Goal: Transaction & Acquisition: Purchase product/service

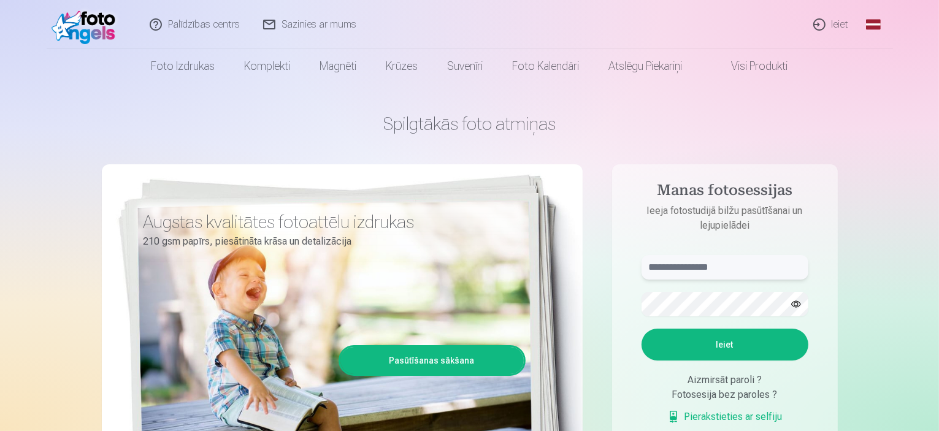
click at [663, 264] on input "text" at bounding box center [725, 267] width 167 height 25
type input "**********"
click at [720, 340] on button "Ieiet" at bounding box center [725, 345] width 167 height 32
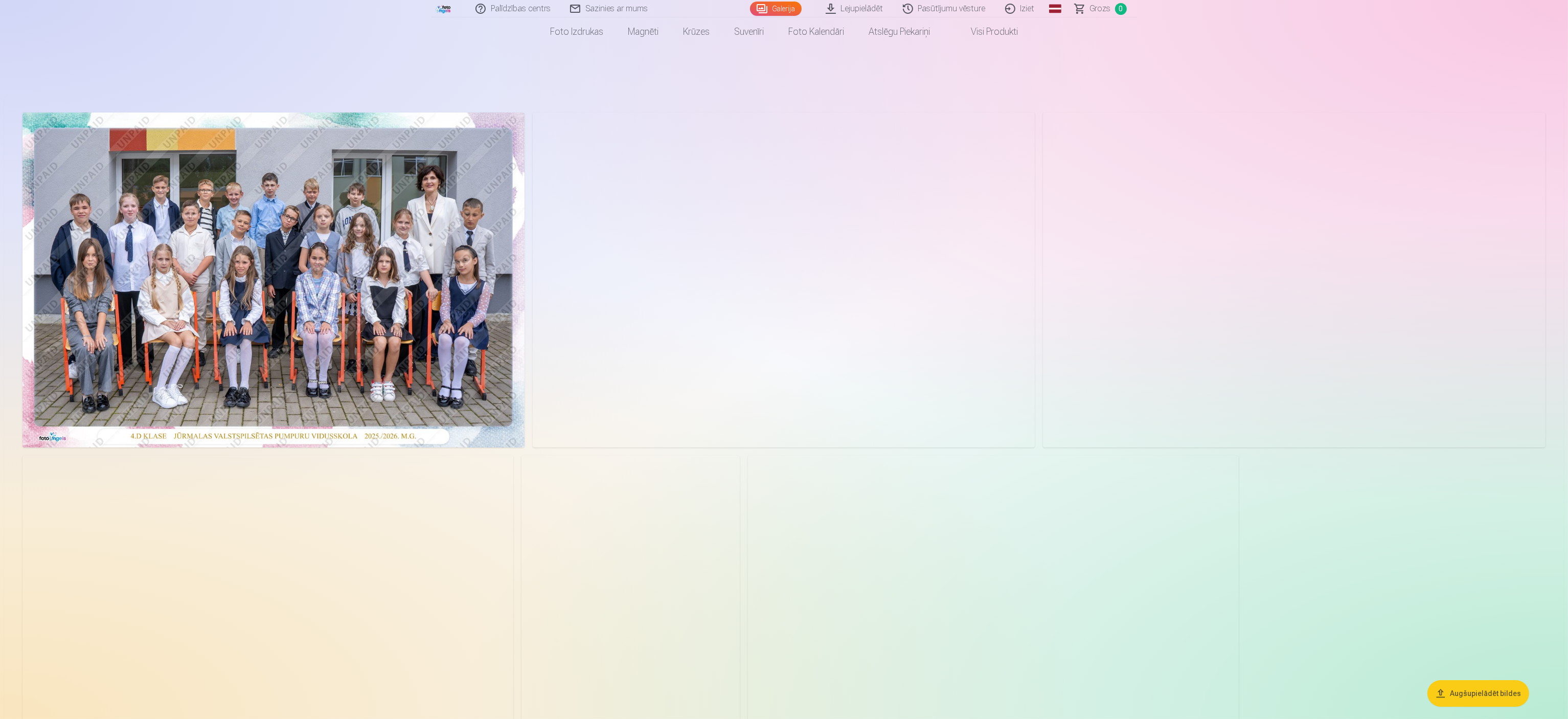
scroll to position [511, 0]
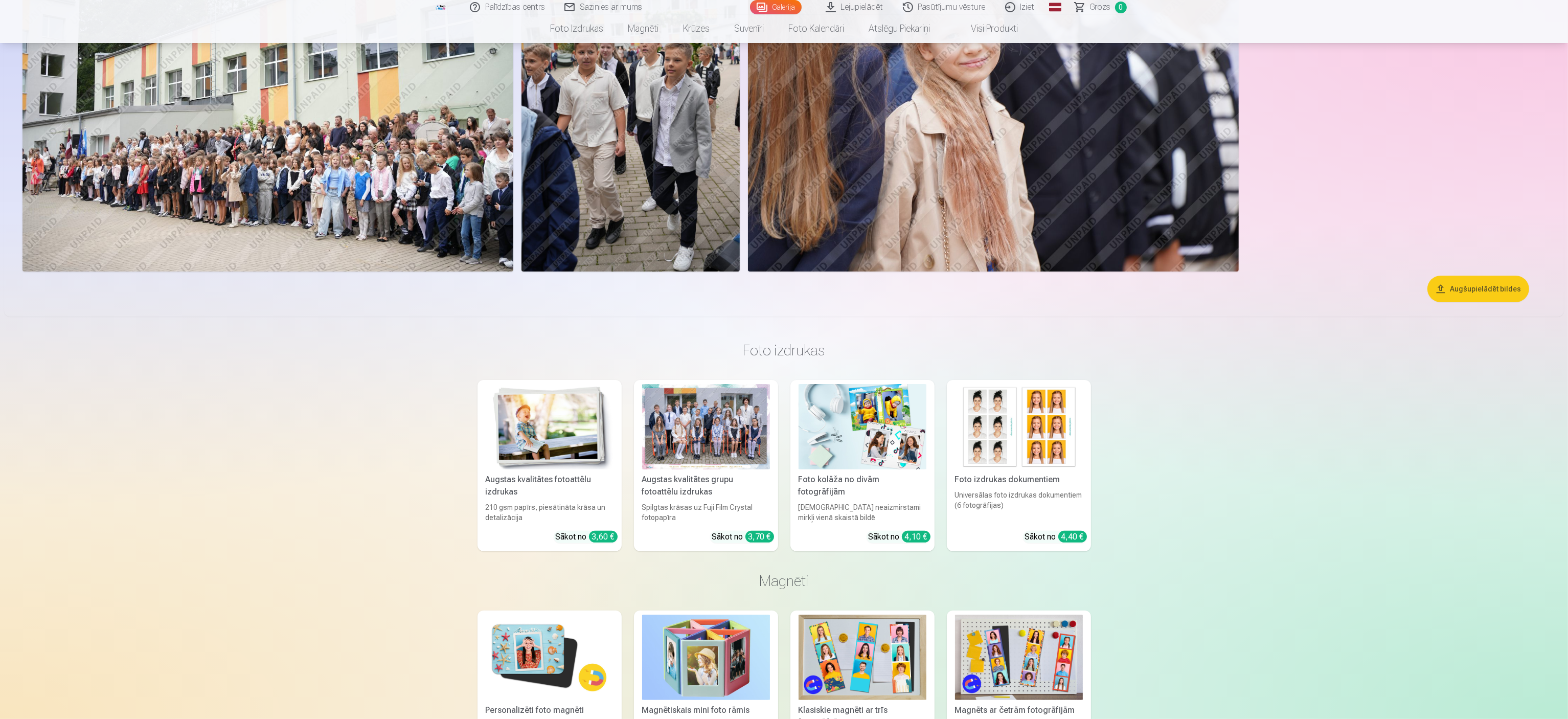
click at [697, 359] on div at bounding box center [706, 427] width 128 height 85
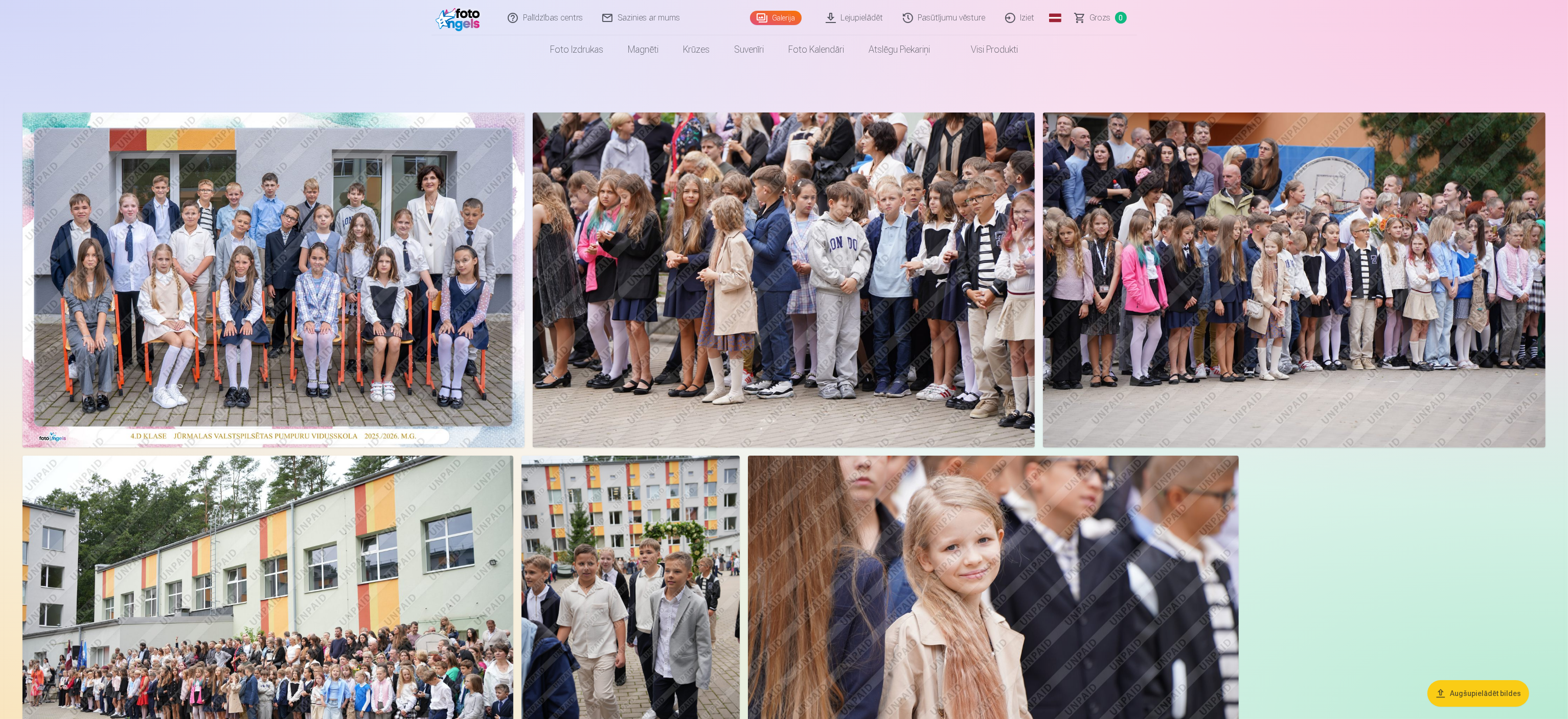
scroll to position [716, 0]
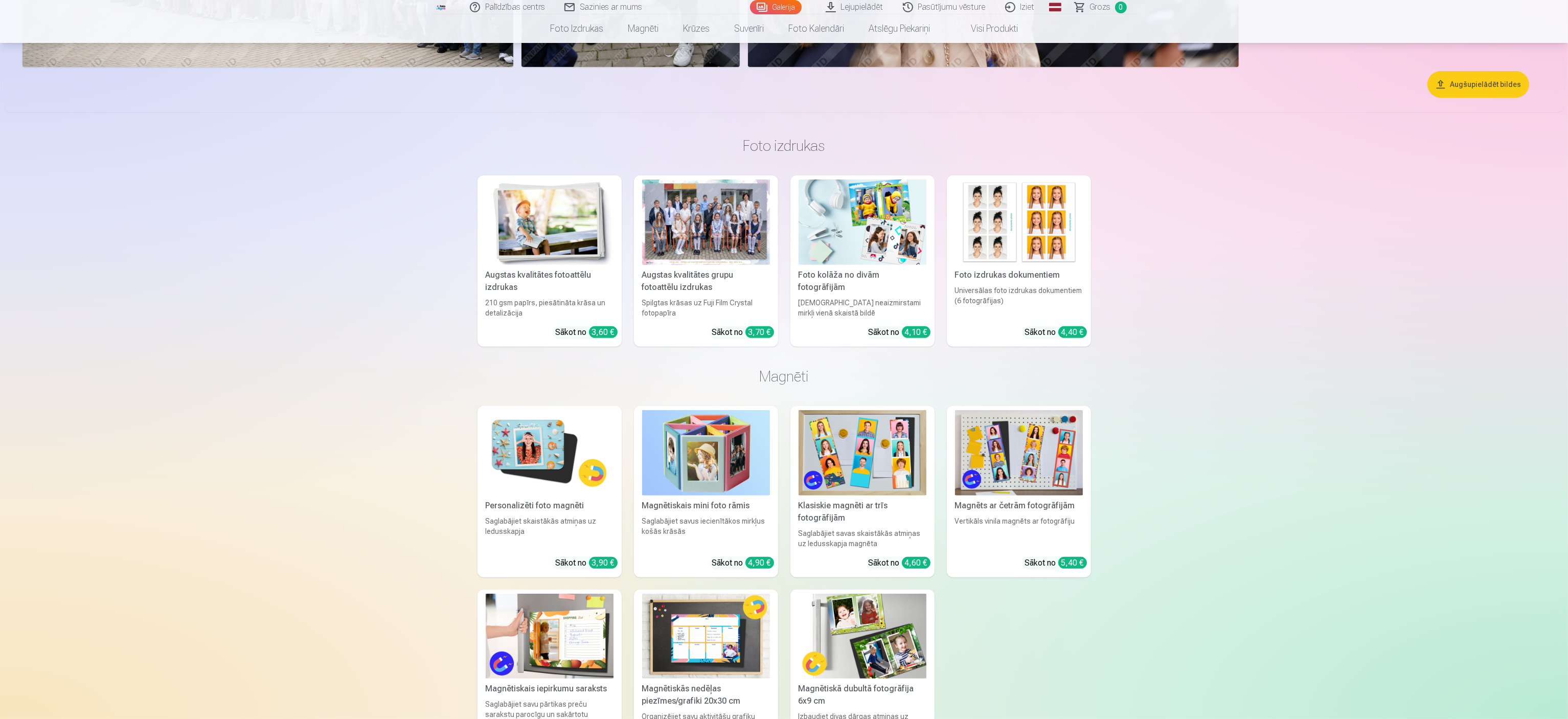
click at [583, 239] on img at bounding box center [549, 222] width 128 height 85
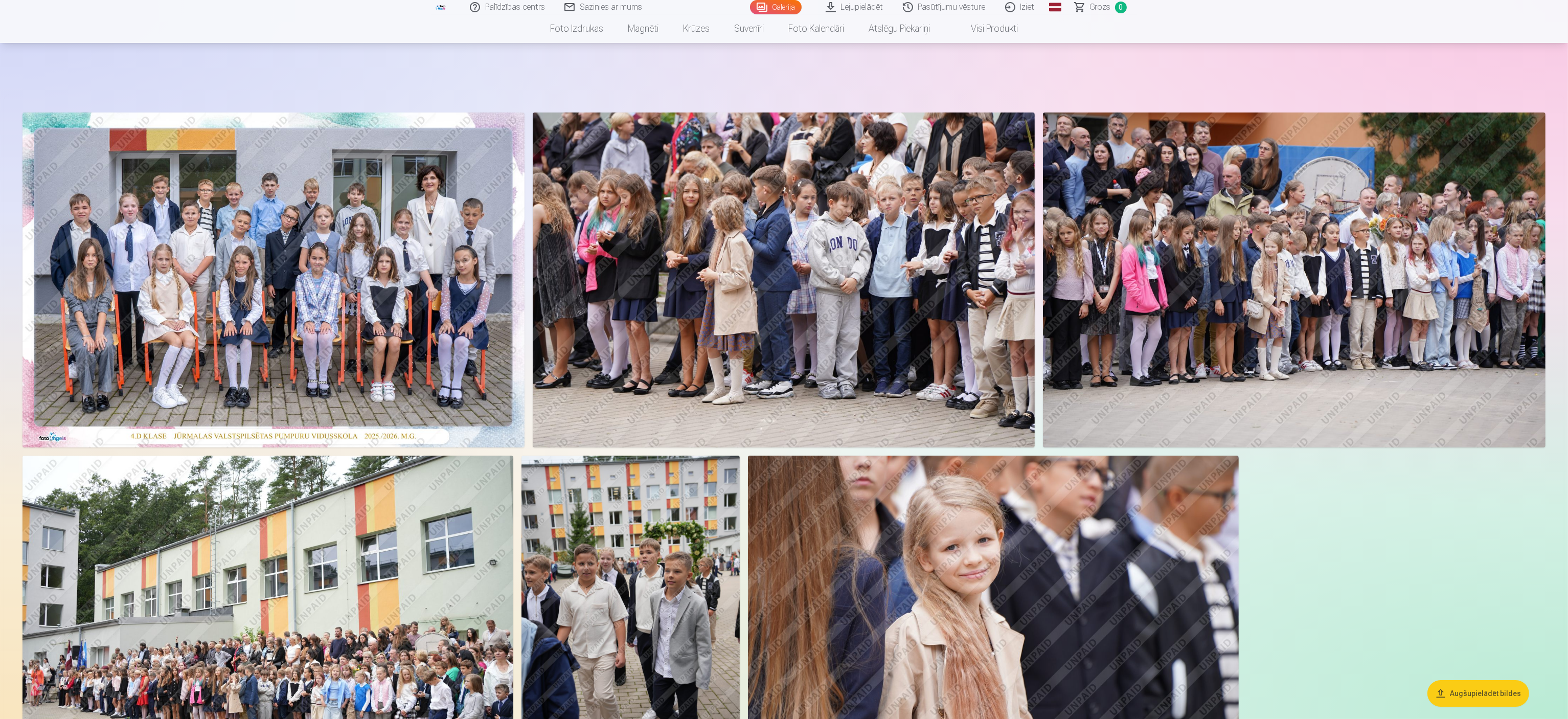
scroll to position [716, 0]
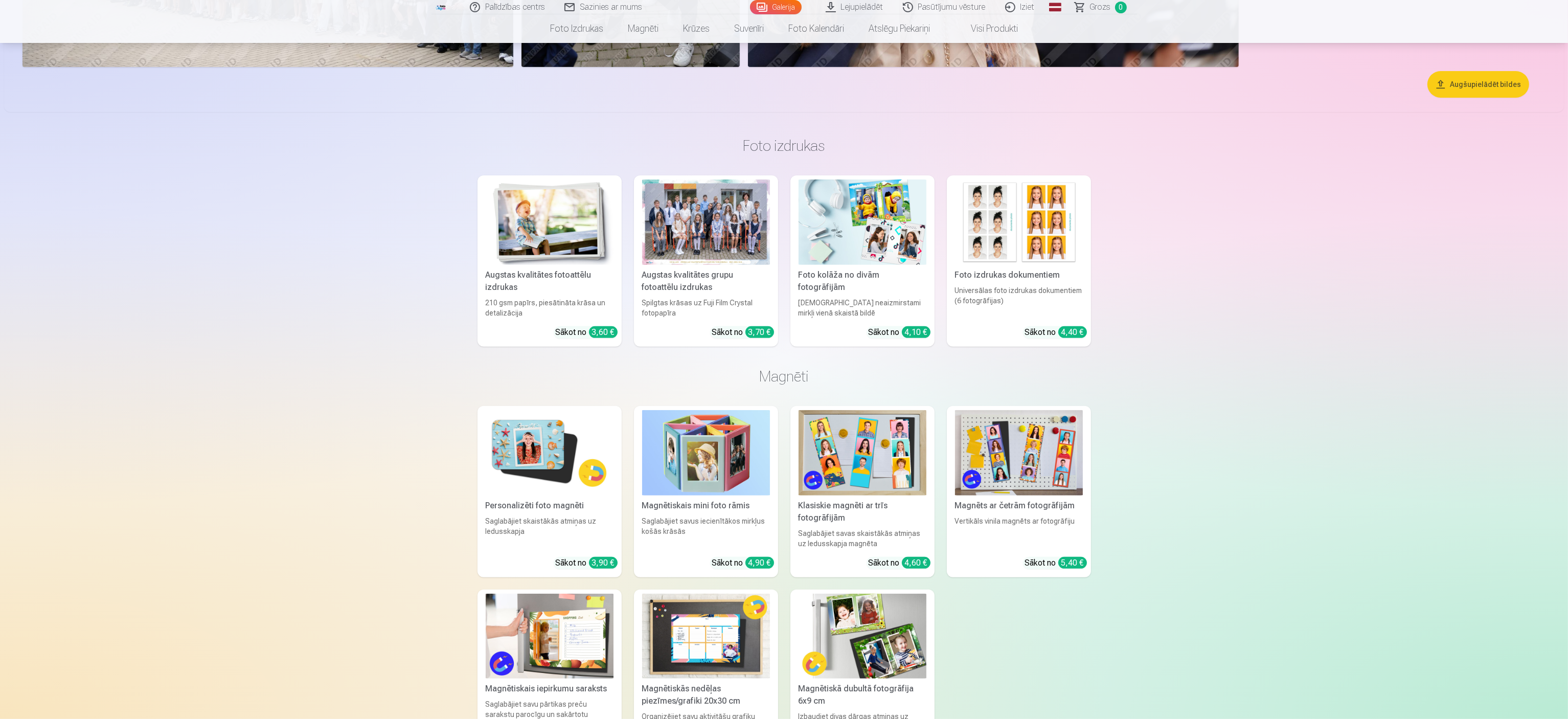
click at [700, 213] on div at bounding box center [706, 222] width 128 height 85
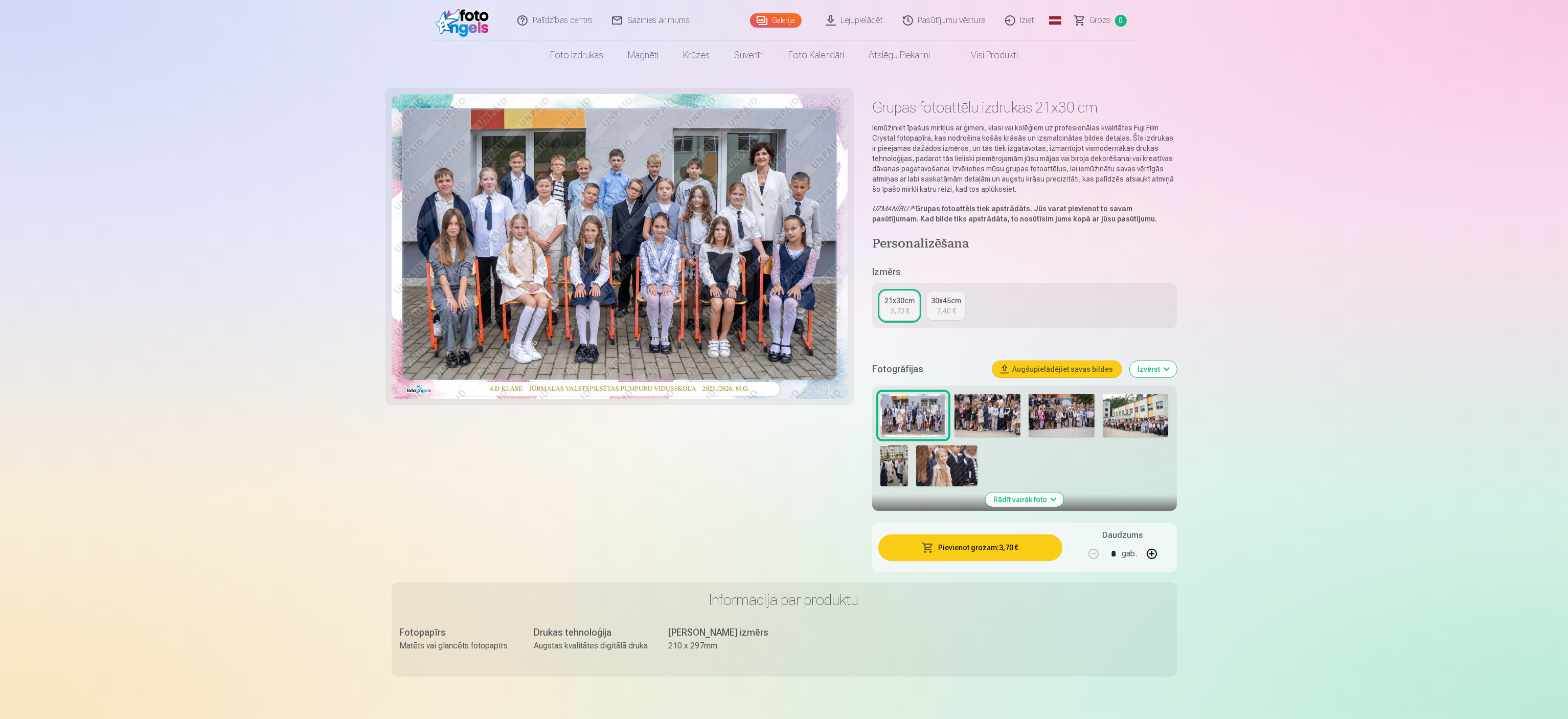
click at [783, 359] on button "Pievienot grozam : 3,70 €" at bounding box center [970, 547] width 183 height 27
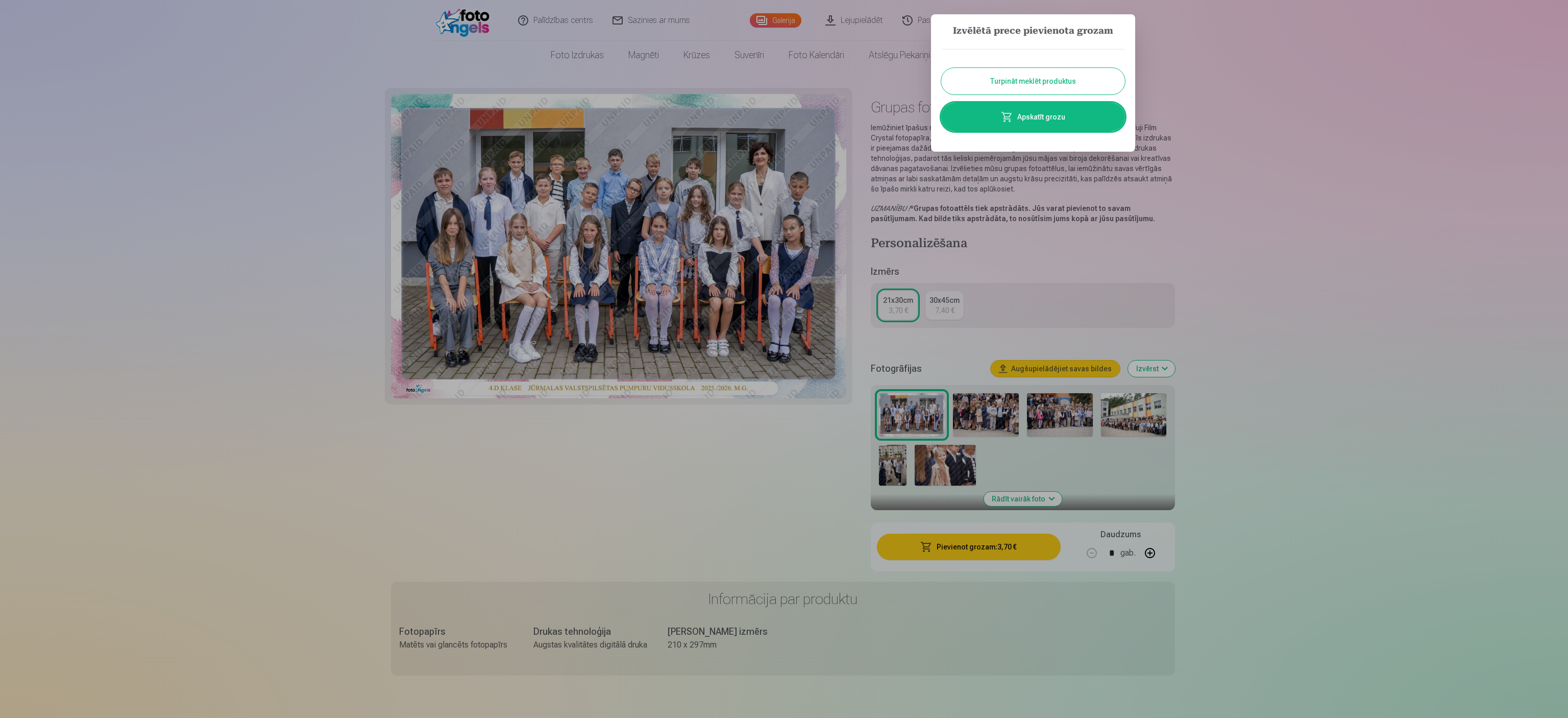
click at [781, 152] on div at bounding box center [784, 359] width 1568 height 718
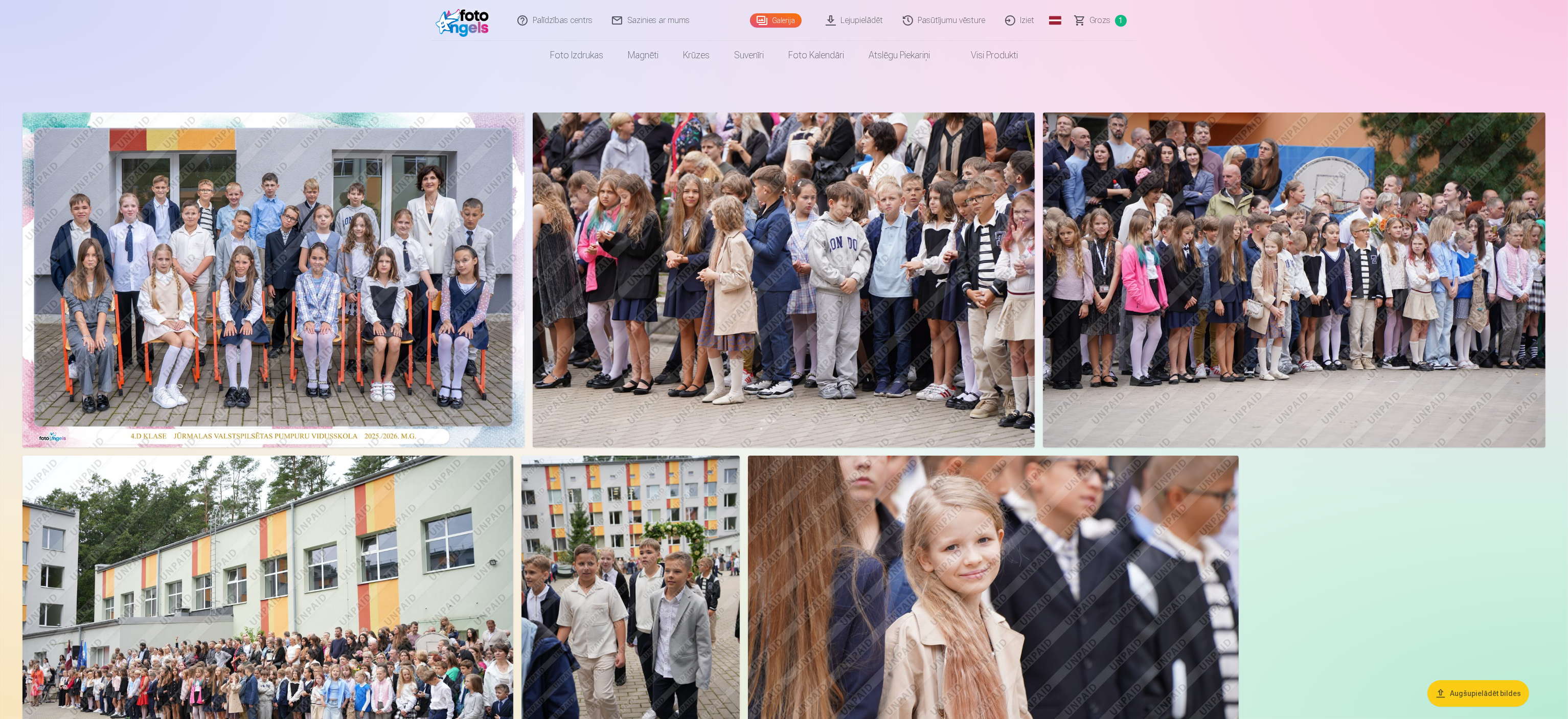
click at [783, 324] on img at bounding box center [784, 280] width 503 height 335
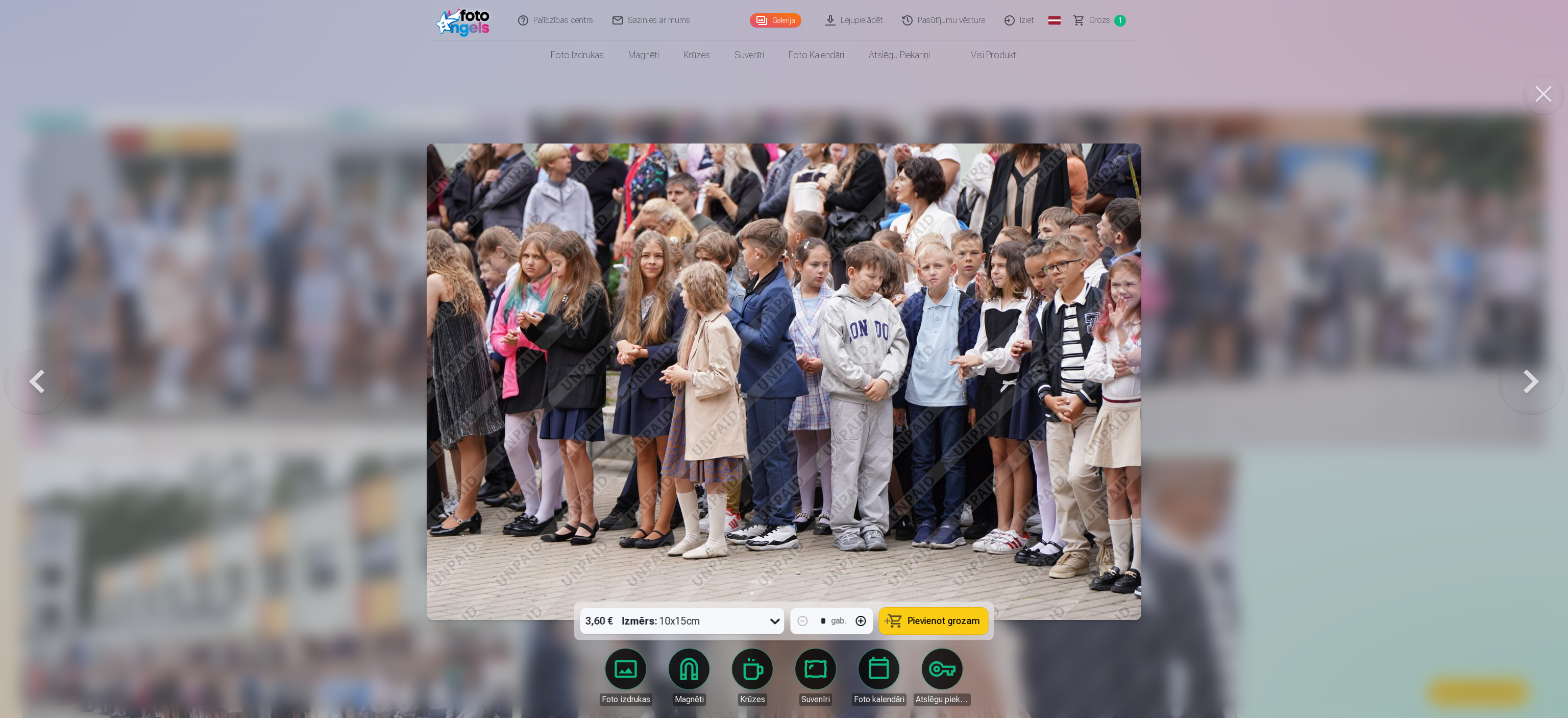
click at [781, 359] on button "Pievienot grozam" at bounding box center [933, 621] width 109 height 27
click at [781, 359] on button at bounding box center [1531, 381] width 66 height 419
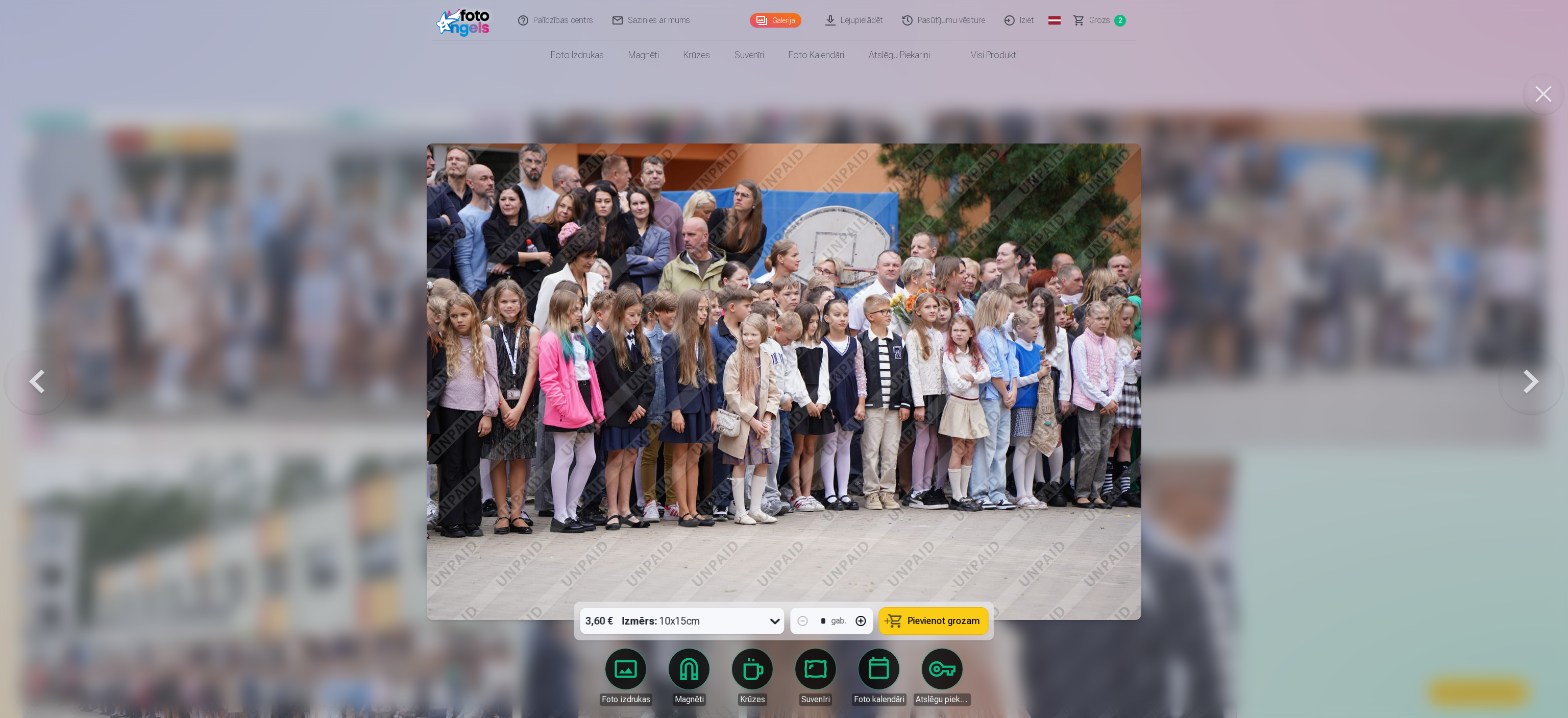
click at [781, 359] on span "Pievienot grozam" at bounding box center [943, 620] width 72 height 9
click at [781, 359] on button at bounding box center [1531, 381] width 66 height 419
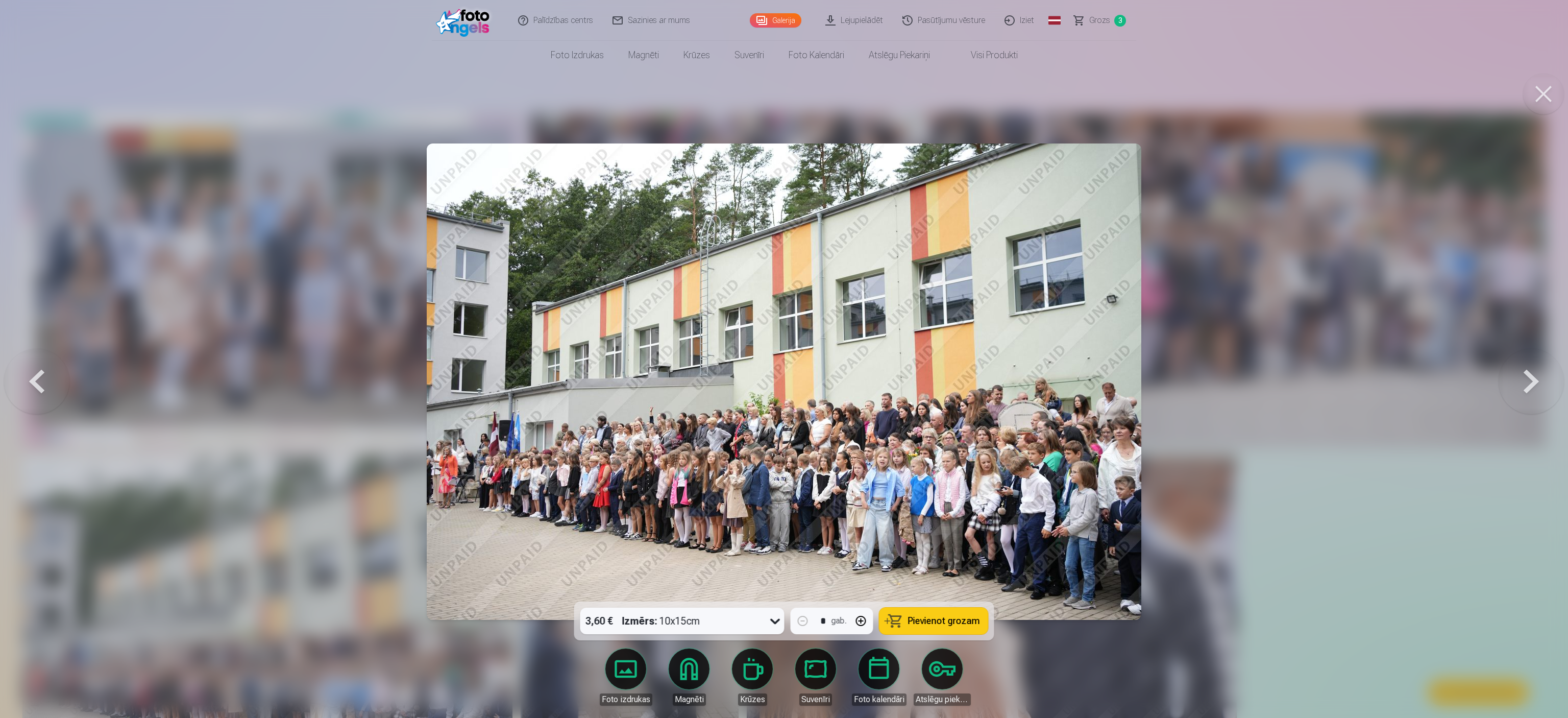
click at [781, 359] on button at bounding box center [1531, 381] width 66 height 419
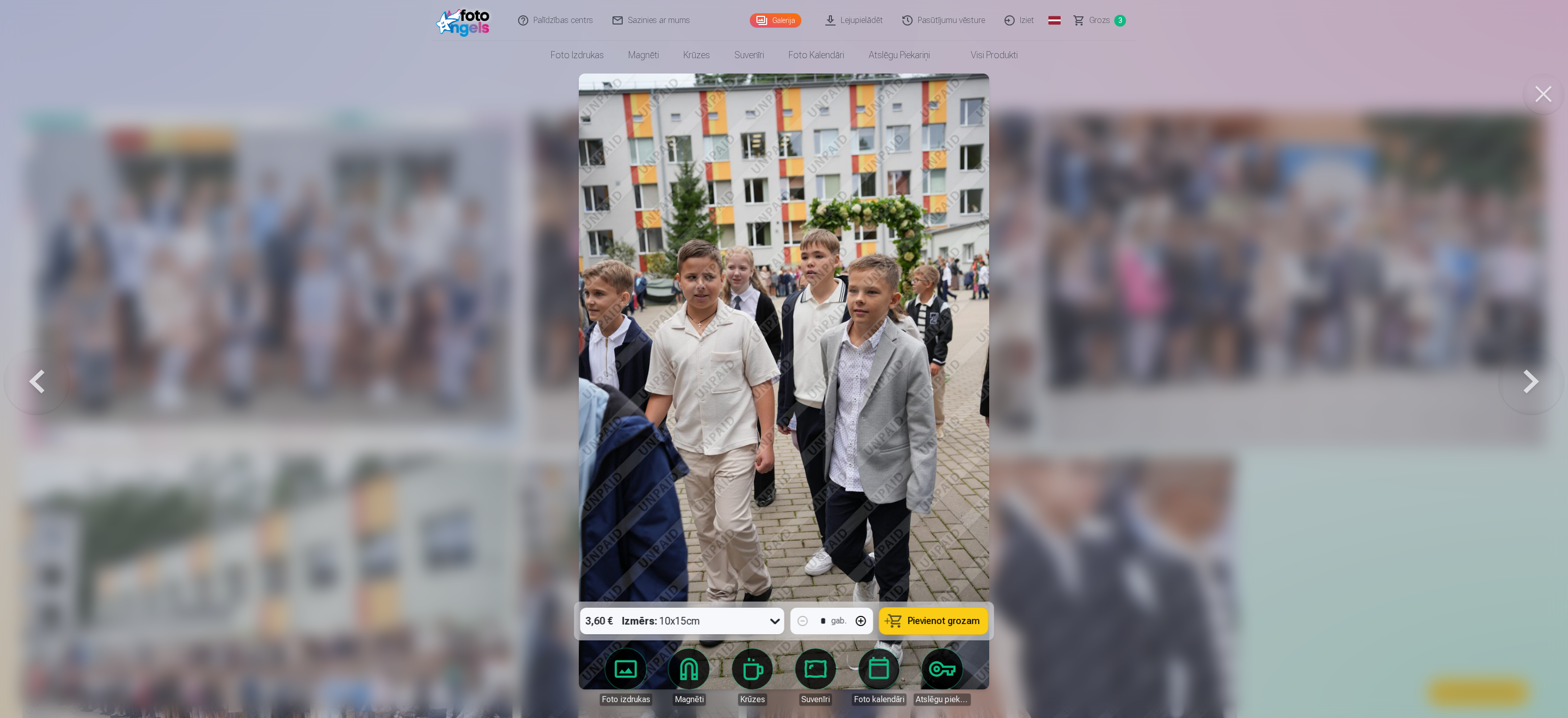
click at [781, 359] on button at bounding box center [1531, 381] width 66 height 419
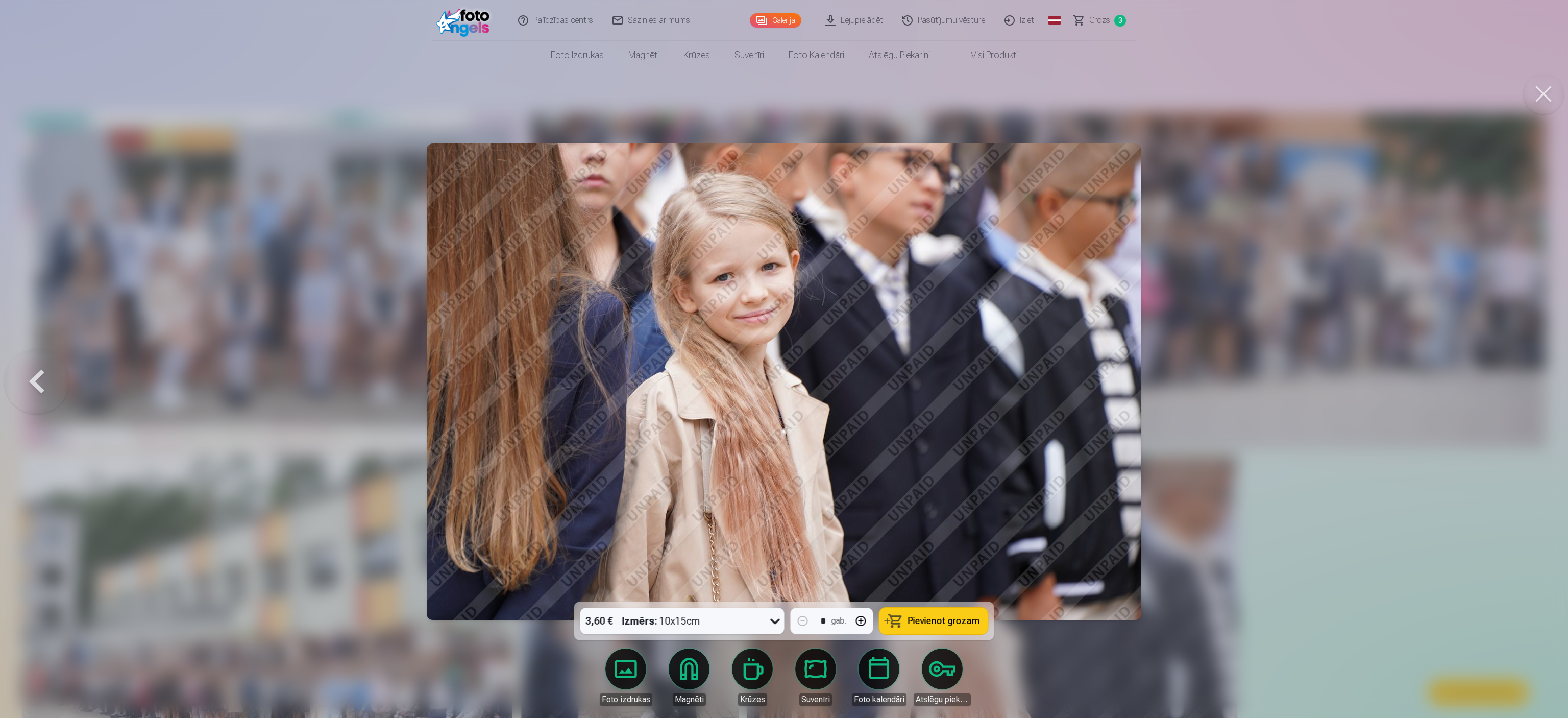
click at [781, 359] on div at bounding box center [784, 359] width 1568 height 718
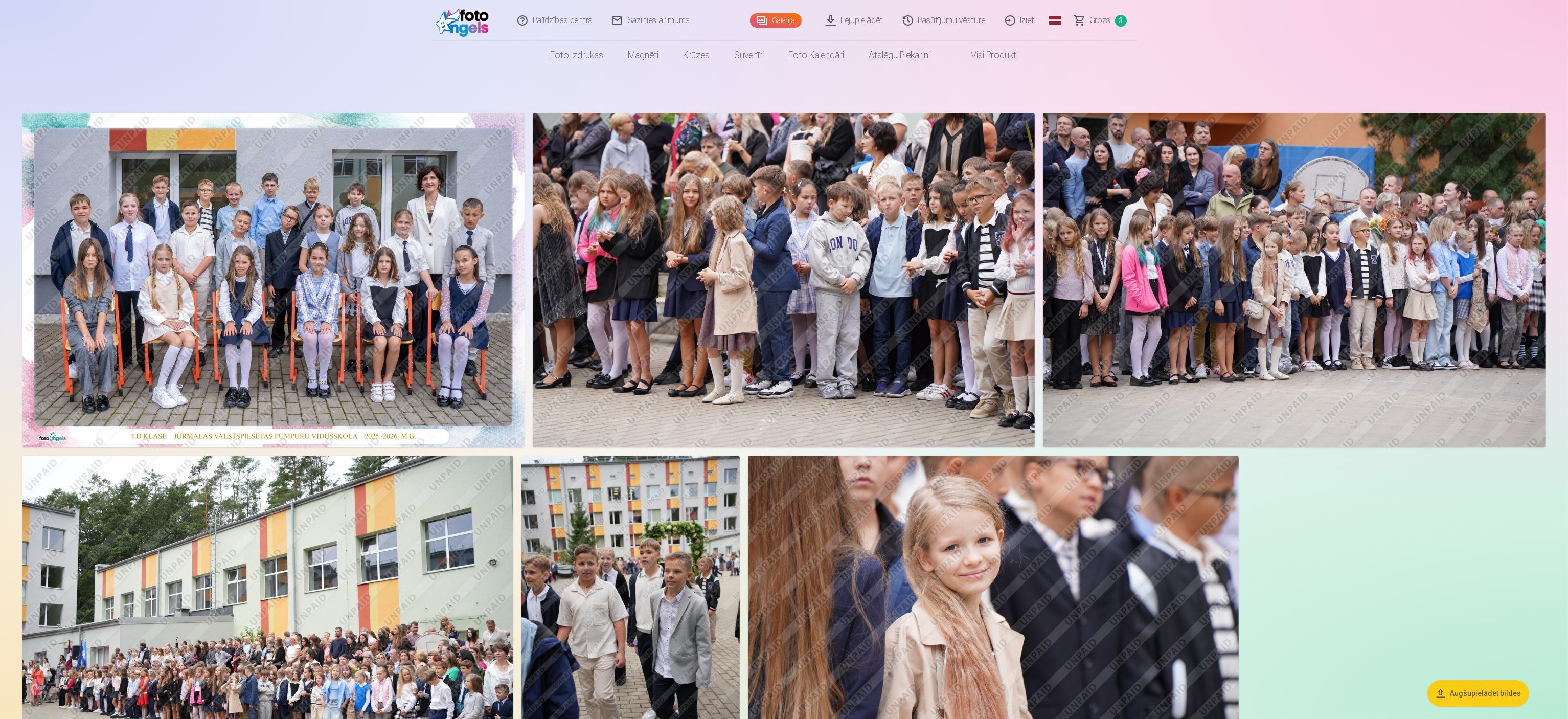
click at [285, 359] on img at bounding box center [268, 619] width 491 height 327
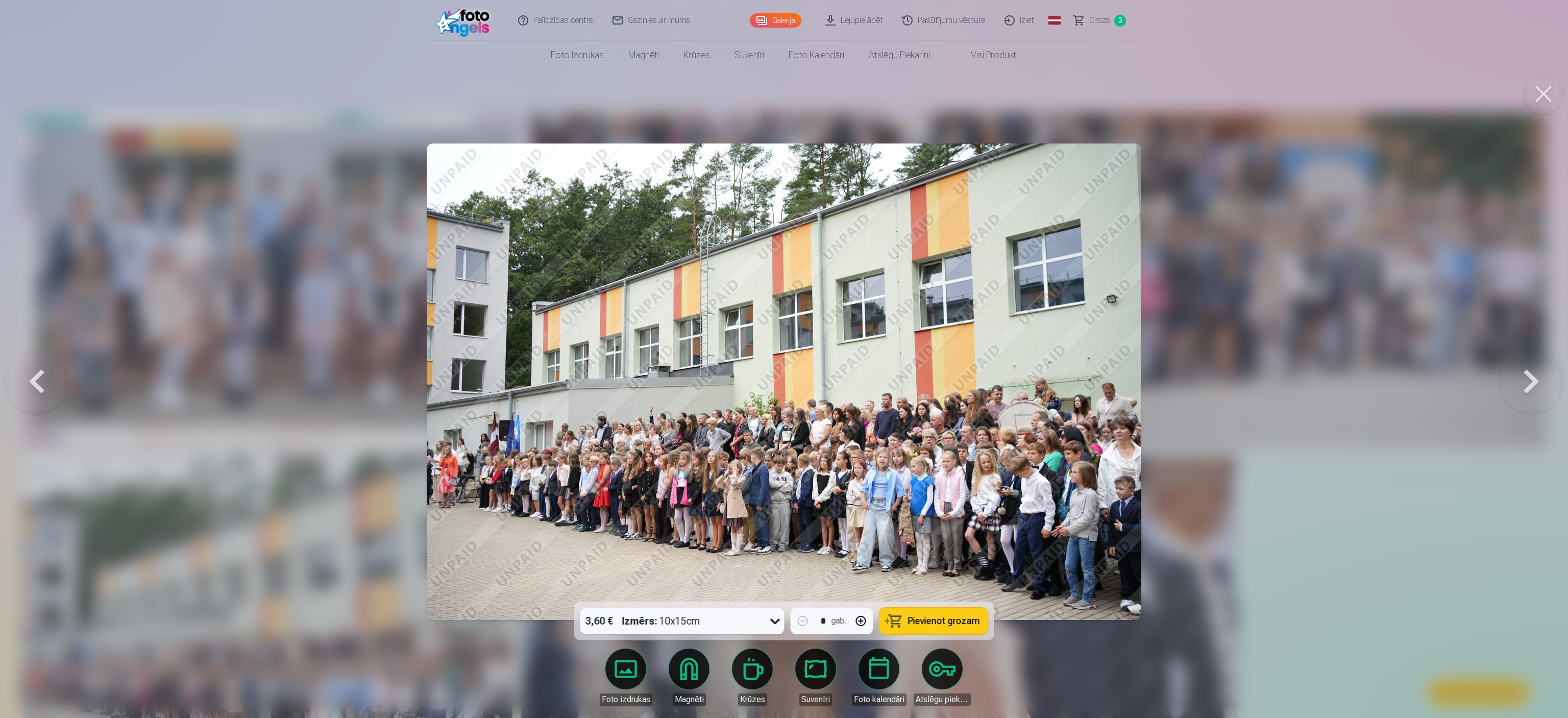
click at [781, 359] on span "Pievienot grozam" at bounding box center [943, 620] width 72 height 9
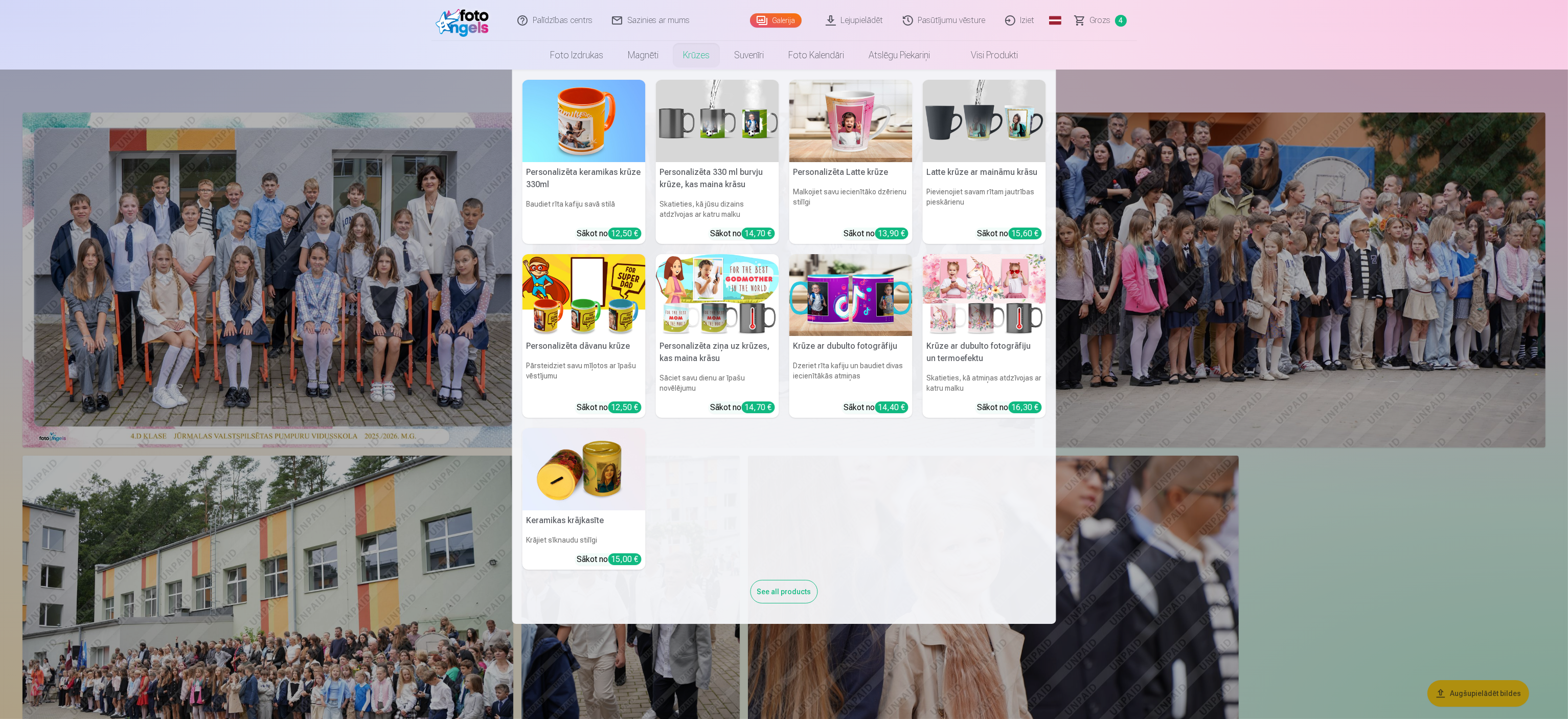
click at [585, 132] on img at bounding box center [584, 121] width 123 height 82
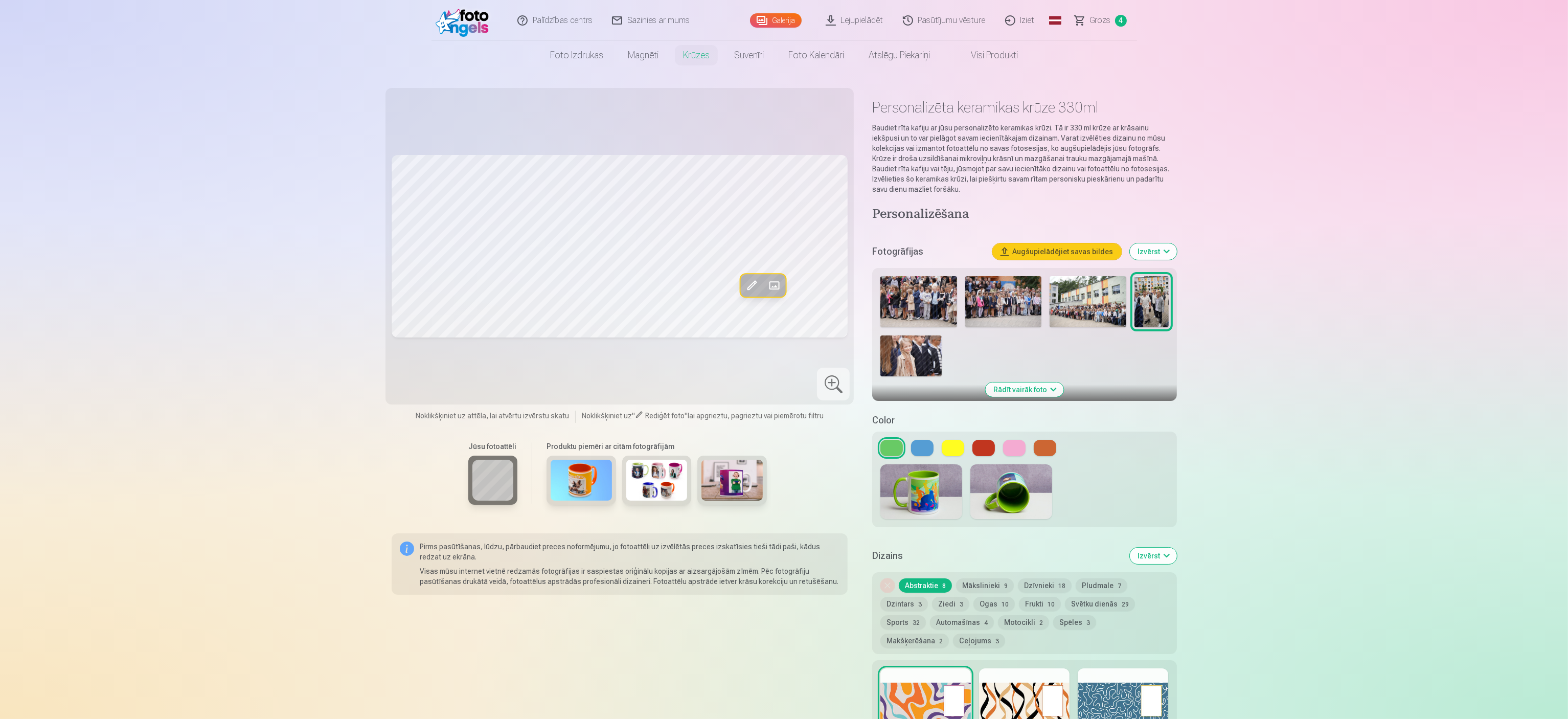
click at [783, 276] on img at bounding box center [1088, 301] width 77 height 51
click at [573, 359] on img at bounding box center [582, 480] width 62 height 41
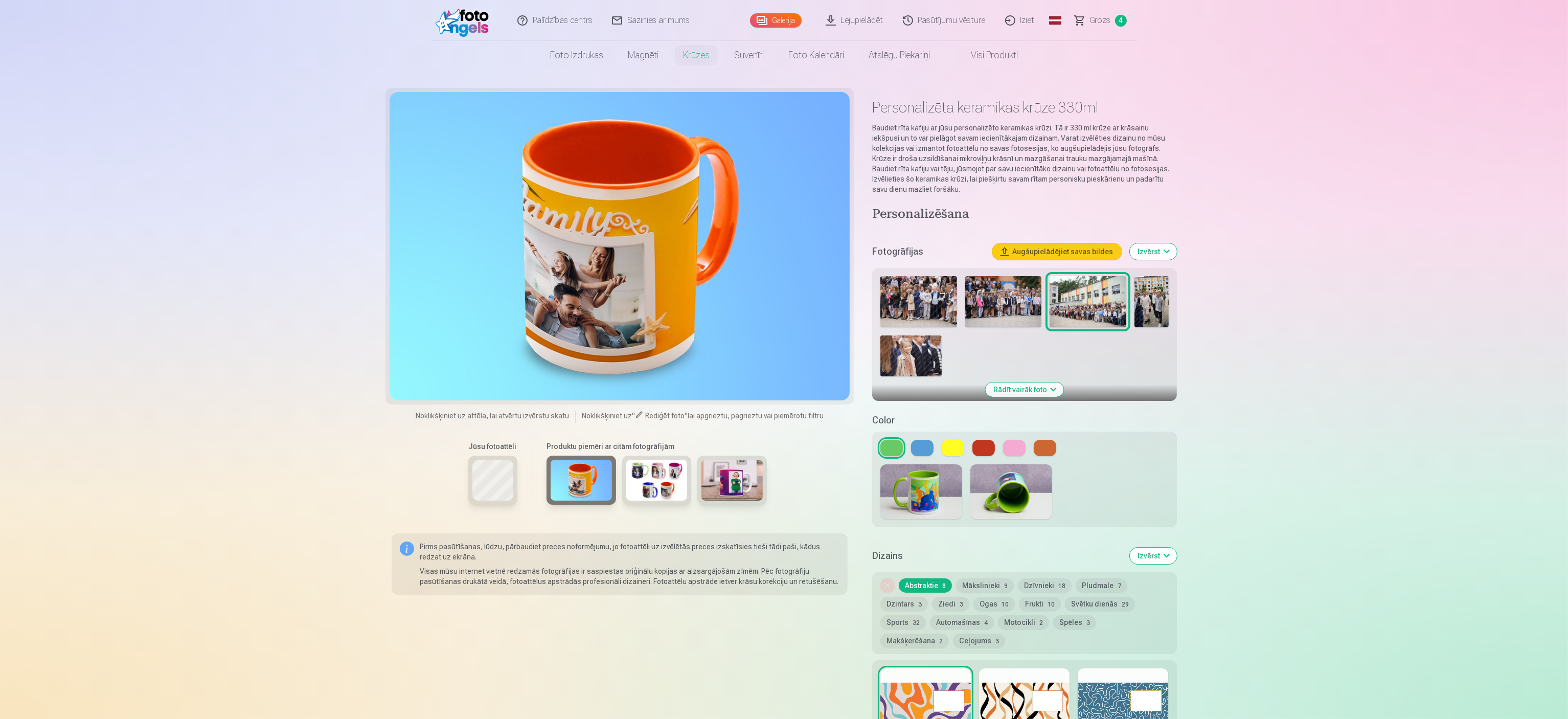
click at [655, 359] on img at bounding box center [657, 480] width 62 height 41
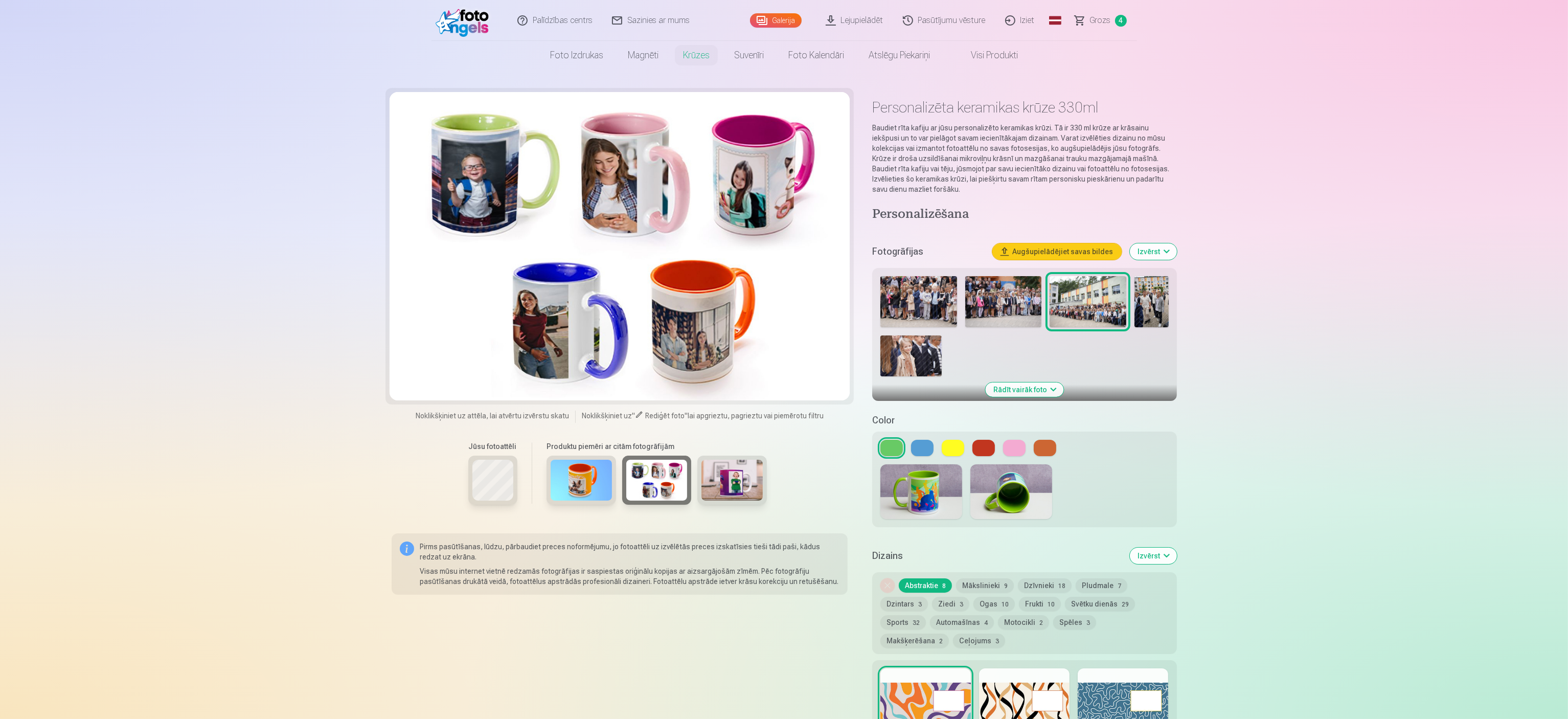
click at [733, 359] on img at bounding box center [733, 480] width 62 height 41
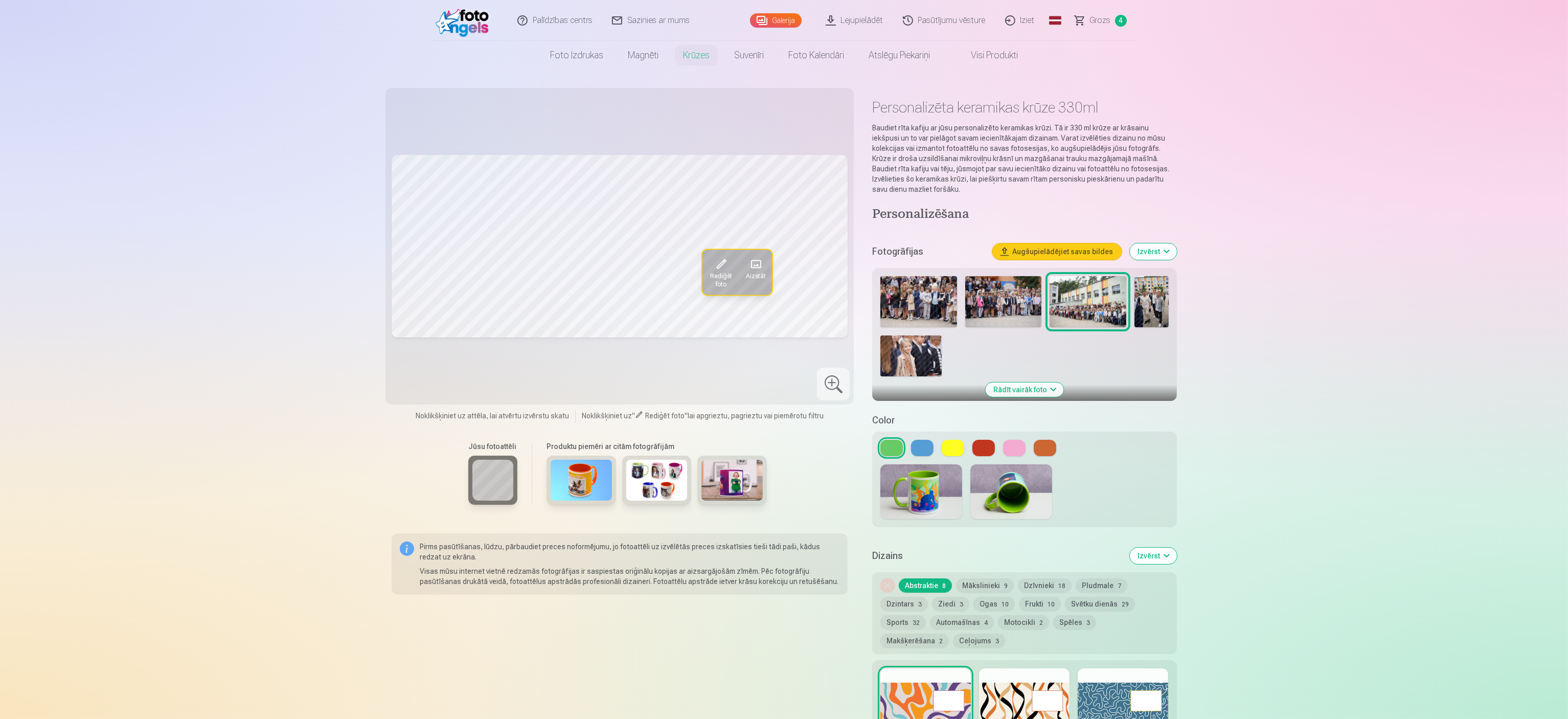
click at [783, 359] on img at bounding box center [921, 492] width 82 height 55
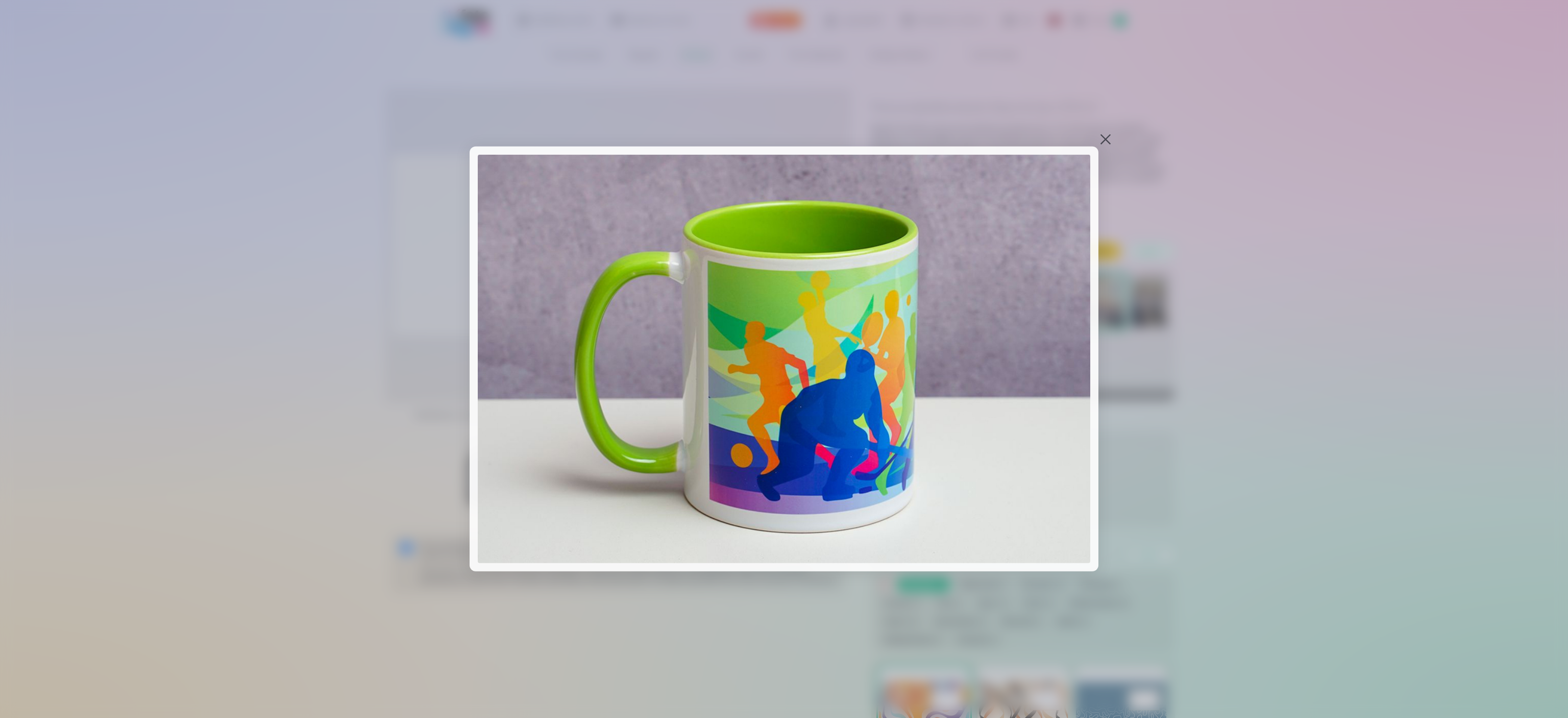
click at [781, 136] on div at bounding box center [1105, 139] width 14 height 14
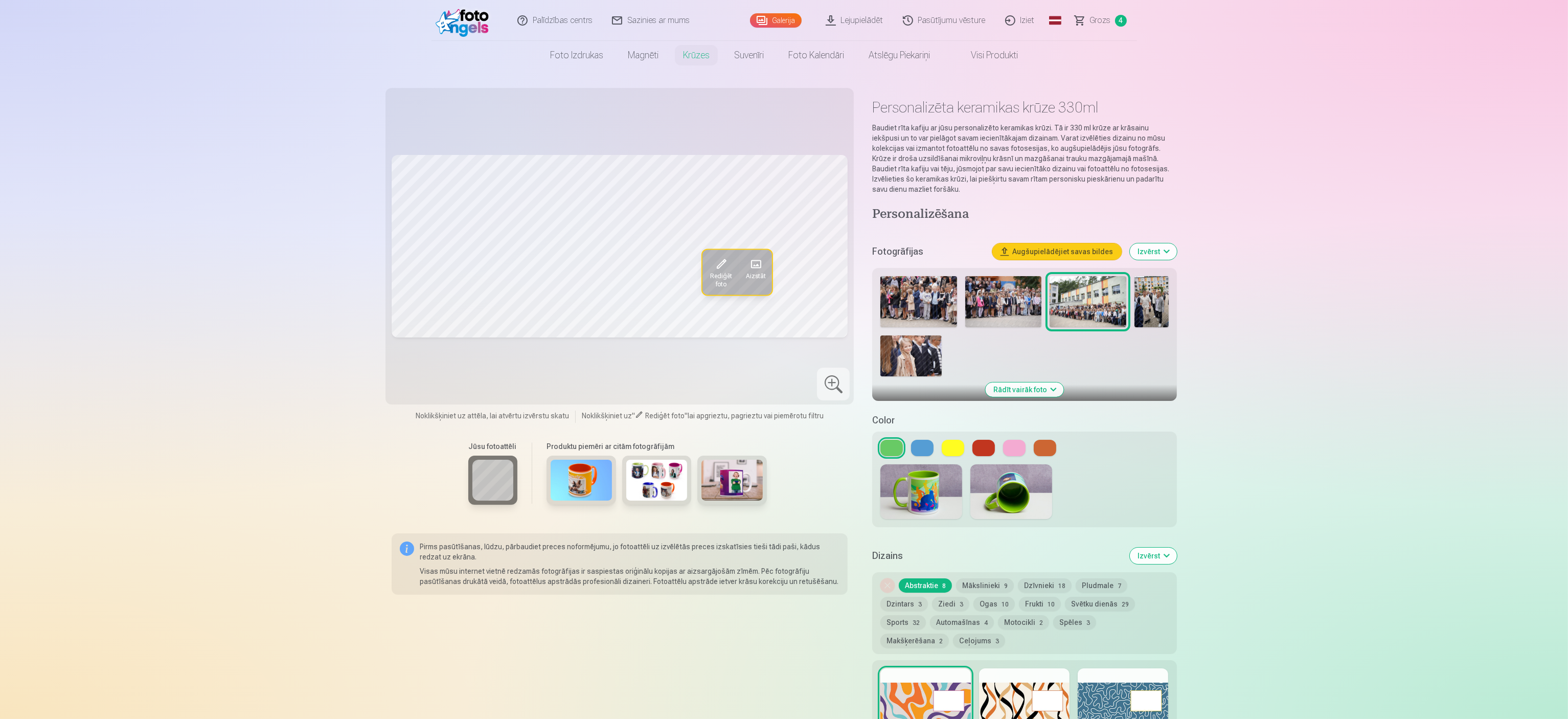
click at [783, 359] on button at bounding box center [922, 448] width 23 height 17
click at [783, 359] on button at bounding box center [953, 448] width 23 height 17
click at [783, 359] on button at bounding box center [984, 448] width 23 height 17
click at [783, 359] on button at bounding box center [922, 448] width 23 height 17
click at [783, 359] on button at bounding box center [1044, 448] width 23 height 17
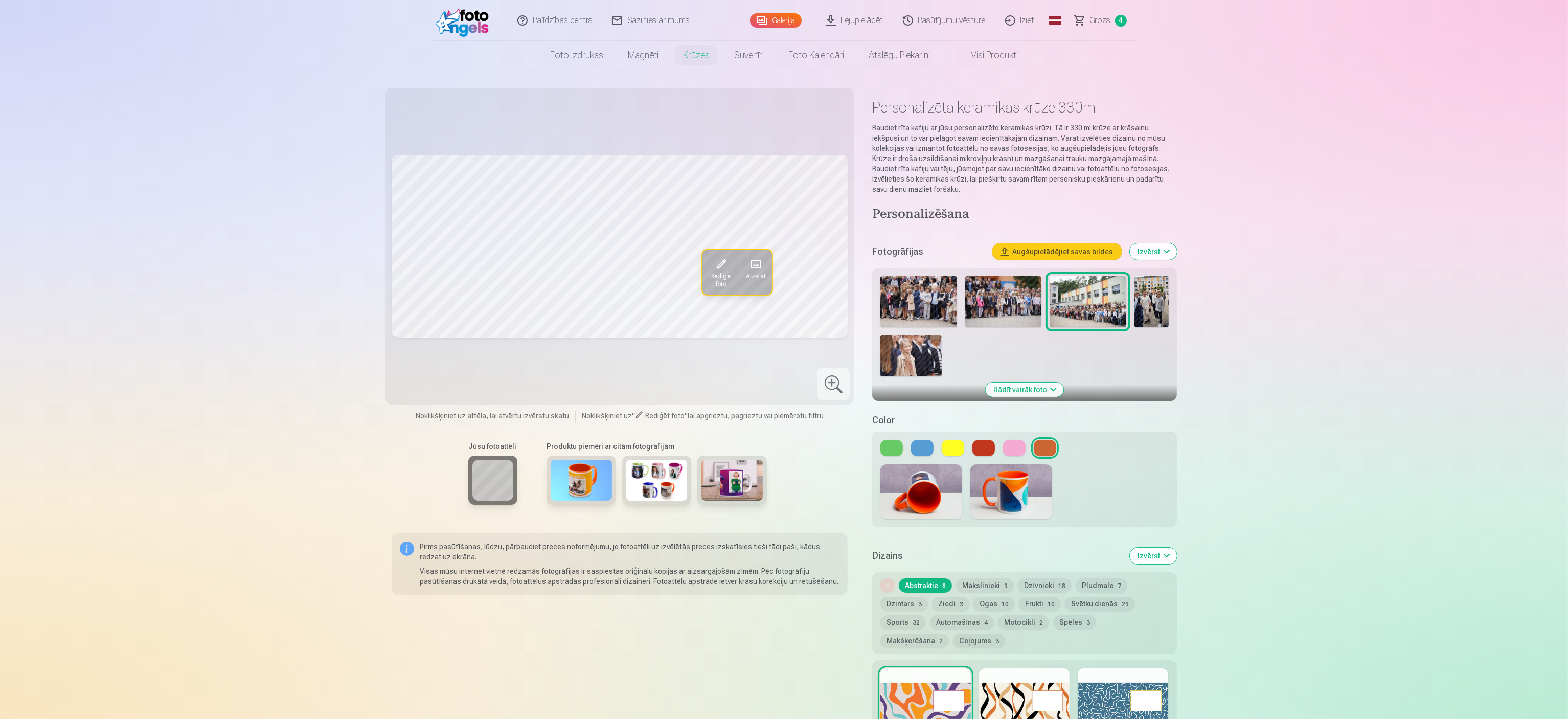
click at [783, 359] on button at bounding box center [922, 448] width 23 height 17
click at [744, 261] on button "Aizstāt" at bounding box center [756, 272] width 33 height 45
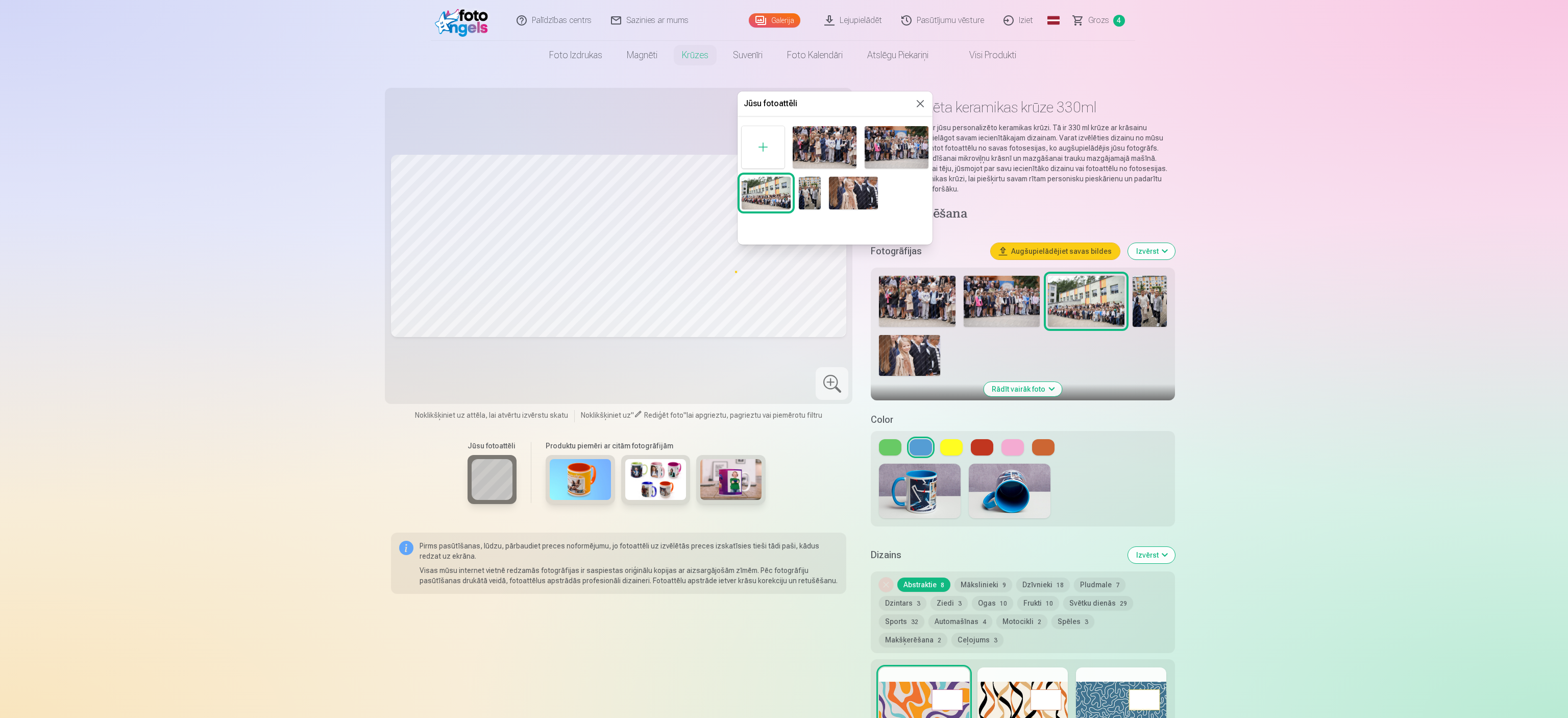
drag, startPoint x: 921, startPoint y: 101, endPoint x: 980, endPoint y: 161, distance: 84.1
click at [781, 101] on button at bounding box center [920, 103] width 12 height 12
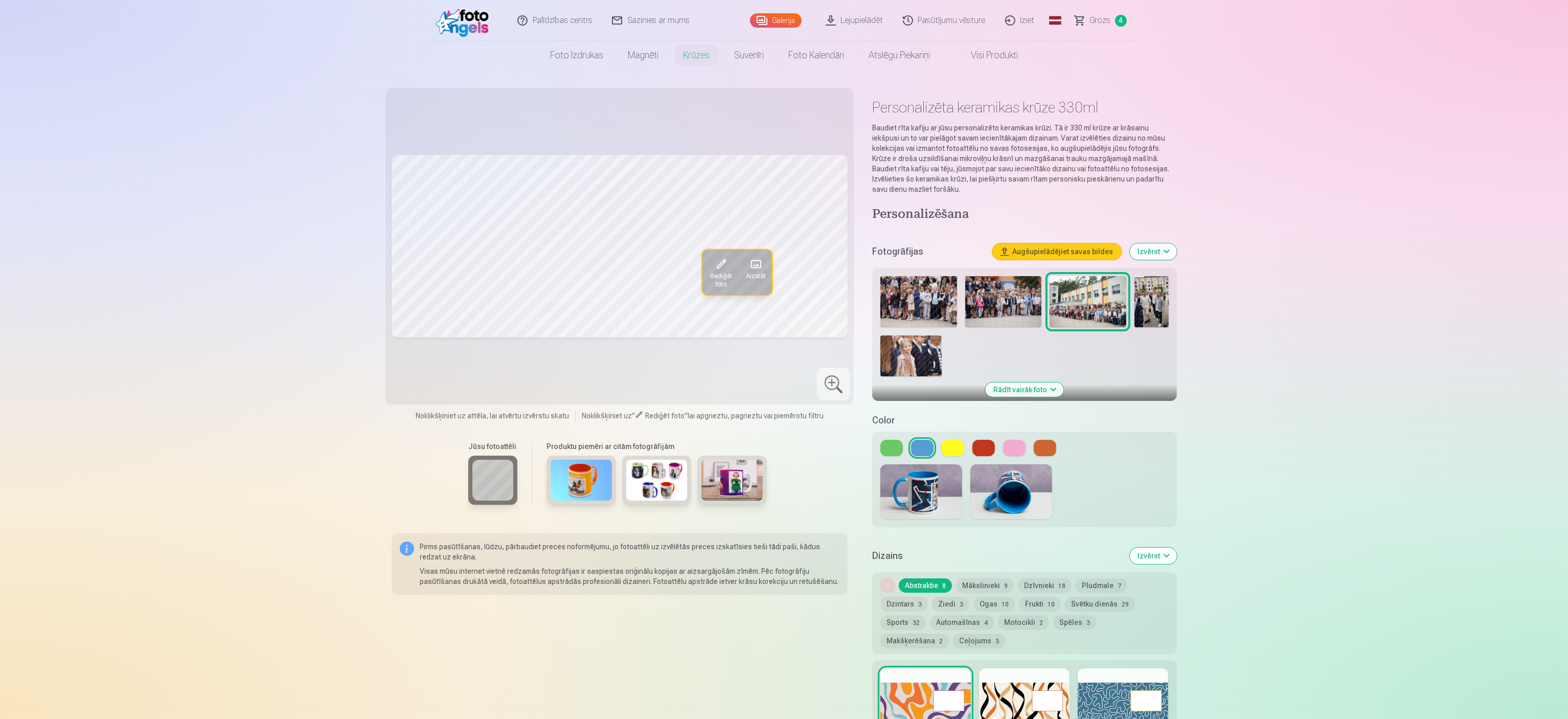
click at [783, 359] on img at bounding box center [921, 492] width 82 height 55
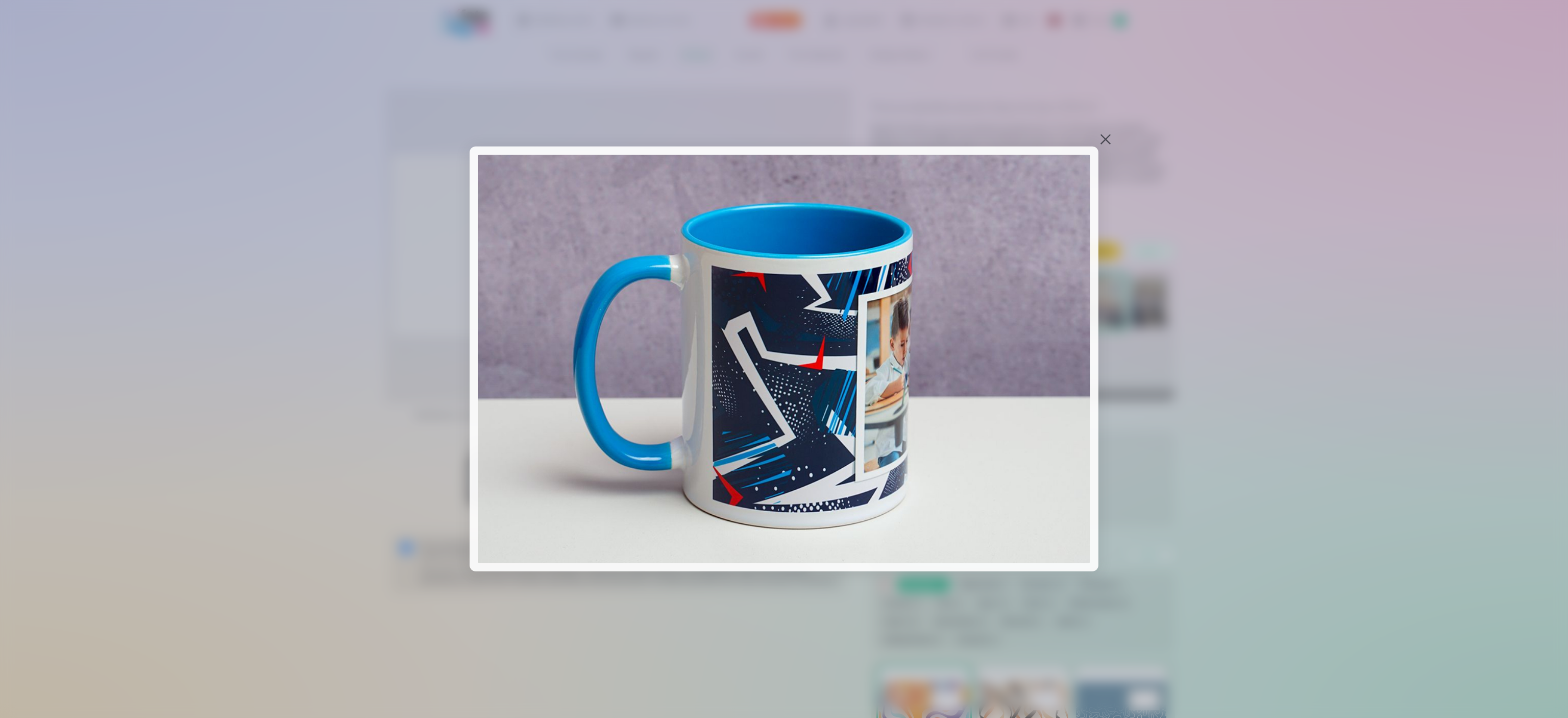
click at [781, 136] on div at bounding box center [1105, 139] width 14 height 14
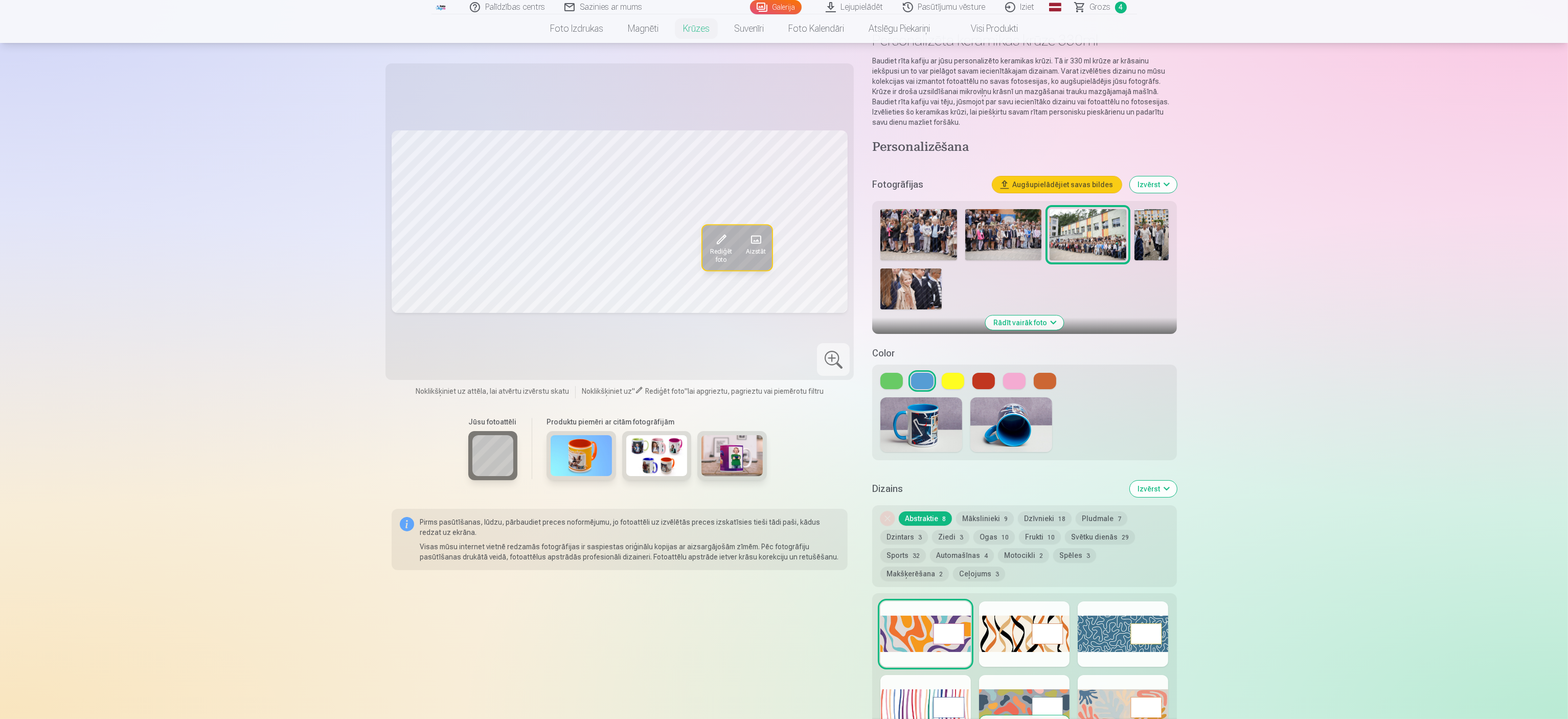
scroll to position [102, 0]
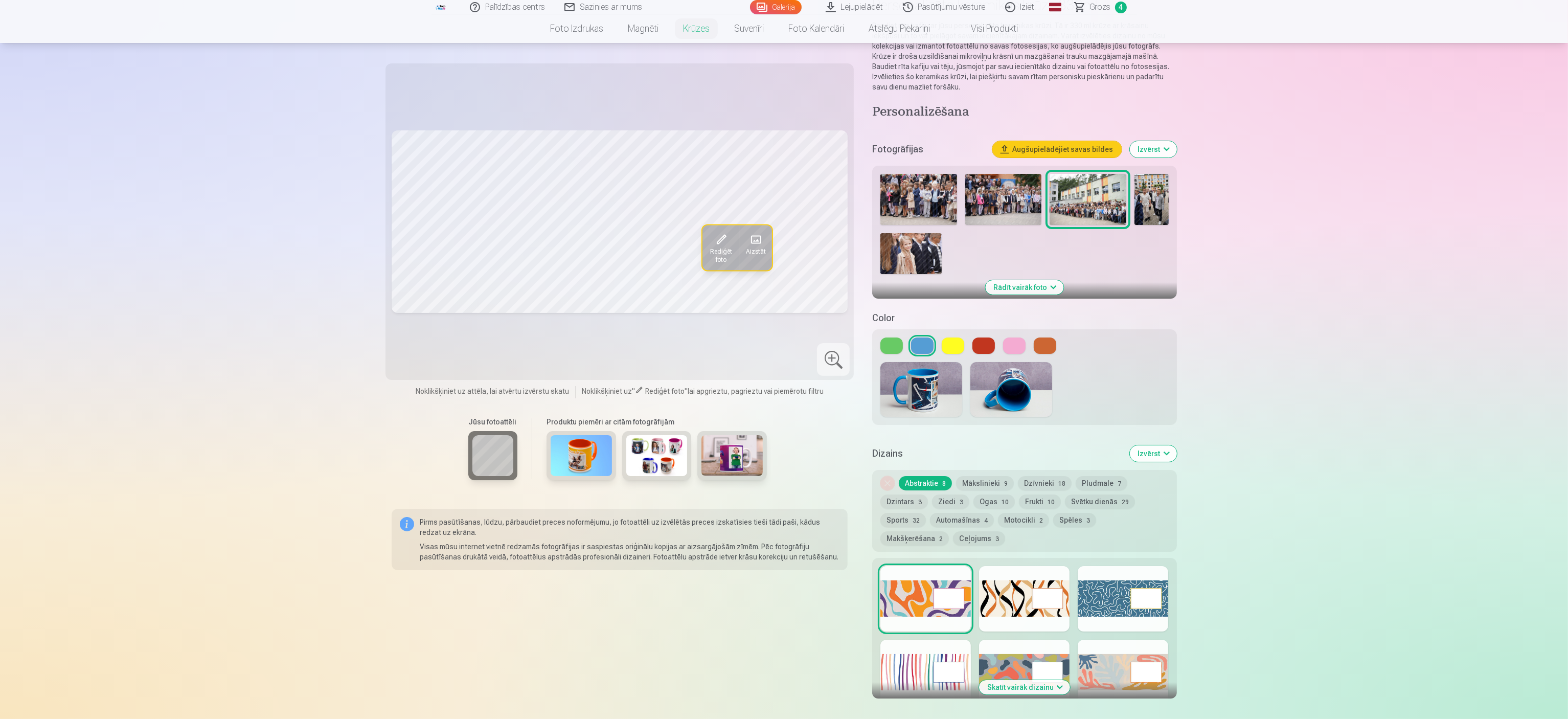
click at [783, 359] on button "Mākslinieki 9" at bounding box center [984, 482] width 58 height 14
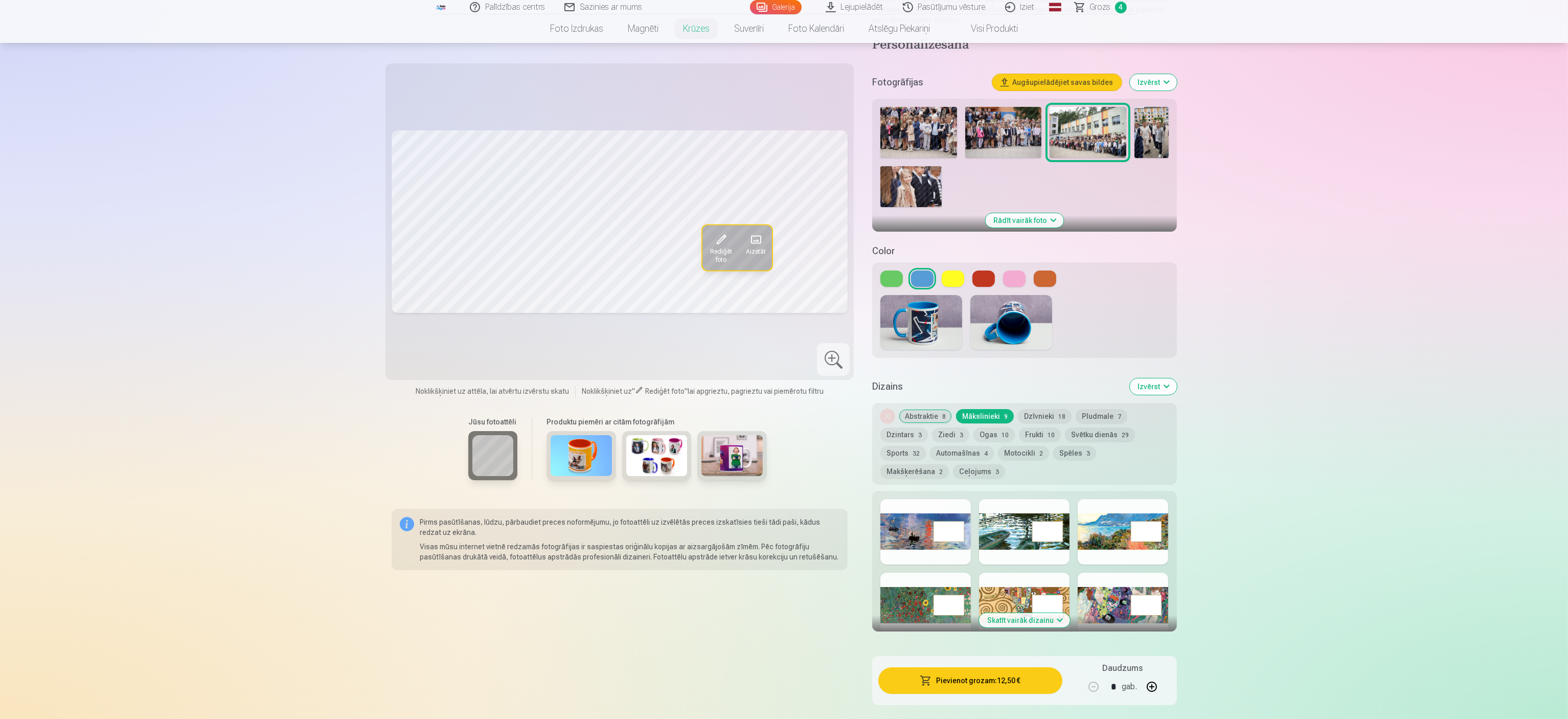
scroll to position [204, 0]
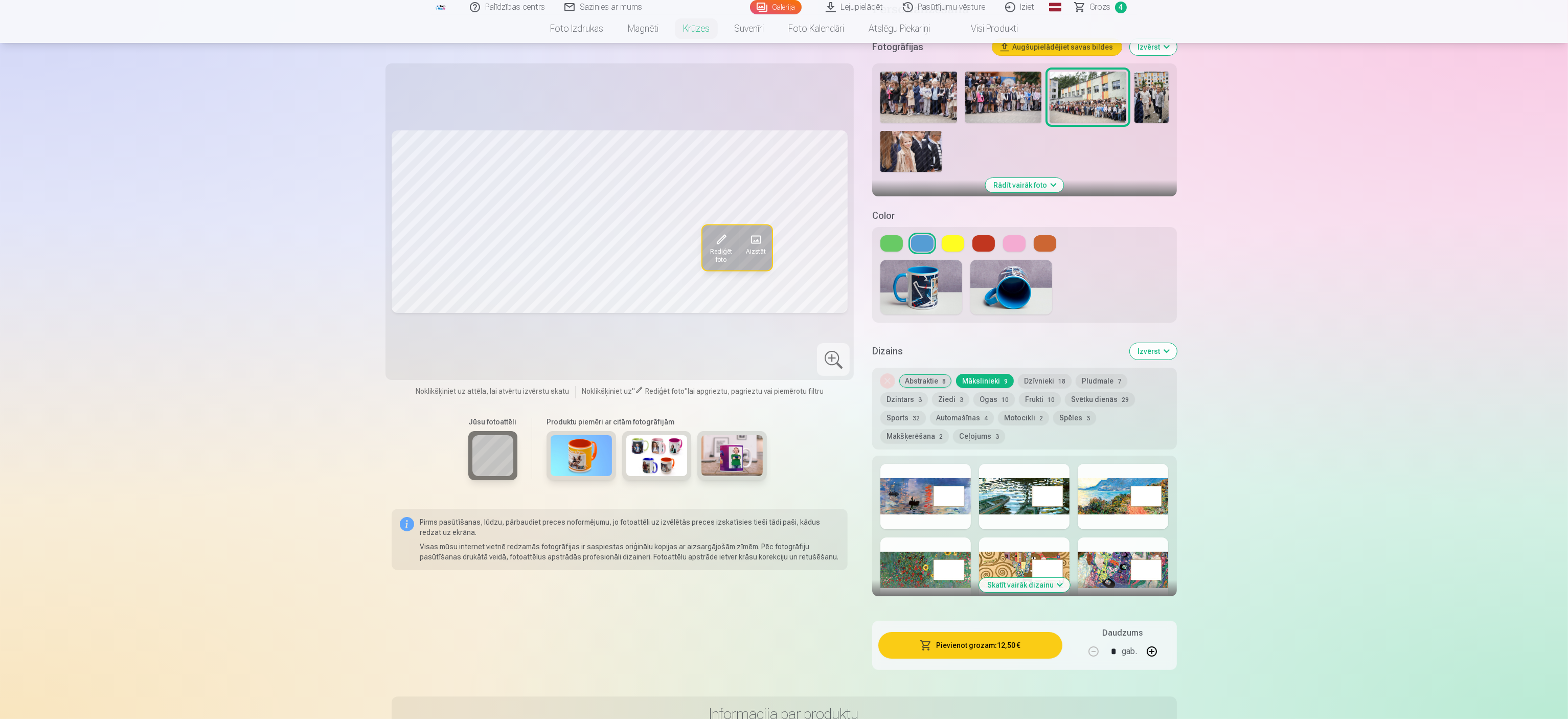
click at [783, 359] on button "Skatīt vairāk dizainu" at bounding box center [1024, 584] width 91 height 14
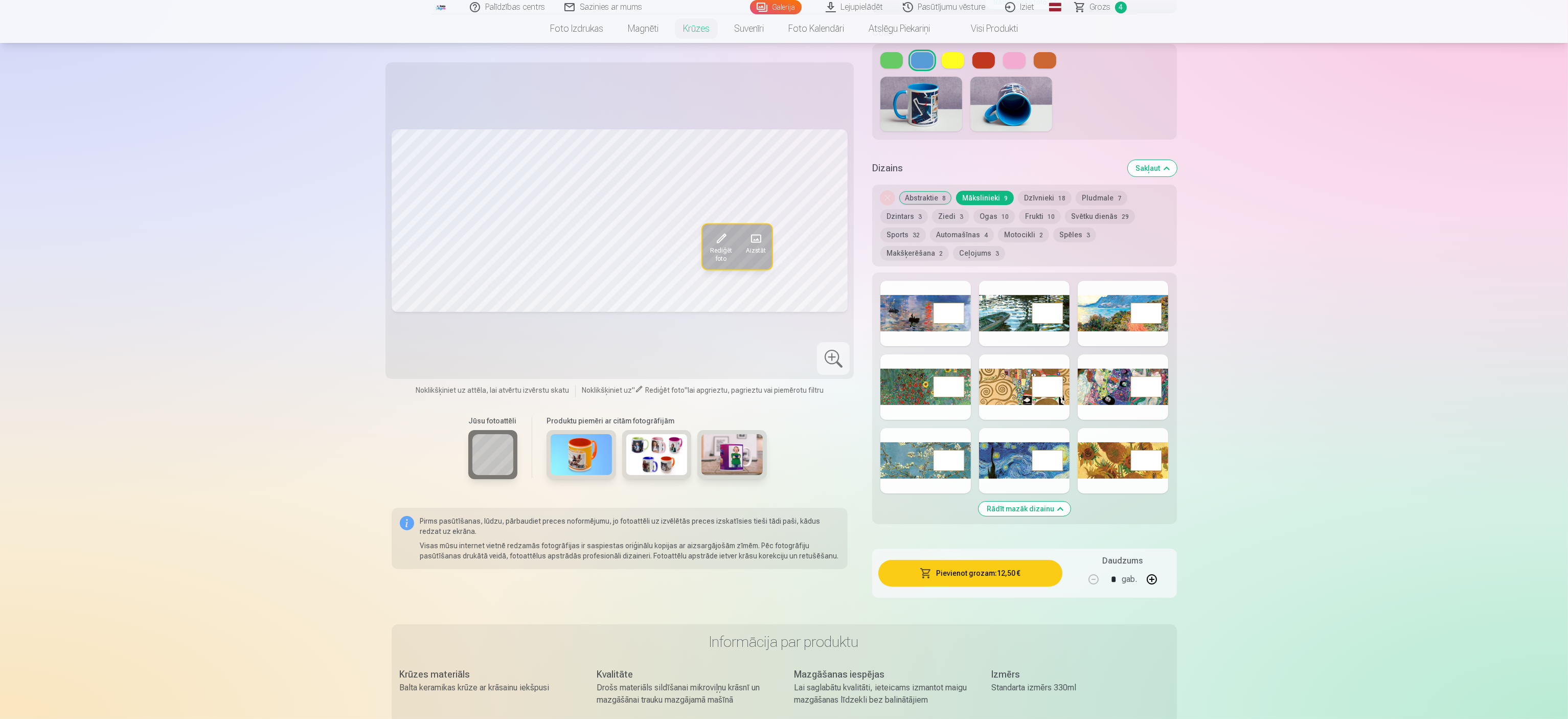
scroll to position [409, 0]
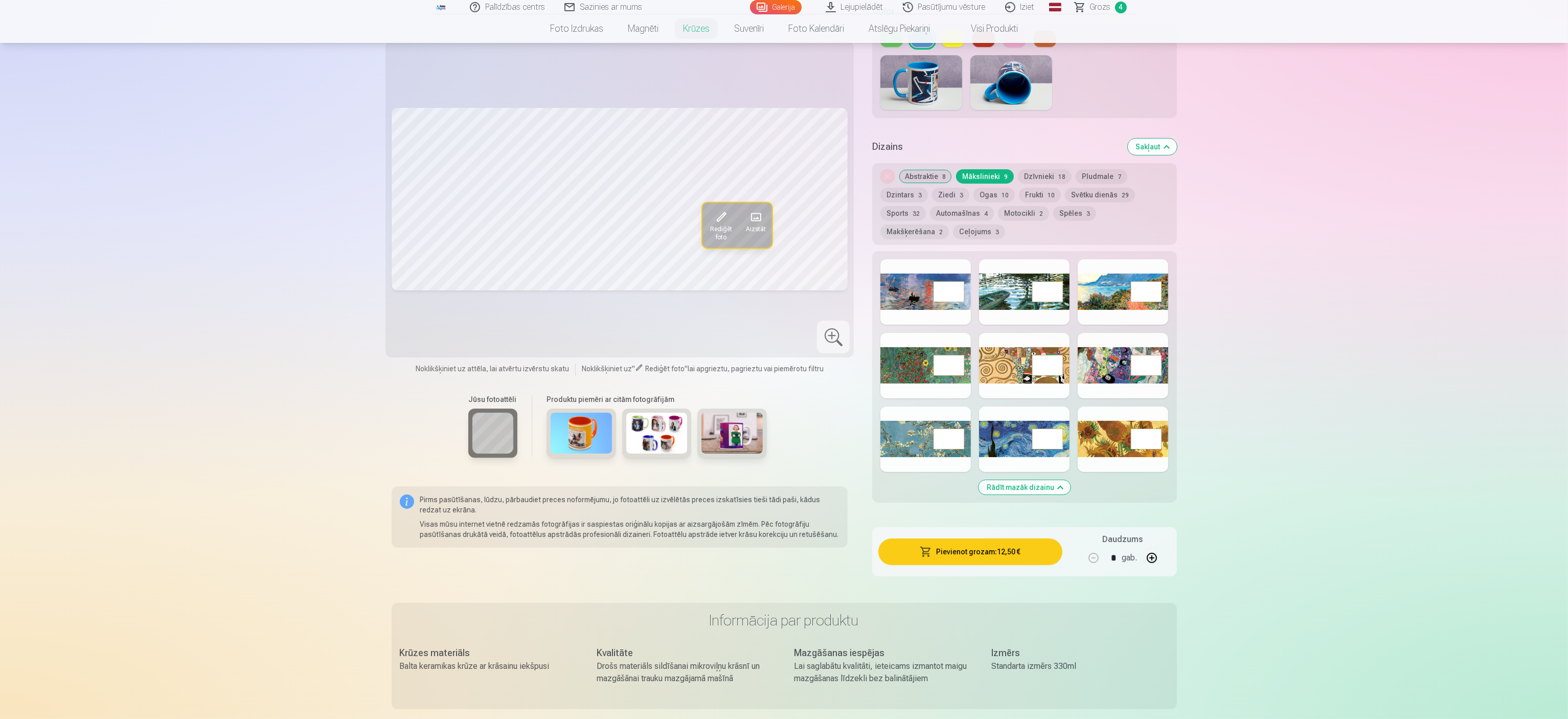
click at [783, 169] on button "Abstraktie 8" at bounding box center [925, 176] width 53 height 14
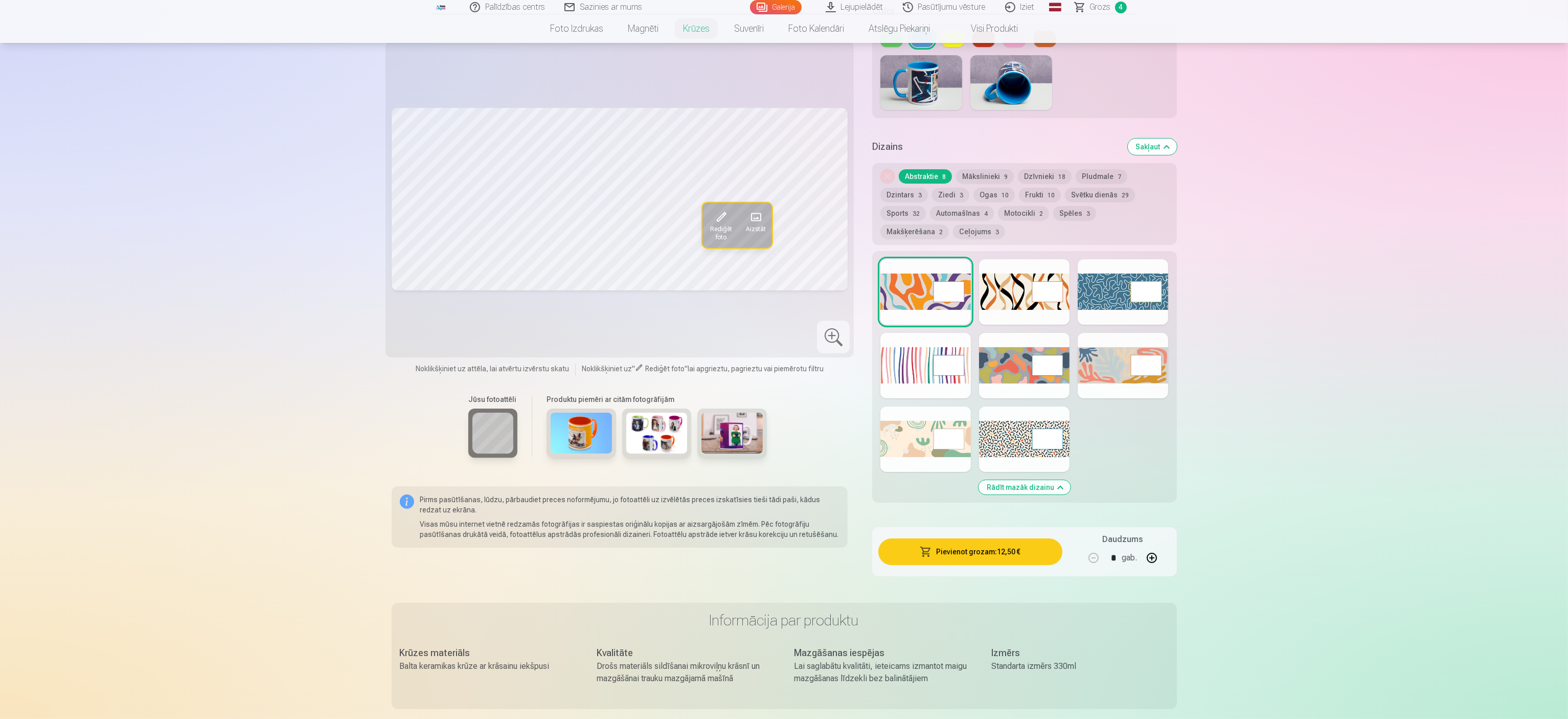
click at [783, 169] on button "Dzīvnieki 18" at bounding box center [1044, 176] width 53 height 14
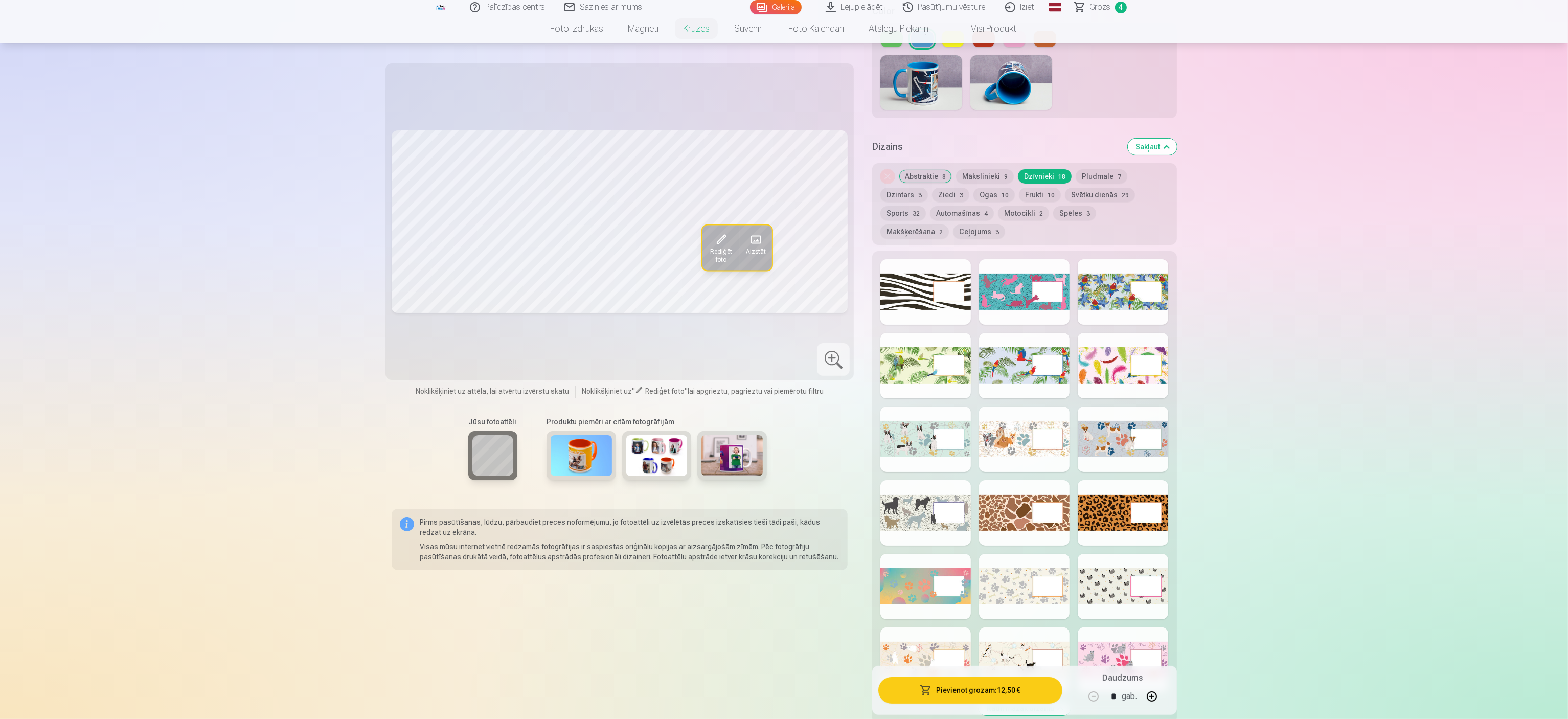
click at [783, 169] on button "Pludmale 7" at bounding box center [1102, 176] width 52 height 14
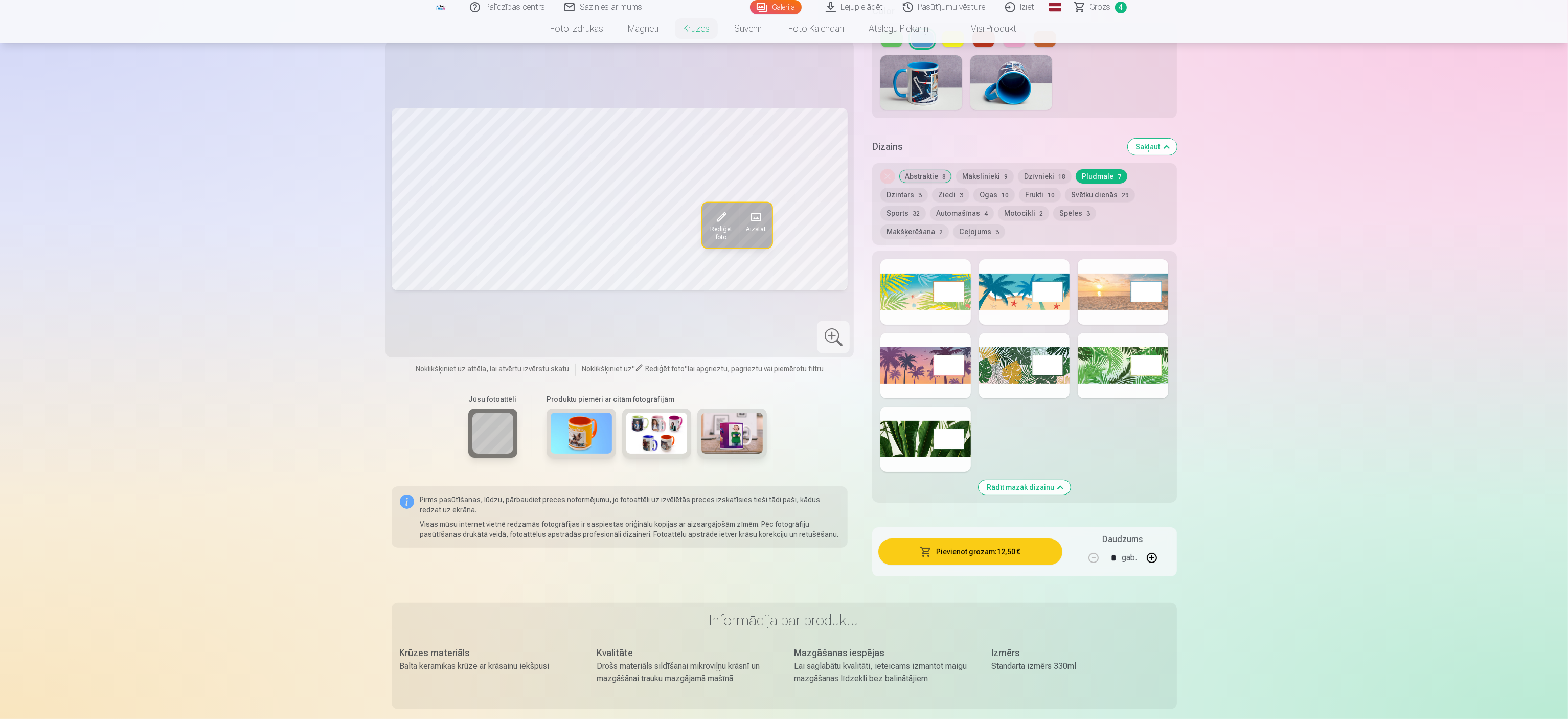
click at [783, 206] on button "Sports 32" at bounding box center [903, 212] width 46 height 14
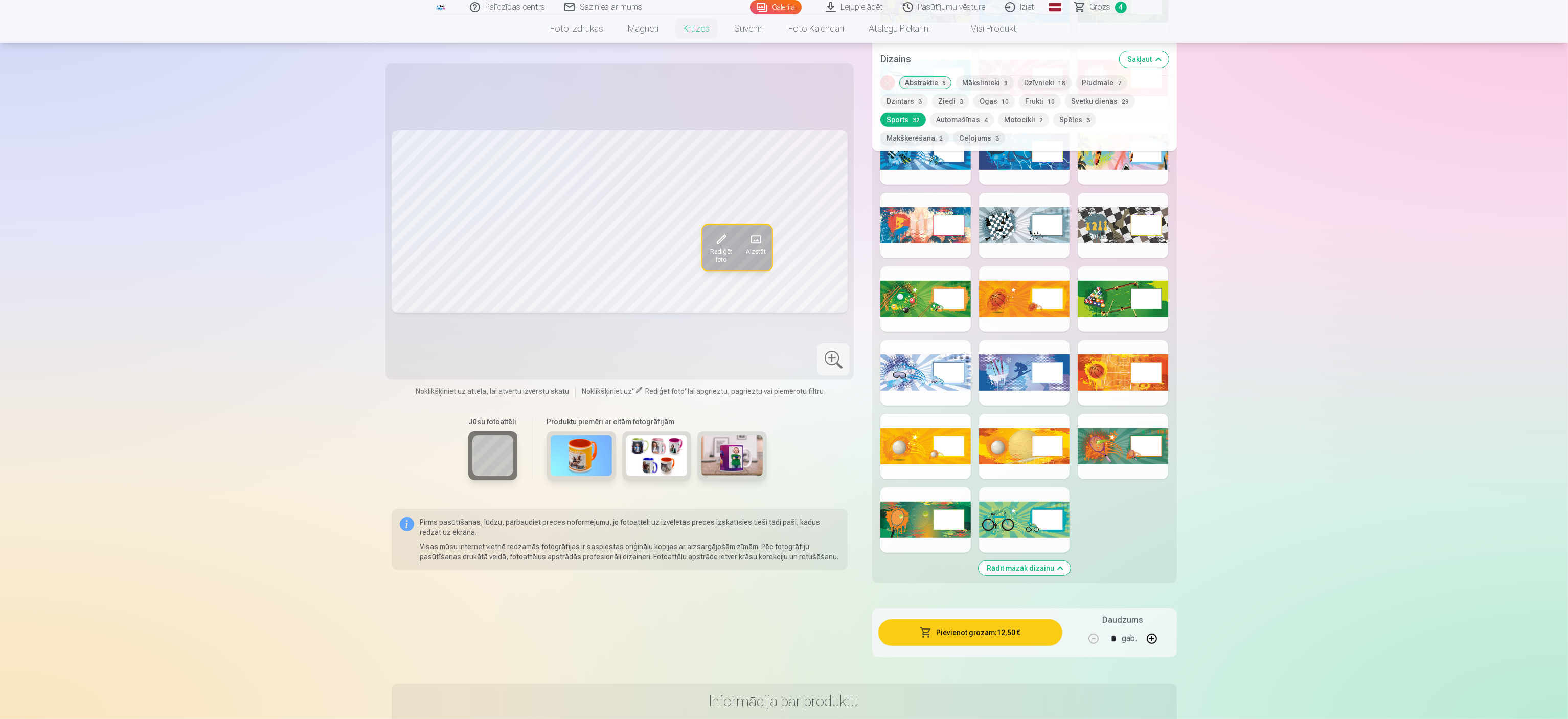
scroll to position [920, 0]
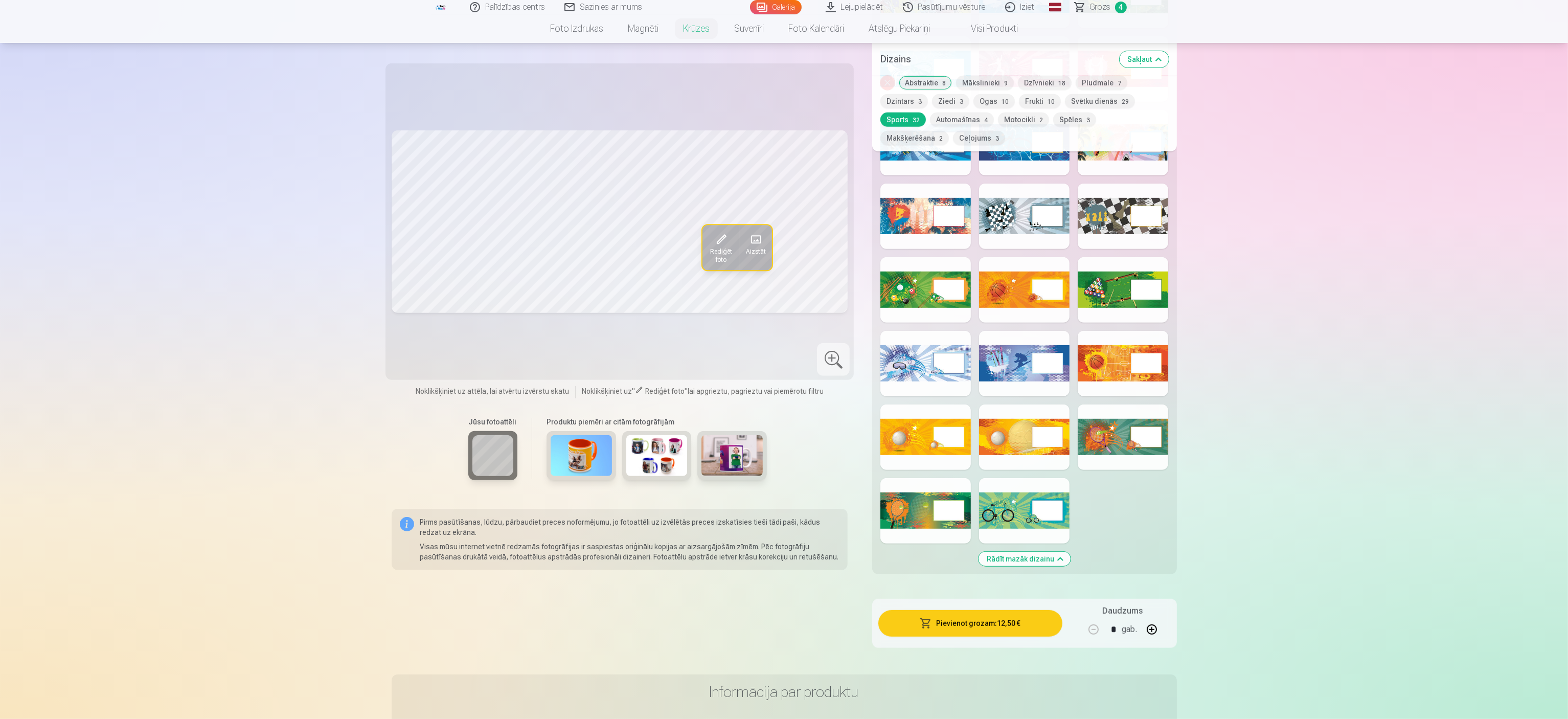
click at [783, 352] on div at bounding box center [1123, 363] width 91 height 66
click at [716, 249] on span "Rediģēt foto" at bounding box center [721, 257] width 25 height 17
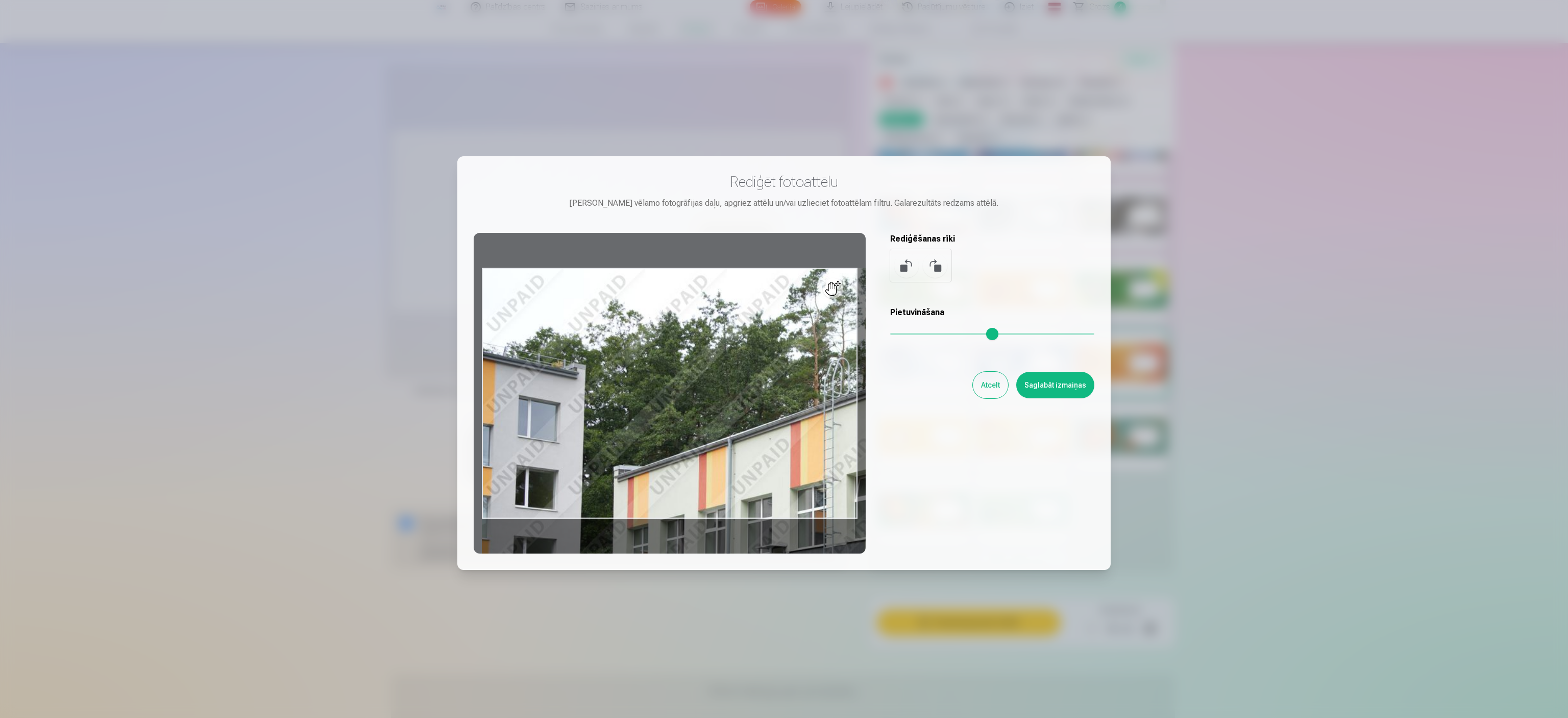
click at [781, 333] on input "range" at bounding box center [992, 334] width 204 height 2
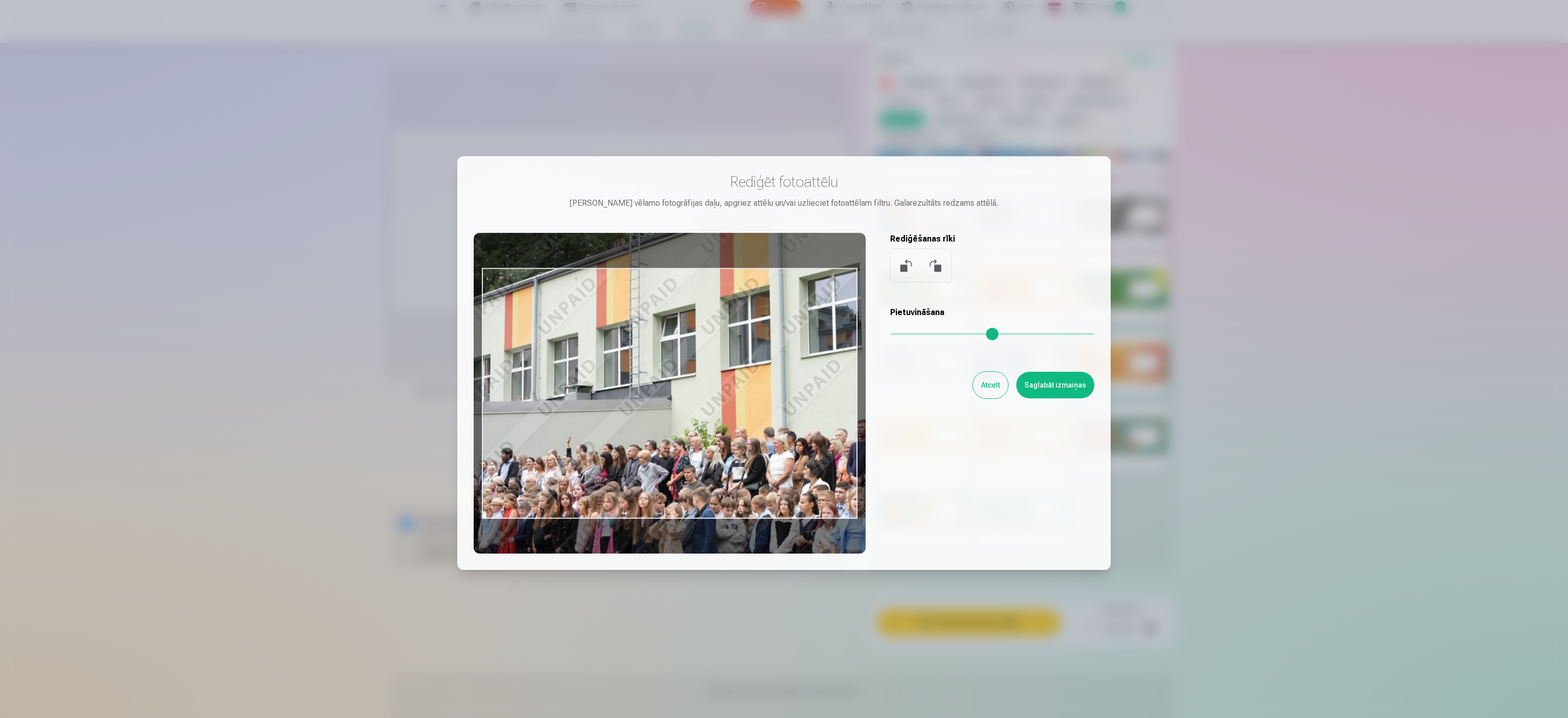
drag, startPoint x: 729, startPoint y: 448, endPoint x: 507, endPoint y: 275, distance: 281.4
click at [522, 280] on div at bounding box center [669, 393] width 392 height 320
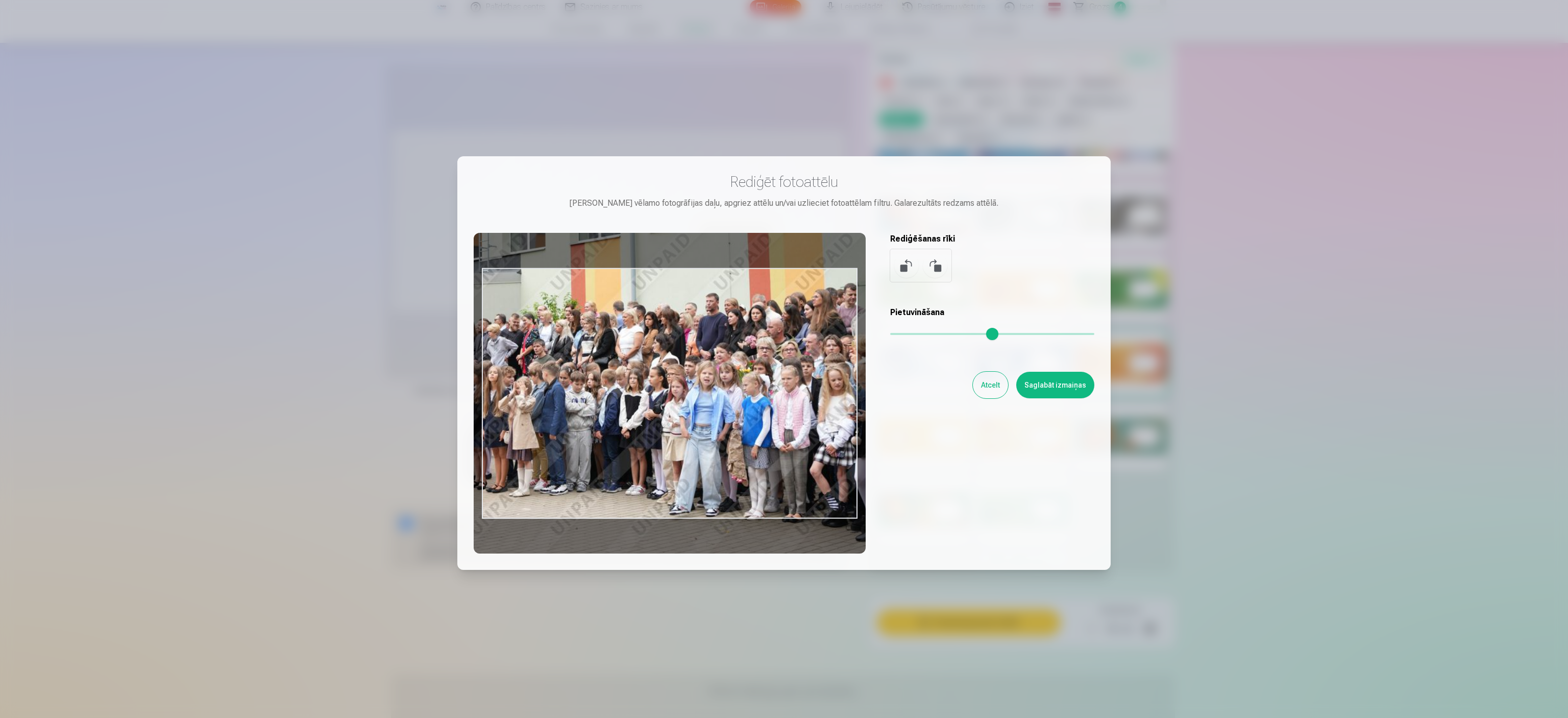
drag, startPoint x: 665, startPoint y: 460, endPoint x: 508, endPoint y: 335, distance: 200.7
click at [508, 335] on div at bounding box center [669, 393] width 392 height 320
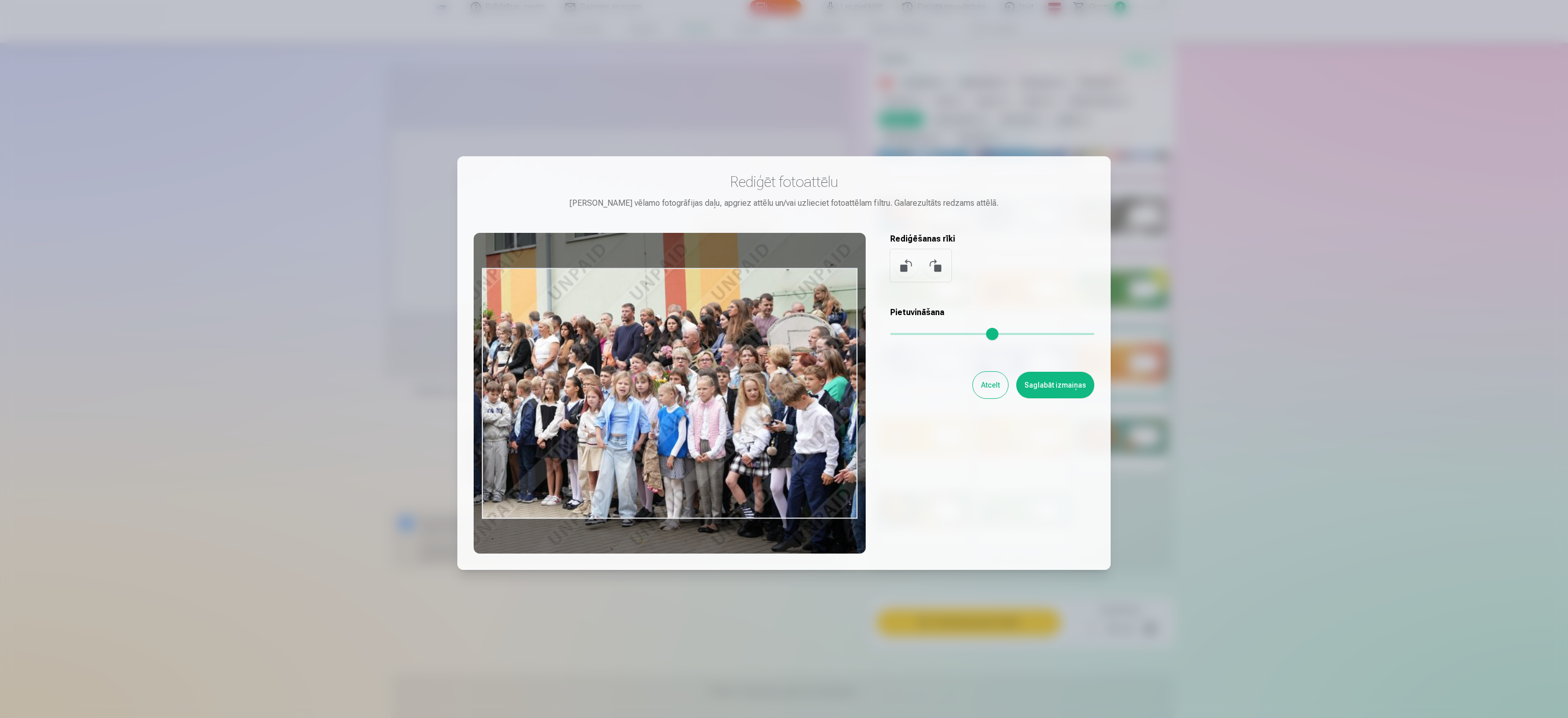
drag, startPoint x: 750, startPoint y: 438, endPoint x: 685, endPoint y: 456, distance: 67.4
click at [685, 359] on div at bounding box center [669, 393] width 392 height 320
type input "****"
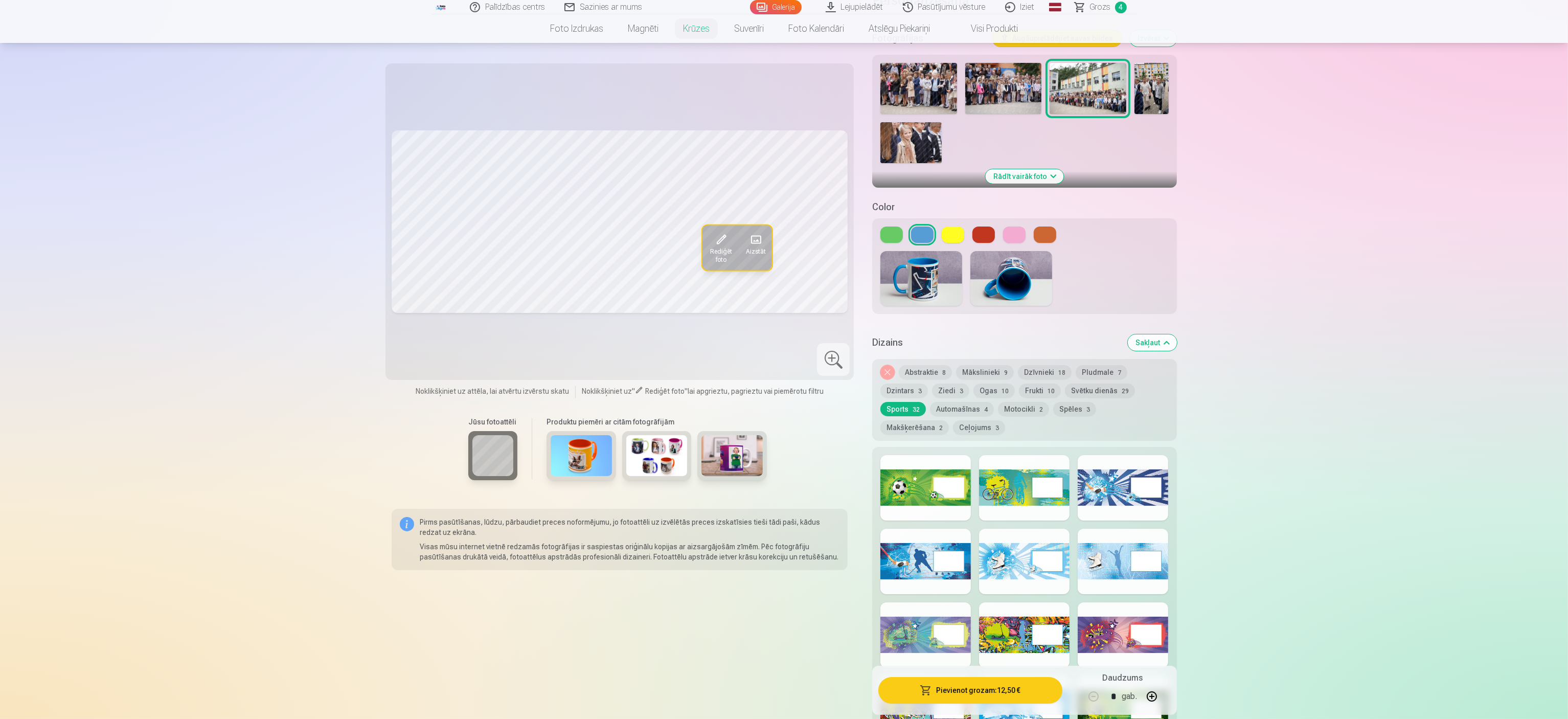
scroll to position [0, 0]
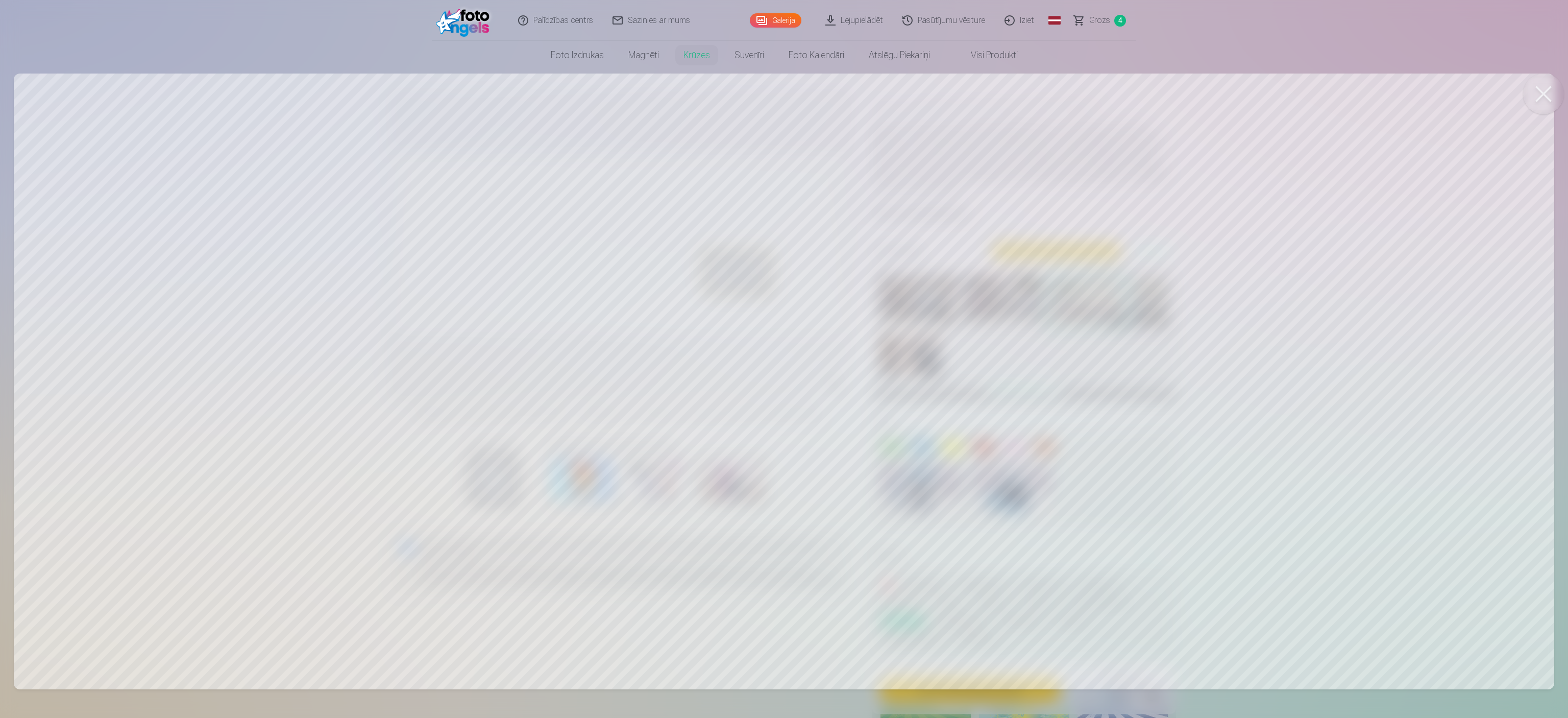
click at [781, 91] on button at bounding box center [1543, 93] width 41 height 41
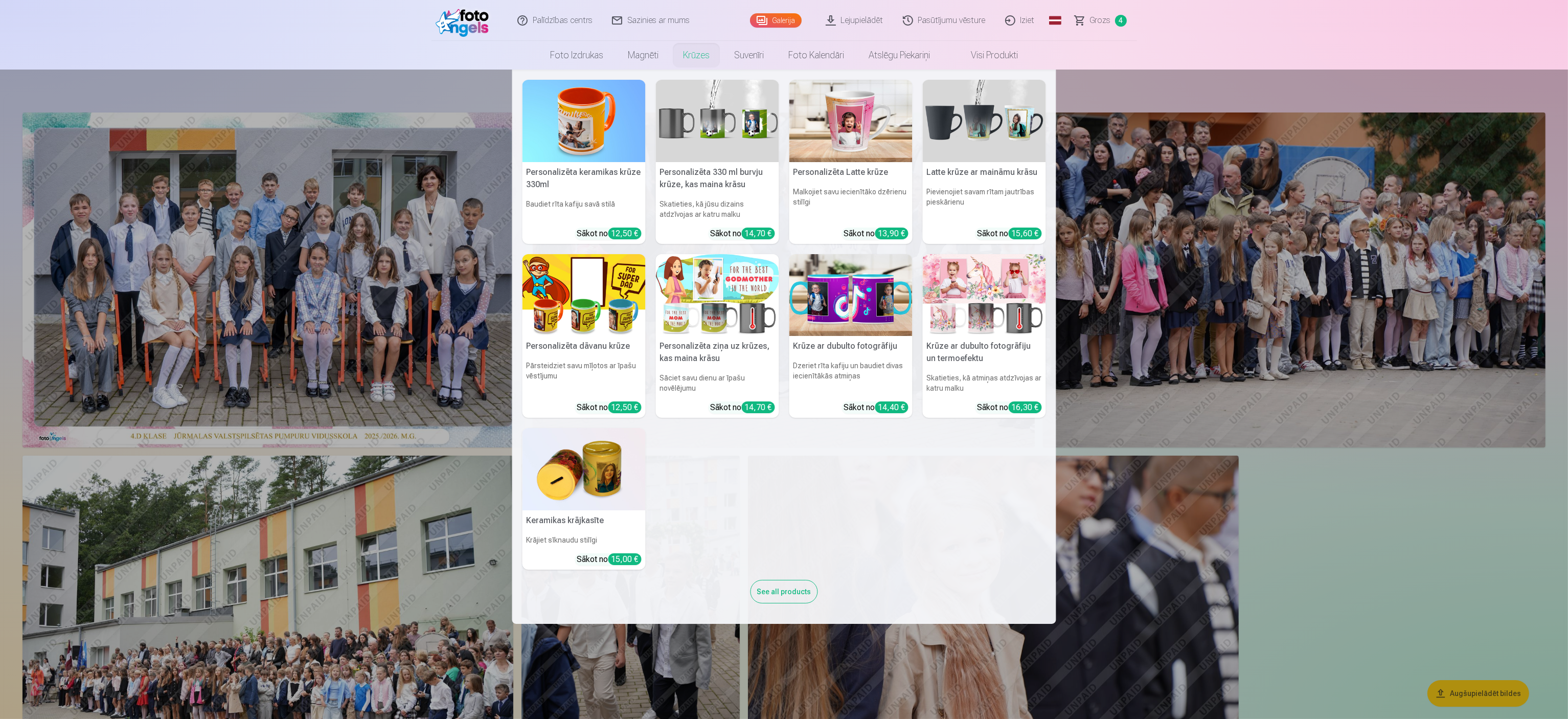
click at [687, 57] on link "Krūzes" at bounding box center [696, 55] width 51 height 28
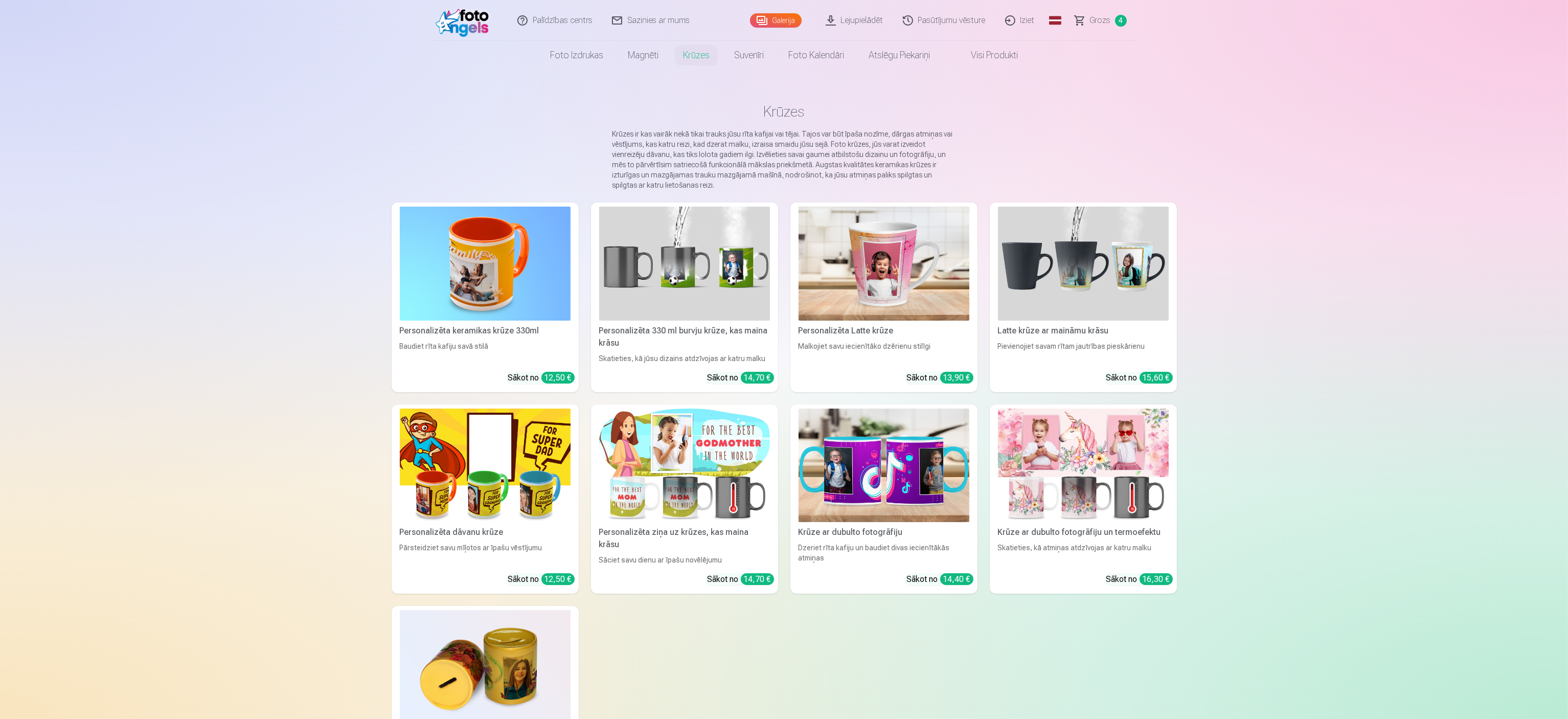
click at [690, 53] on link "Krūzes" at bounding box center [696, 55] width 51 height 28
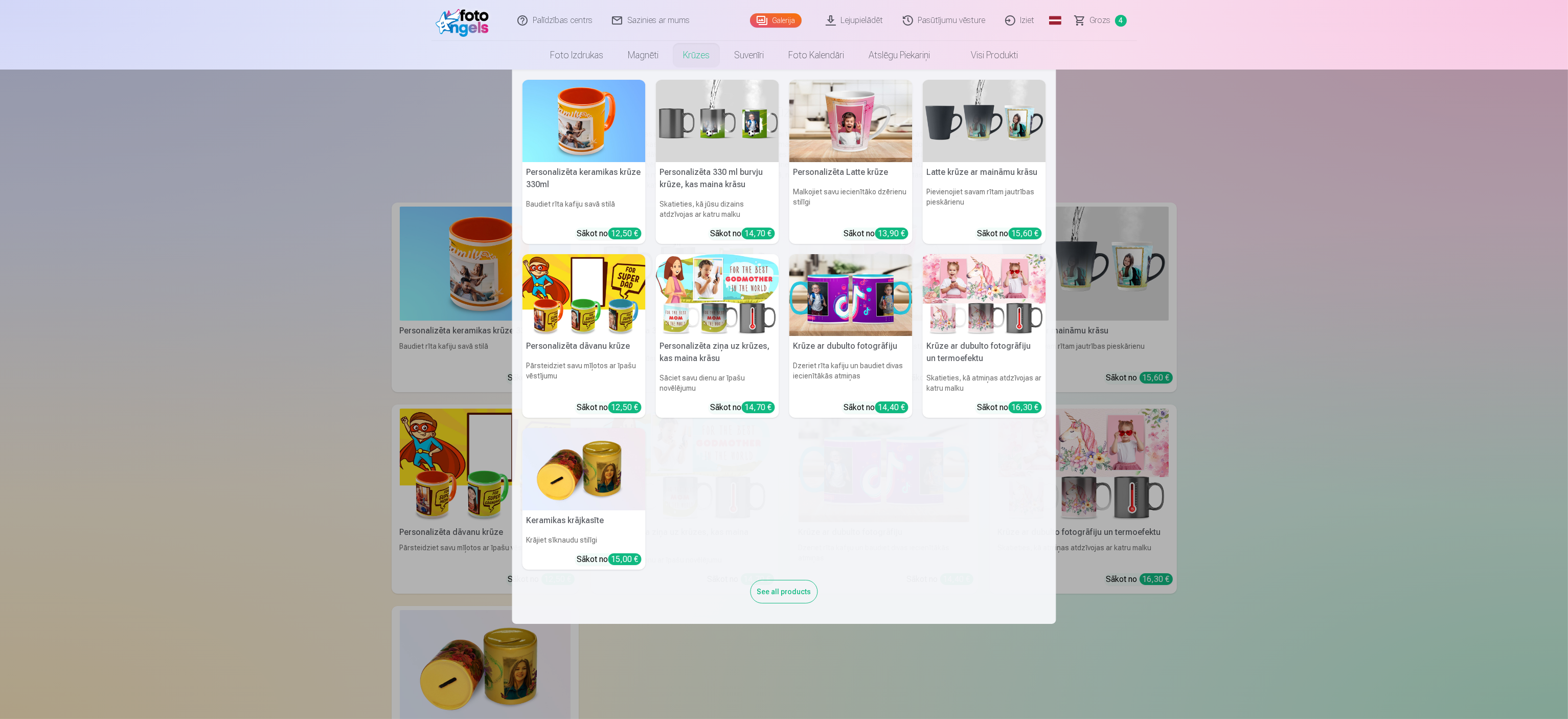
click at [575, 127] on img at bounding box center [584, 121] width 123 height 82
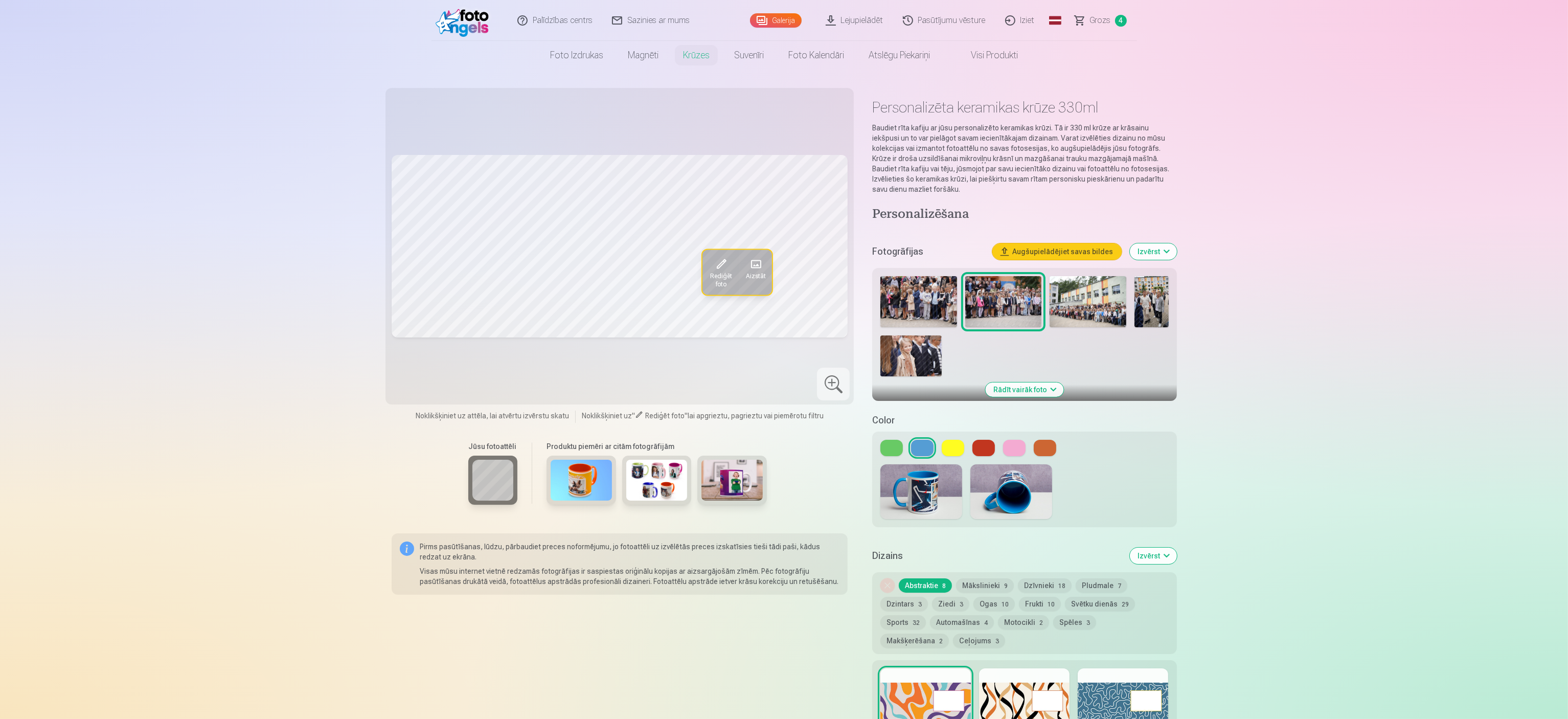
click at [783, 289] on img at bounding box center [1004, 301] width 77 height 51
click at [783, 359] on button "Sports 32" at bounding box center [903, 622] width 46 height 14
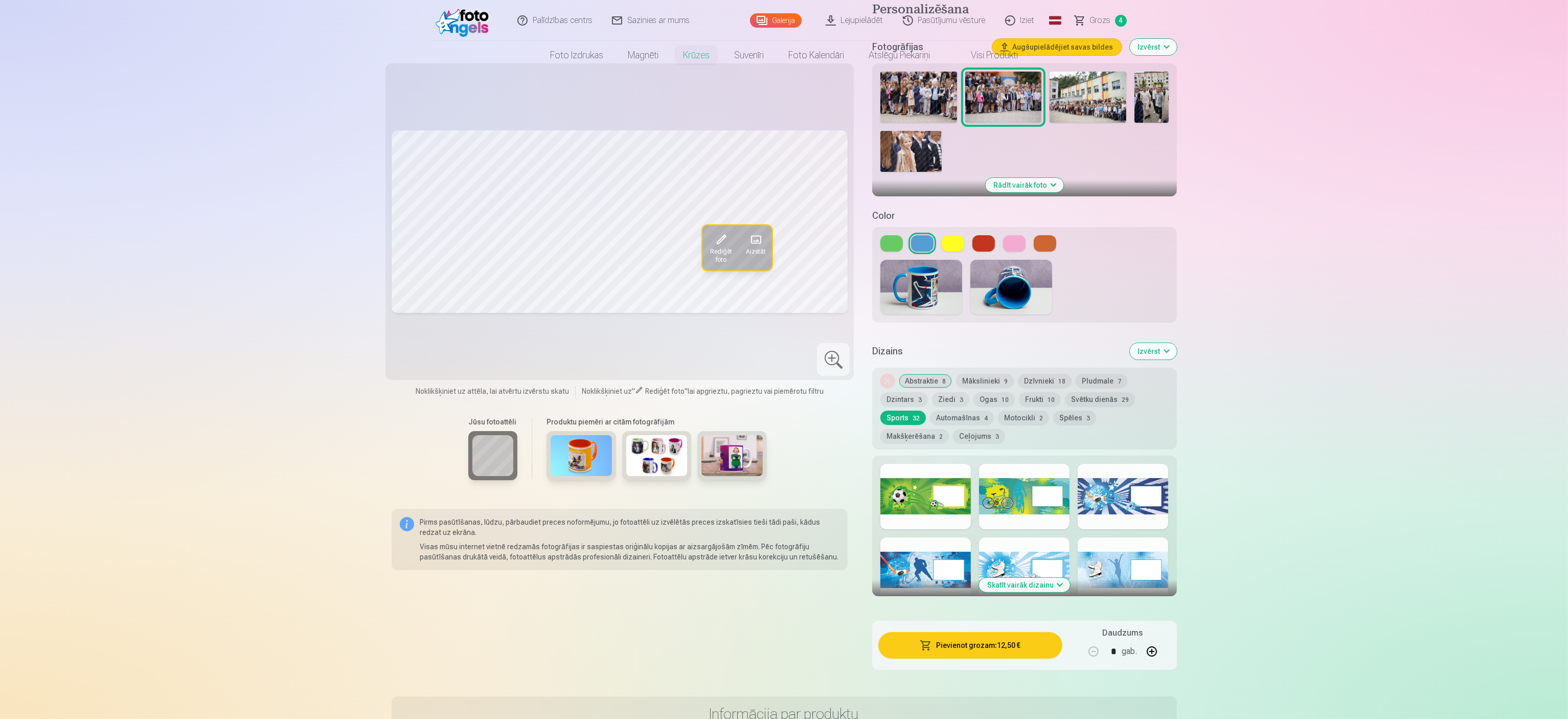
scroll to position [307, 0]
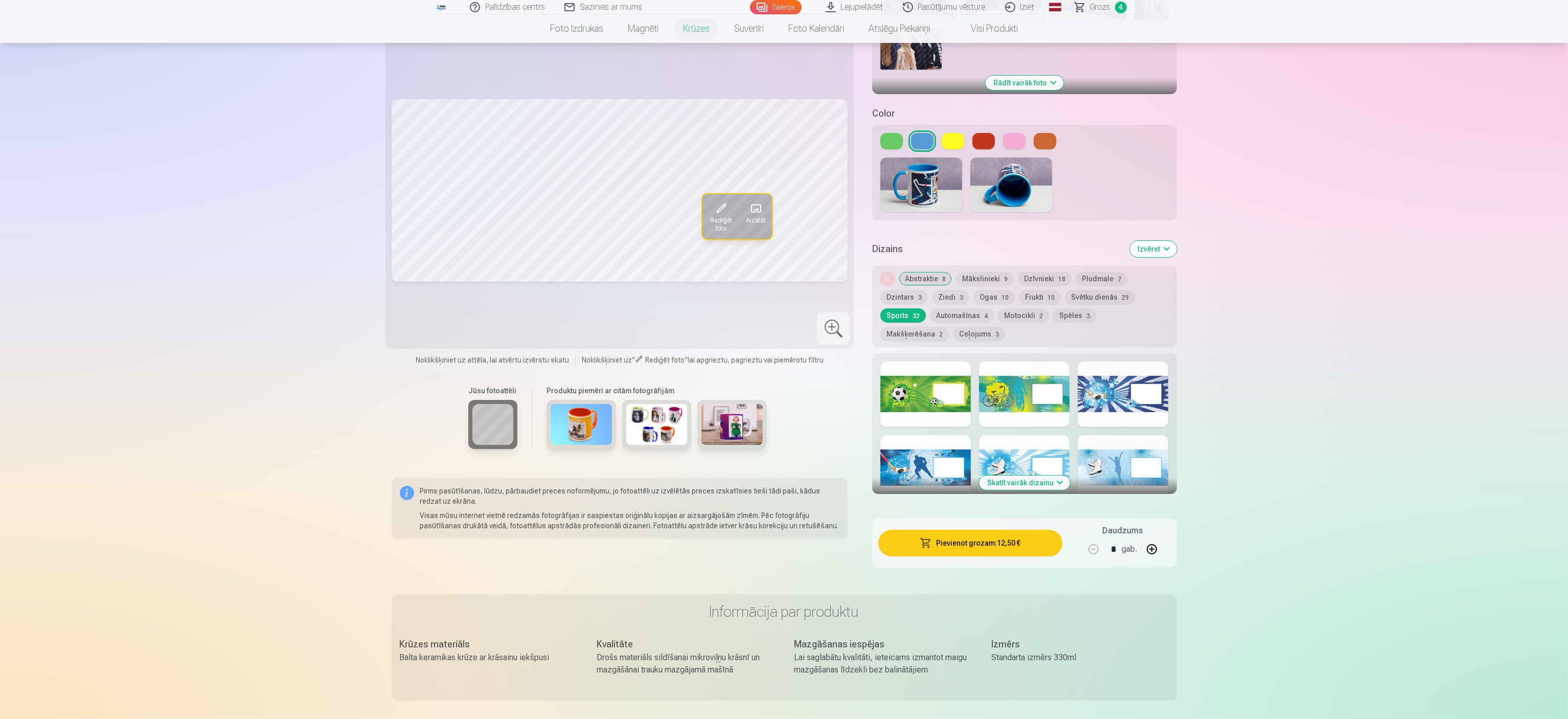
click at [783, 359] on button "Skatīt vairāk dizainu" at bounding box center [1024, 482] width 91 height 14
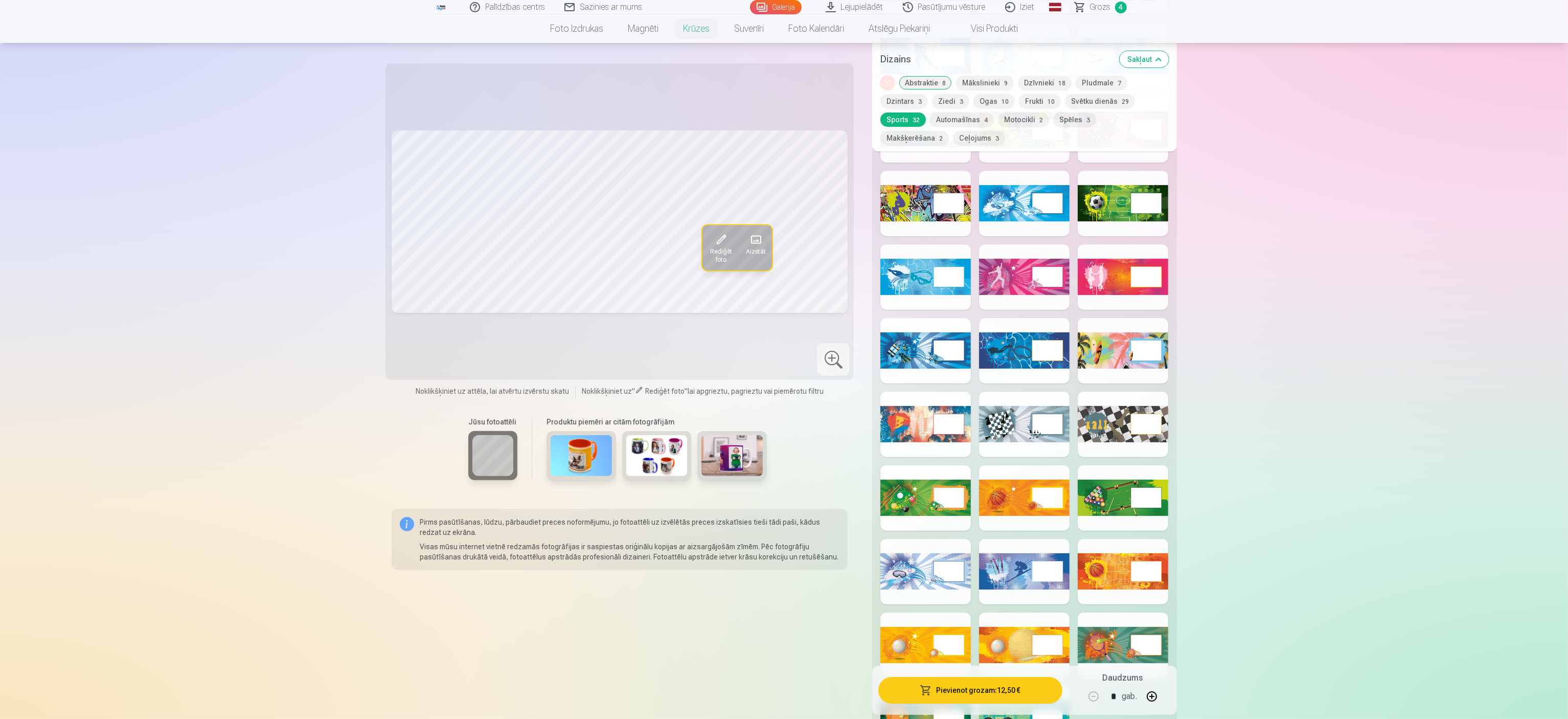
scroll to position [920, 0]
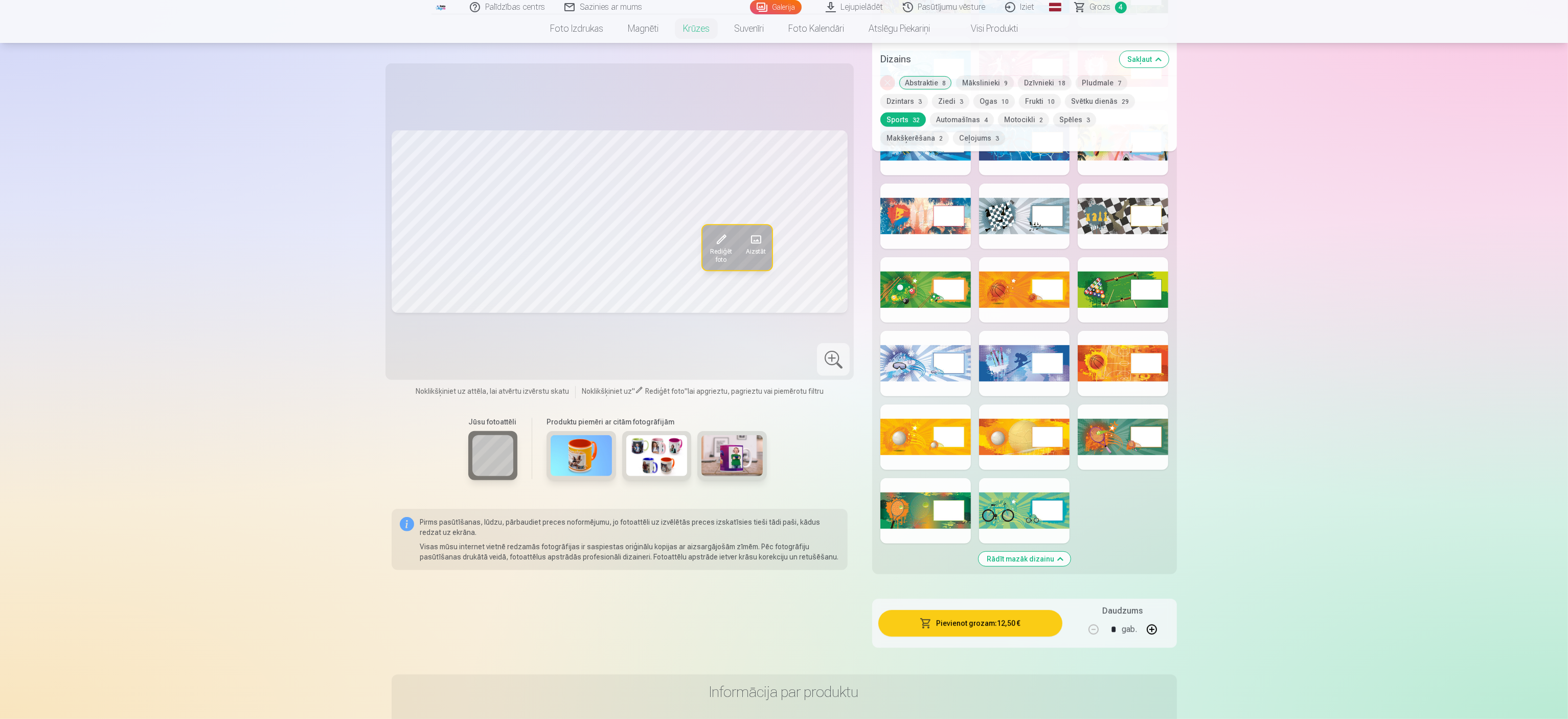
click at [783, 347] on div at bounding box center [1123, 363] width 91 height 66
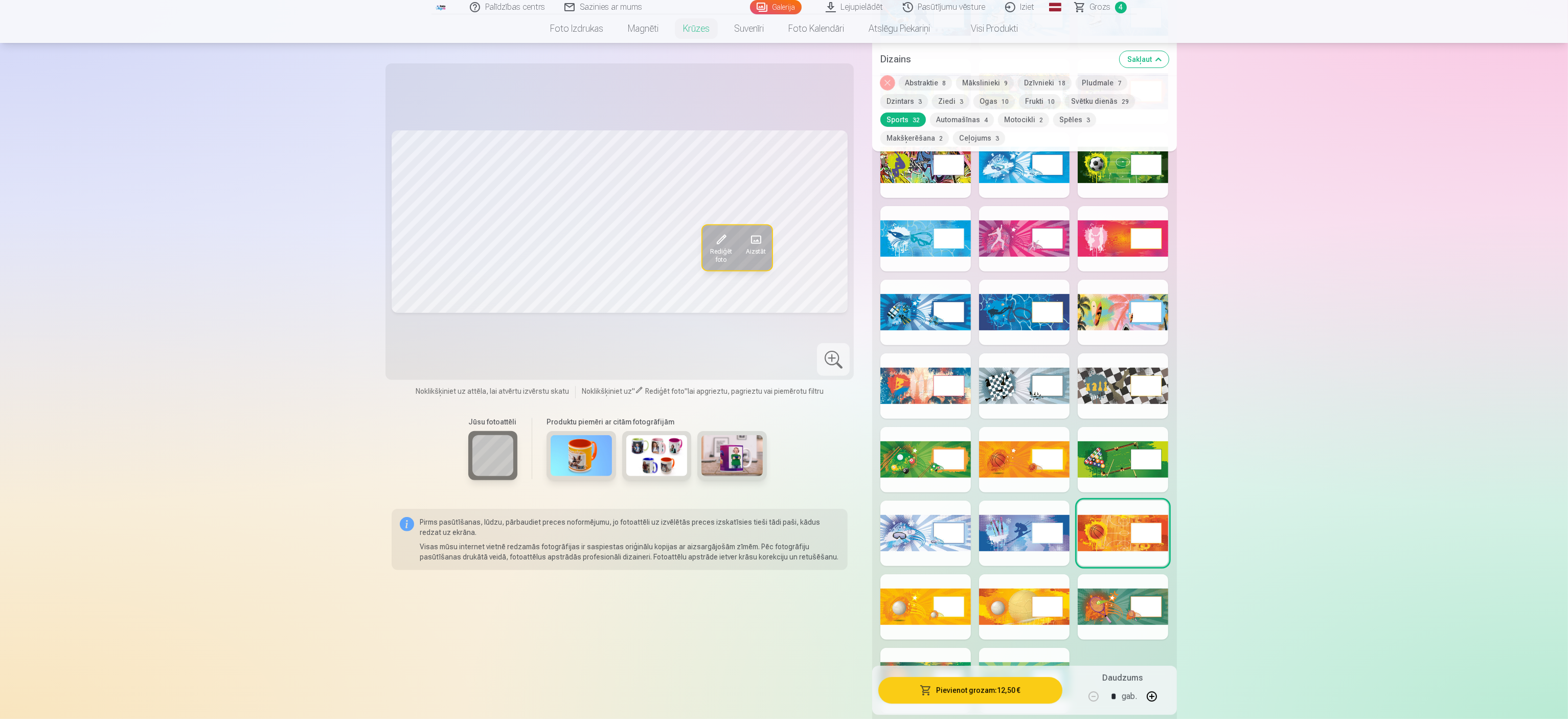
scroll to position [716, 0]
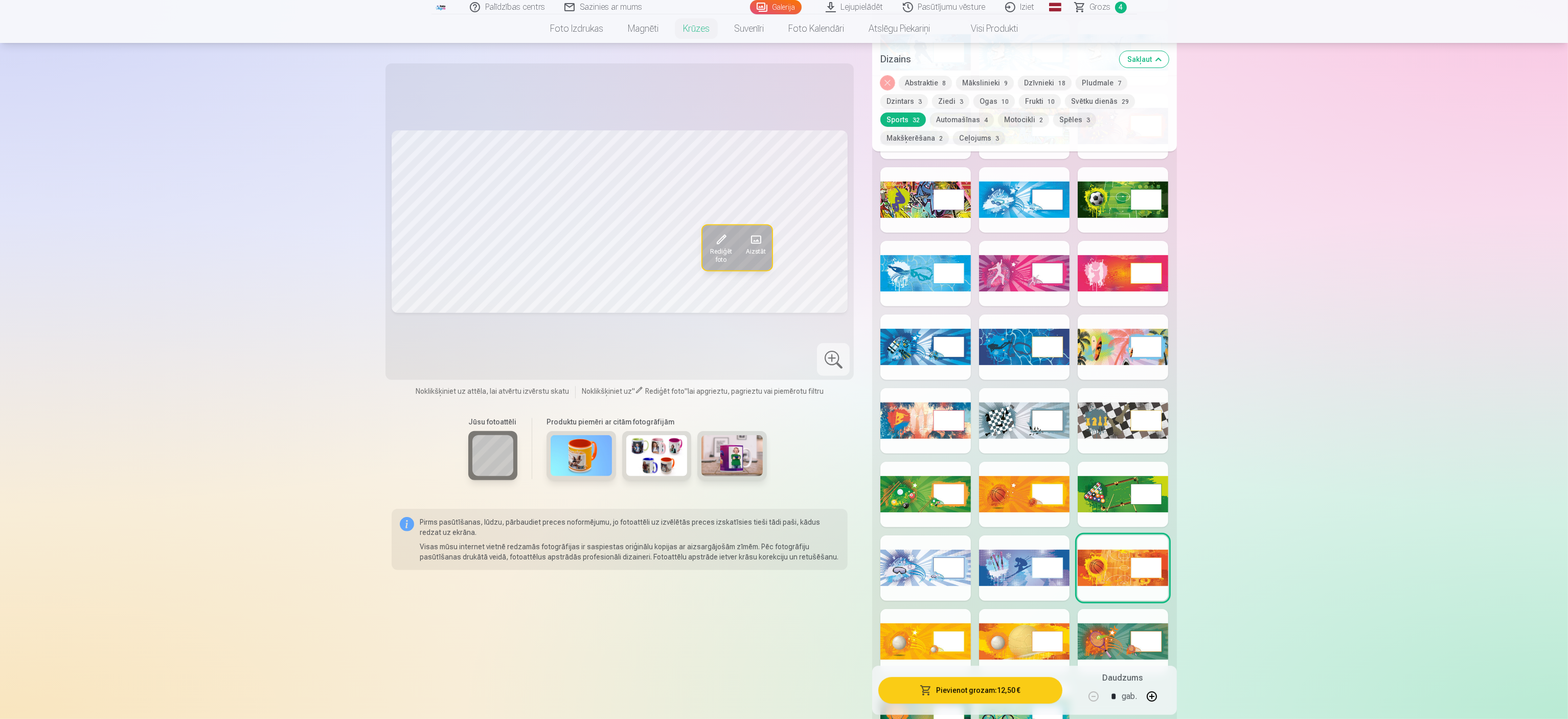
click at [783, 329] on div at bounding box center [1024, 347] width 91 height 66
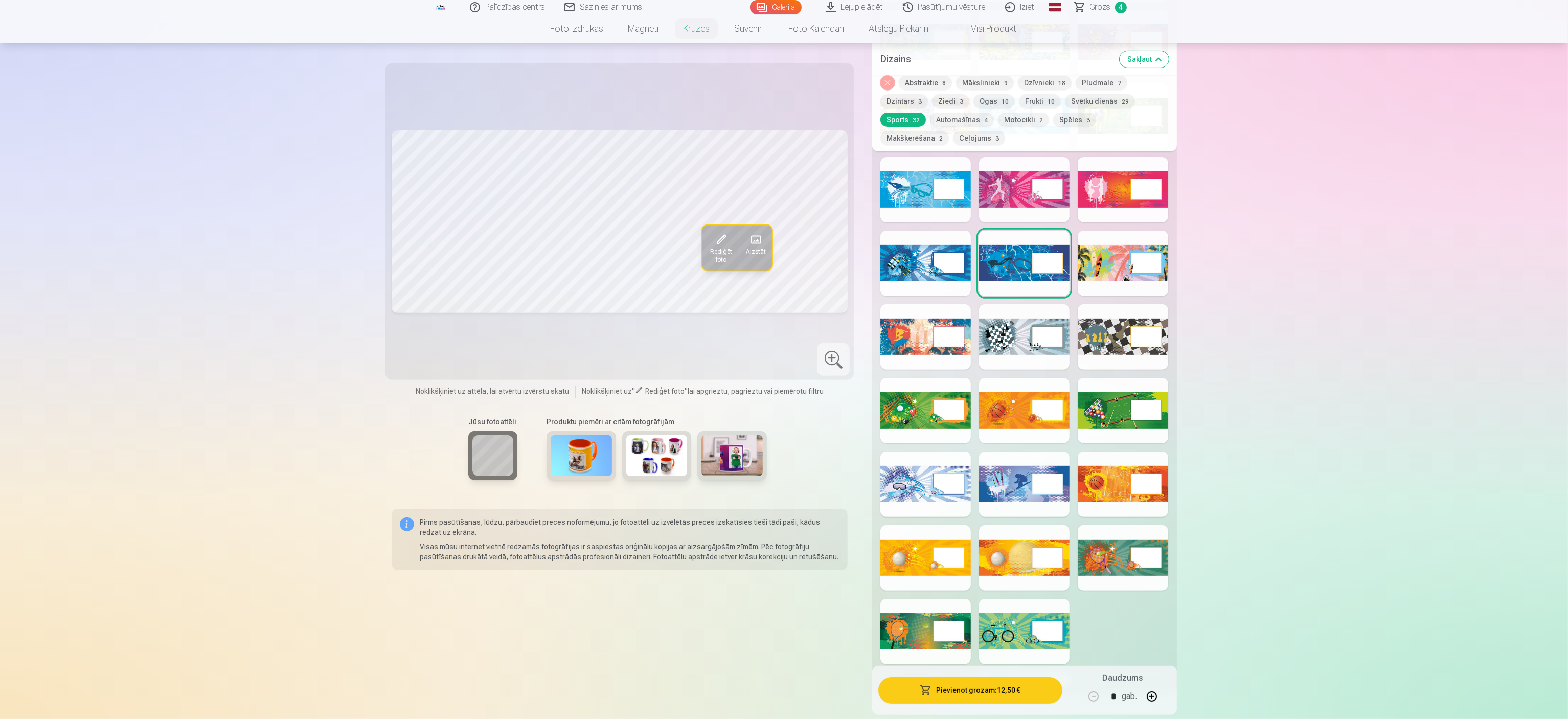
scroll to position [920, 0]
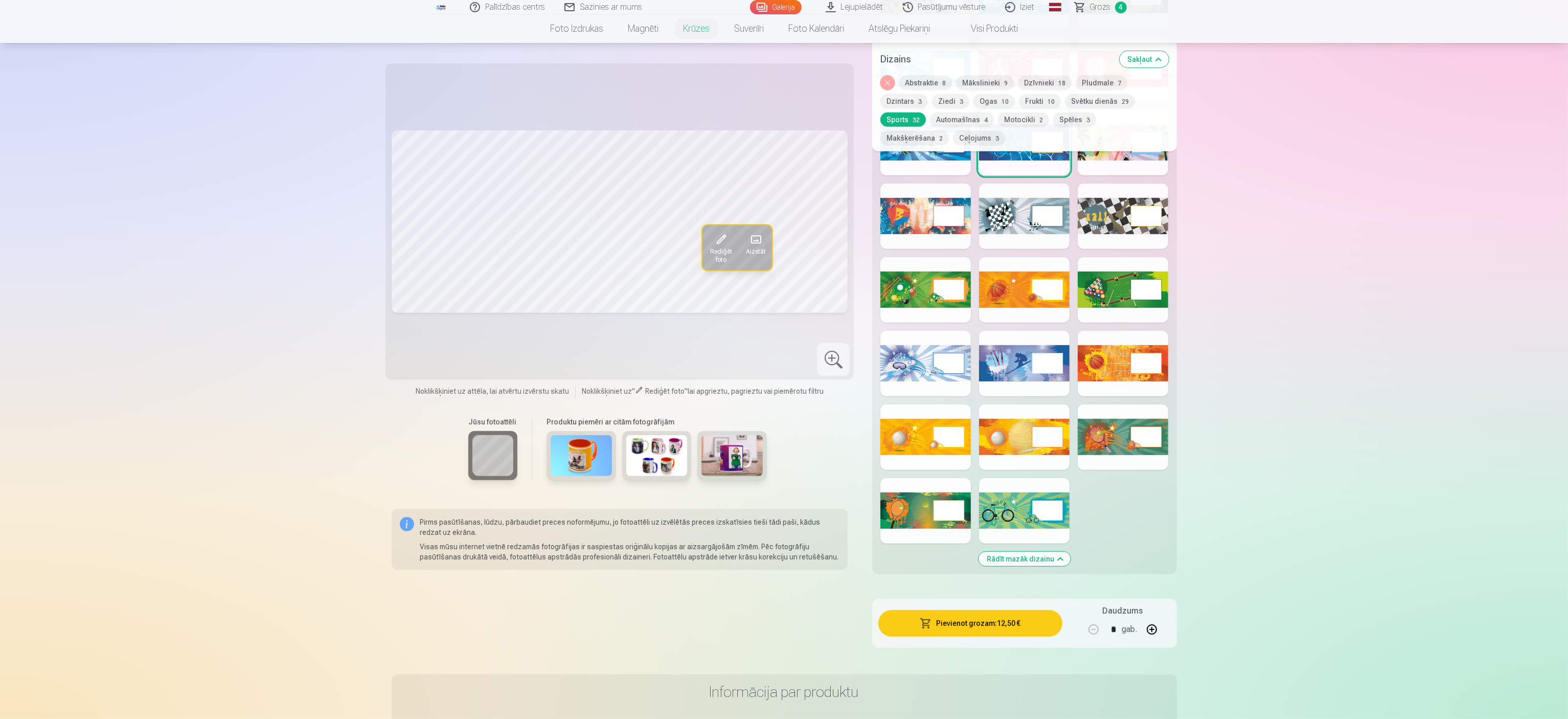
click at [783, 359] on div at bounding box center [1024, 511] width 91 height 66
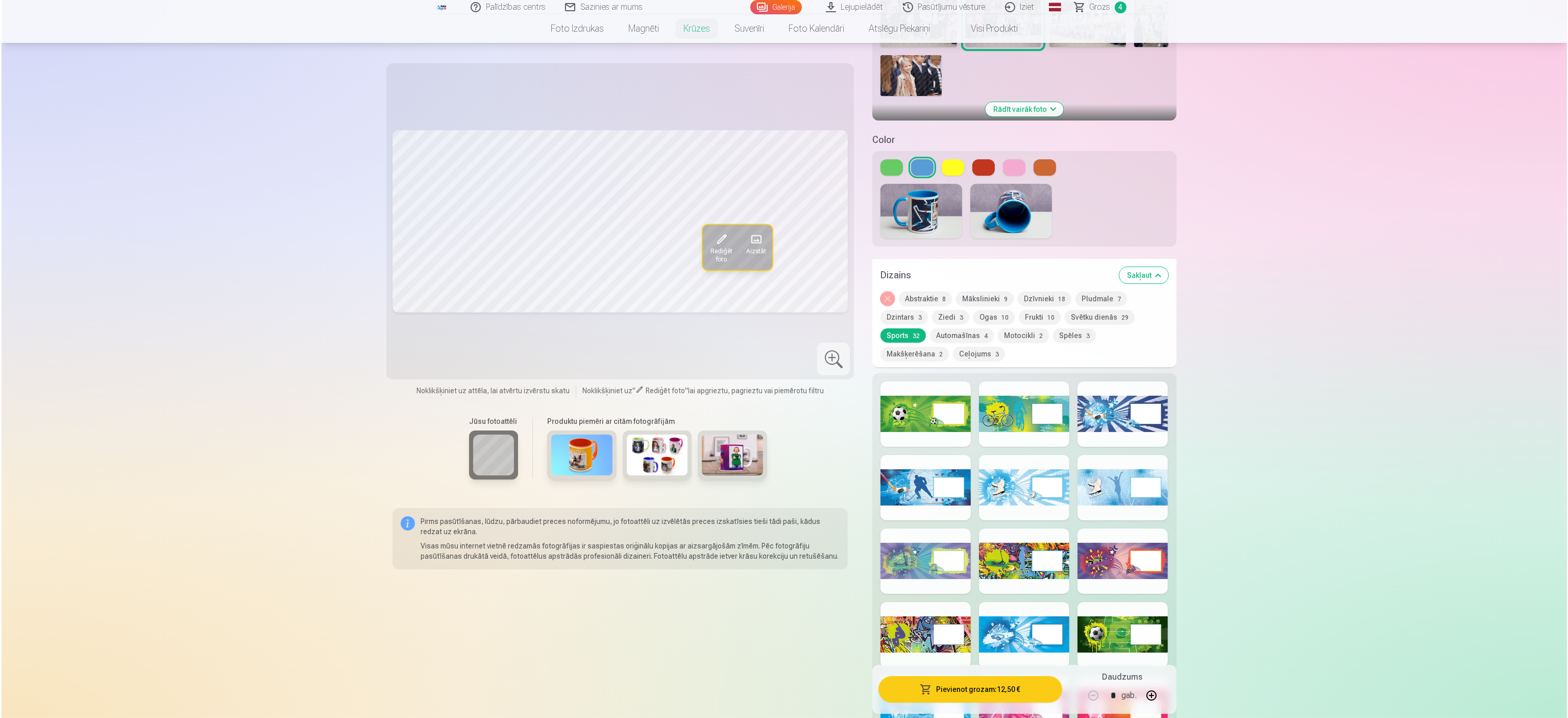
scroll to position [102, 0]
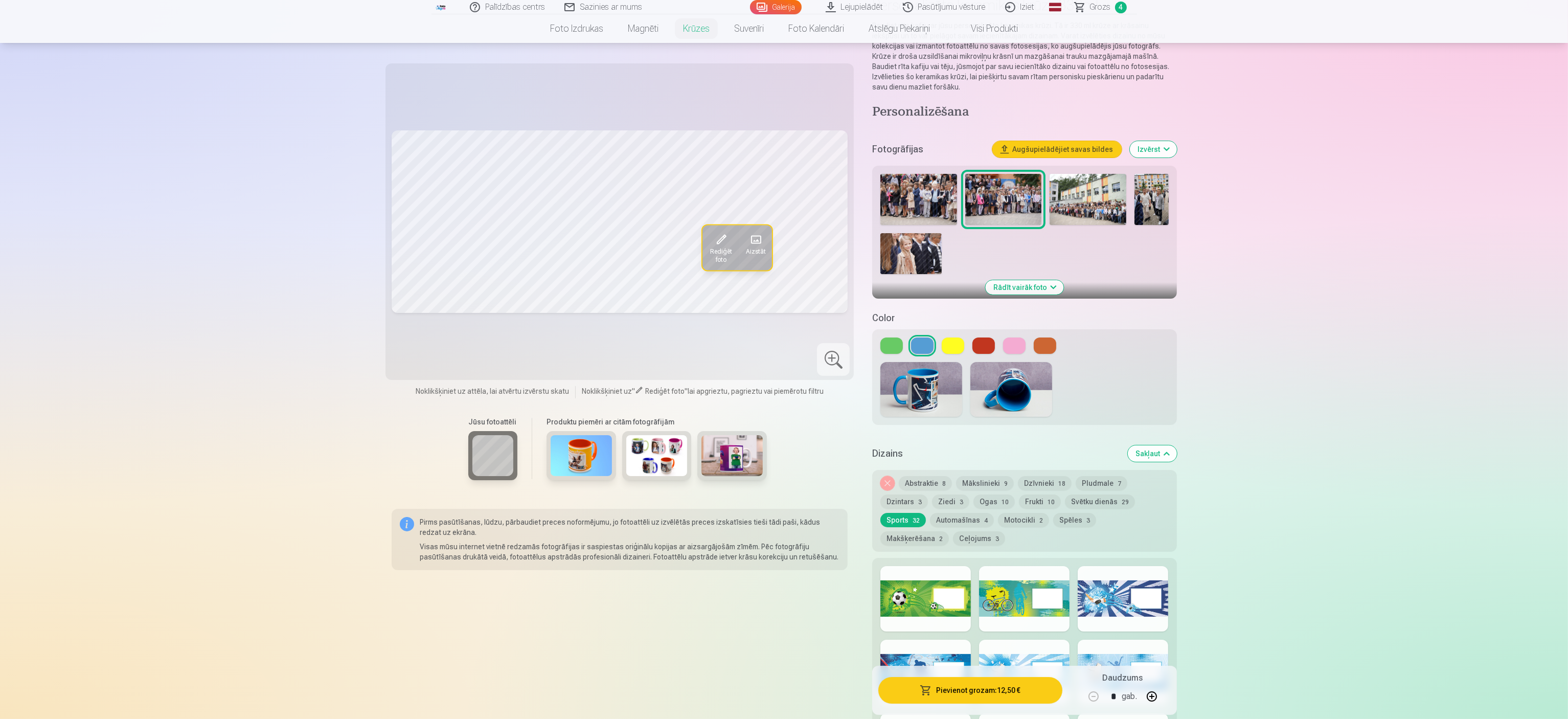
click at [783, 337] on button at bounding box center [891, 346] width 23 height 17
click at [783, 359] on div at bounding box center [1024, 598] width 91 height 66
click at [783, 359] on button "Pievienot grozam : 12,50 €" at bounding box center [970, 690] width 183 height 27
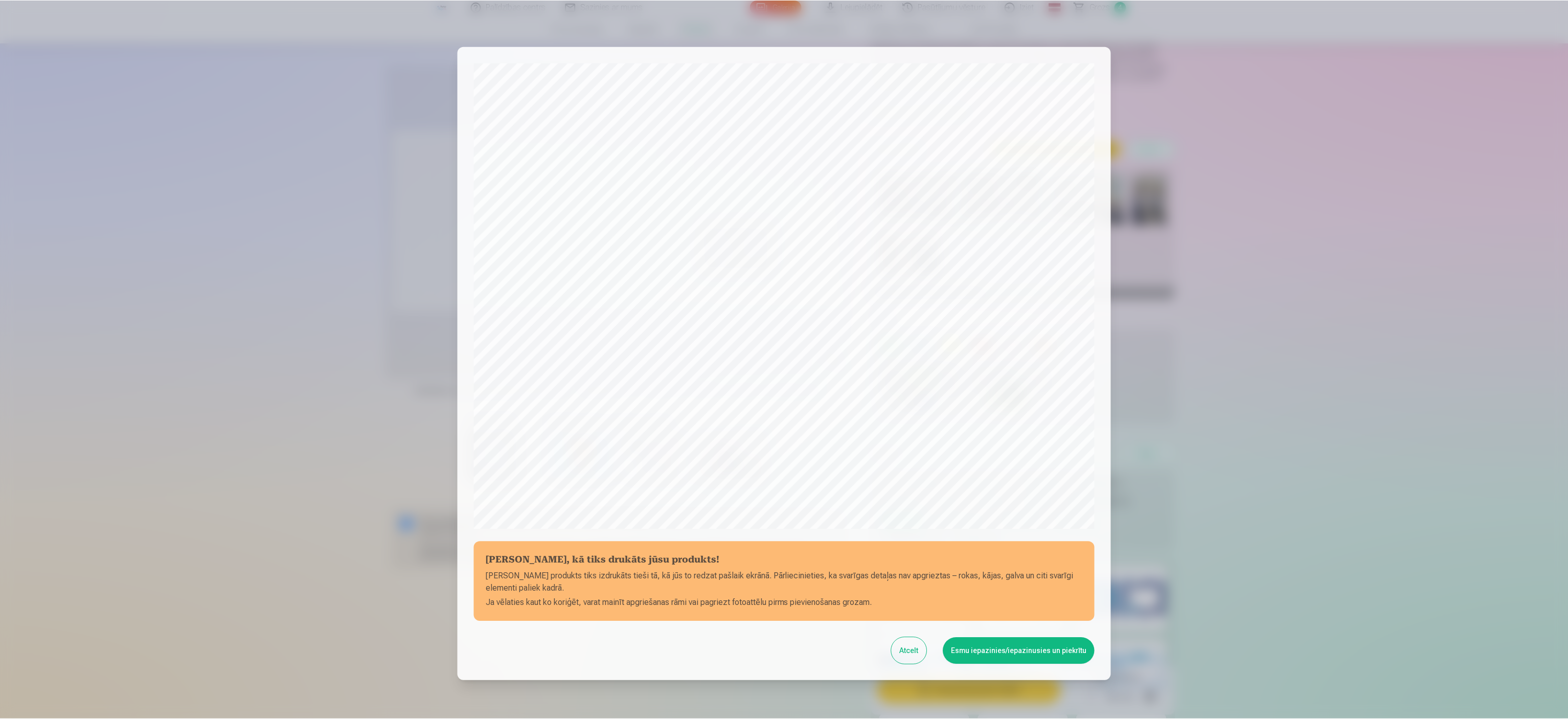
scroll to position [69, 0]
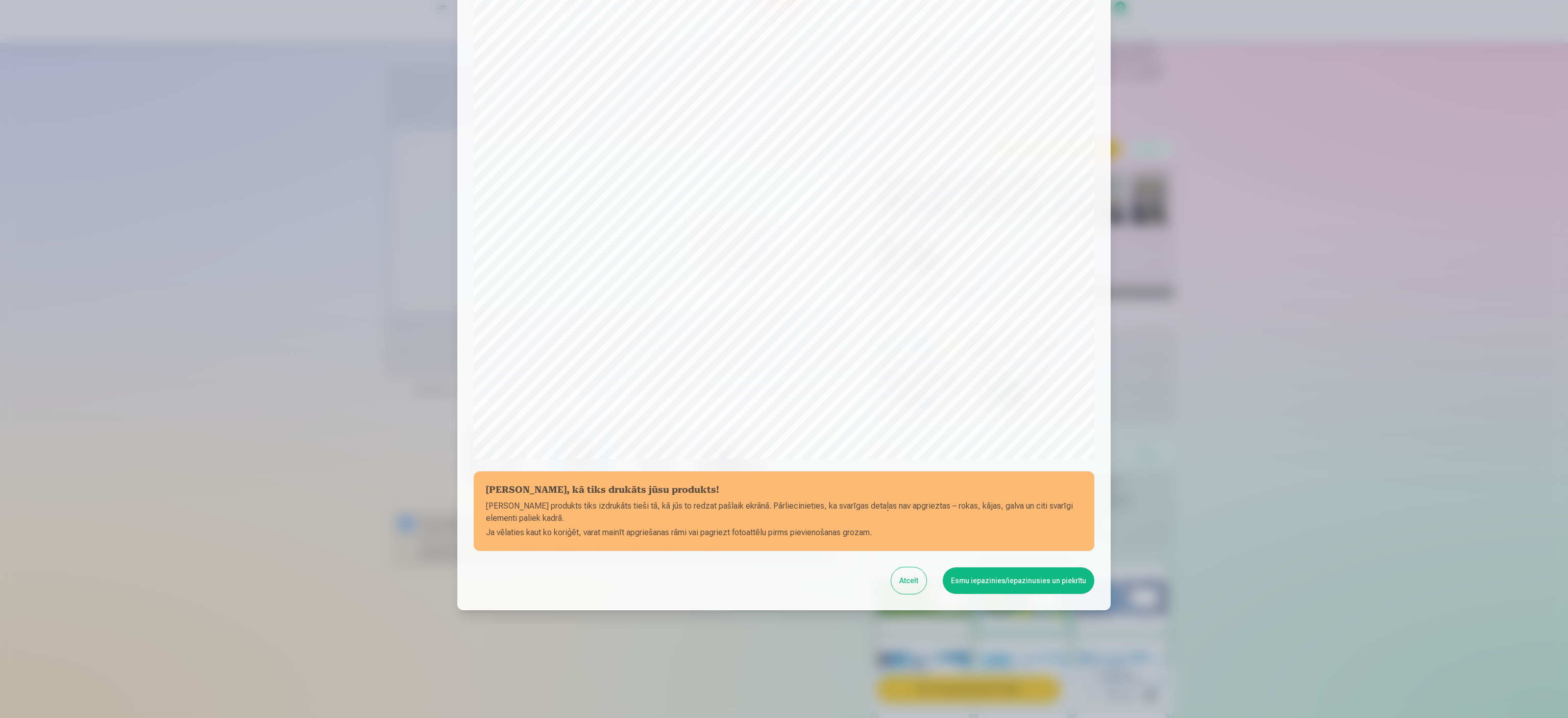
click at [781, 359] on div at bounding box center [784, 359] width 1568 height 718
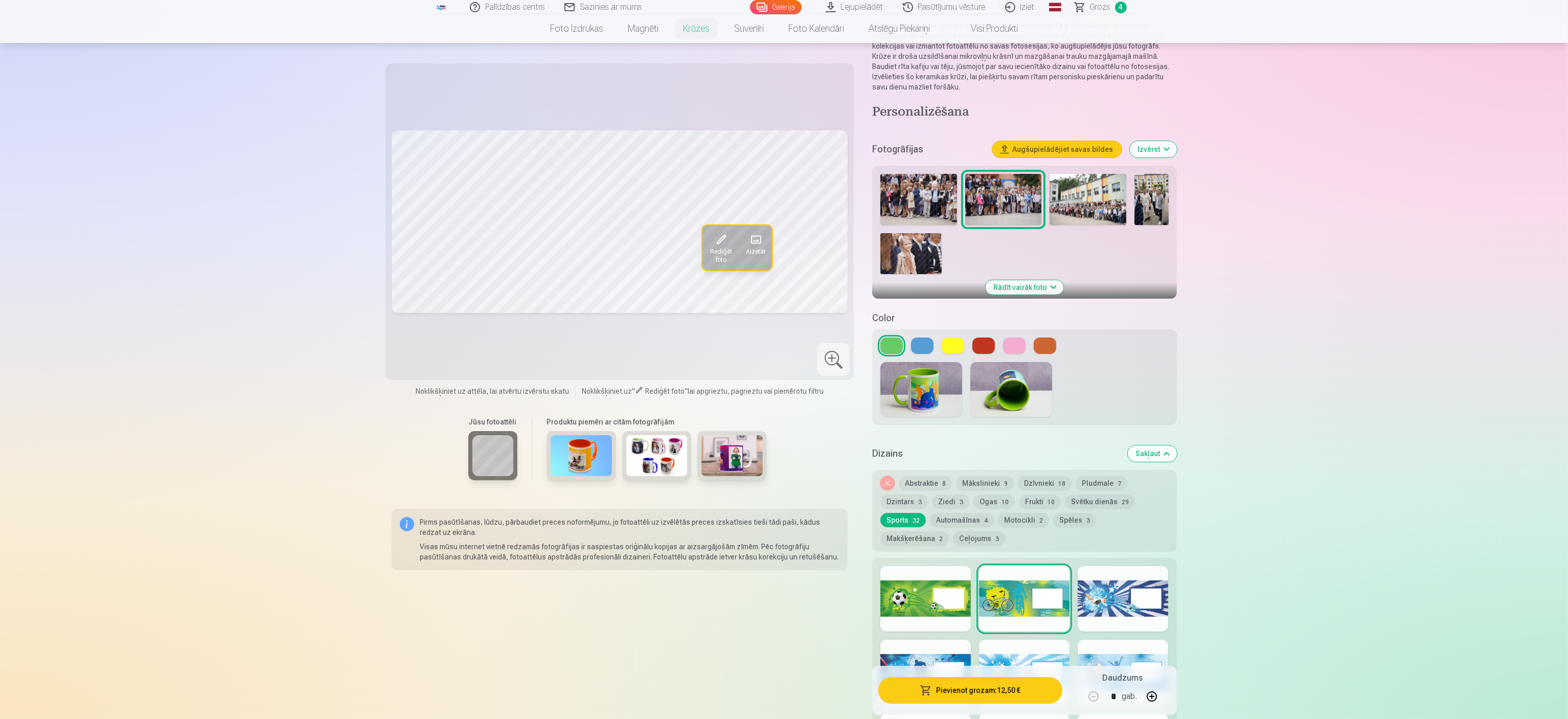
click at [720, 232] on span at bounding box center [721, 240] width 17 height 17
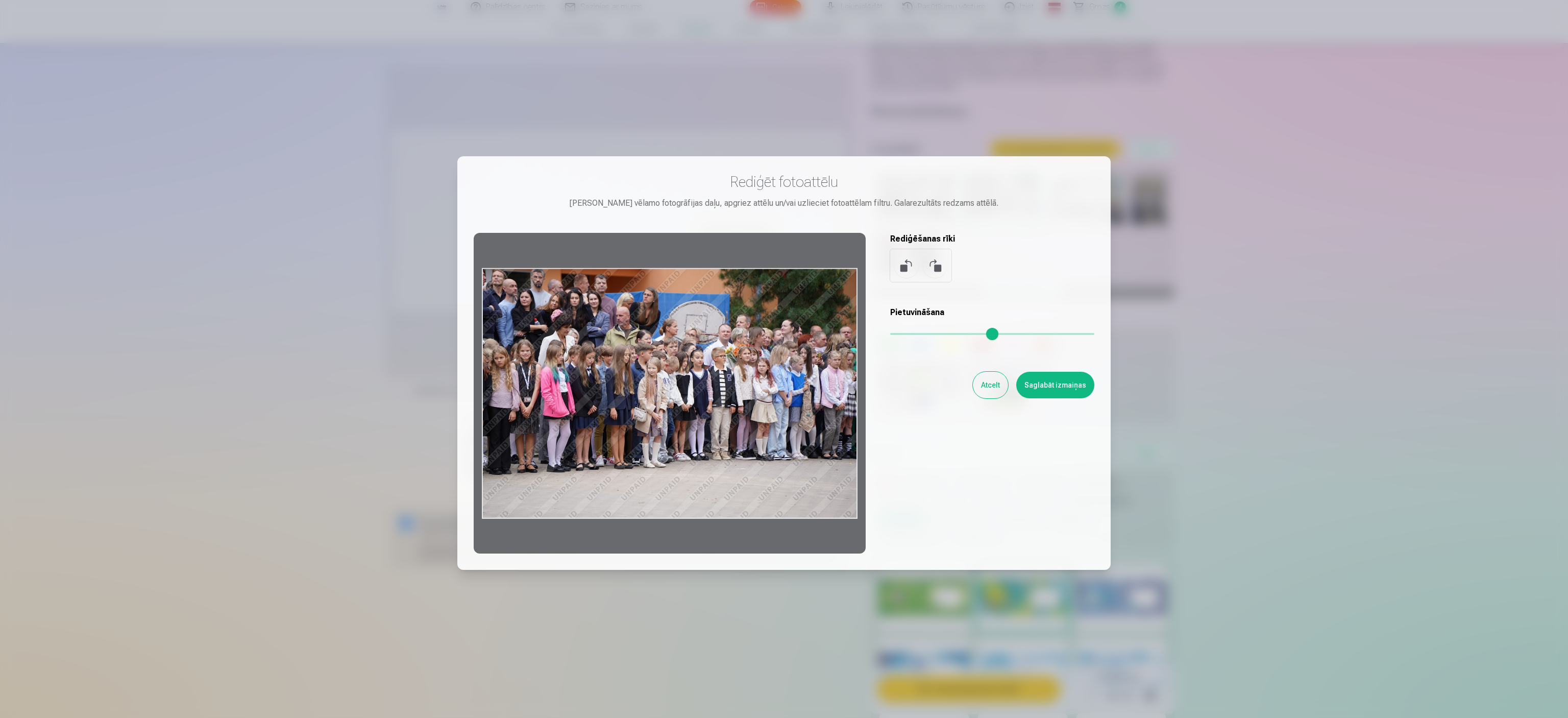
drag, startPoint x: 680, startPoint y: 267, endPoint x: 674, endPoint y: 247, distance: 20.9
click at [674, 247] on div at bounding box center [669, 393] width 392 height 320
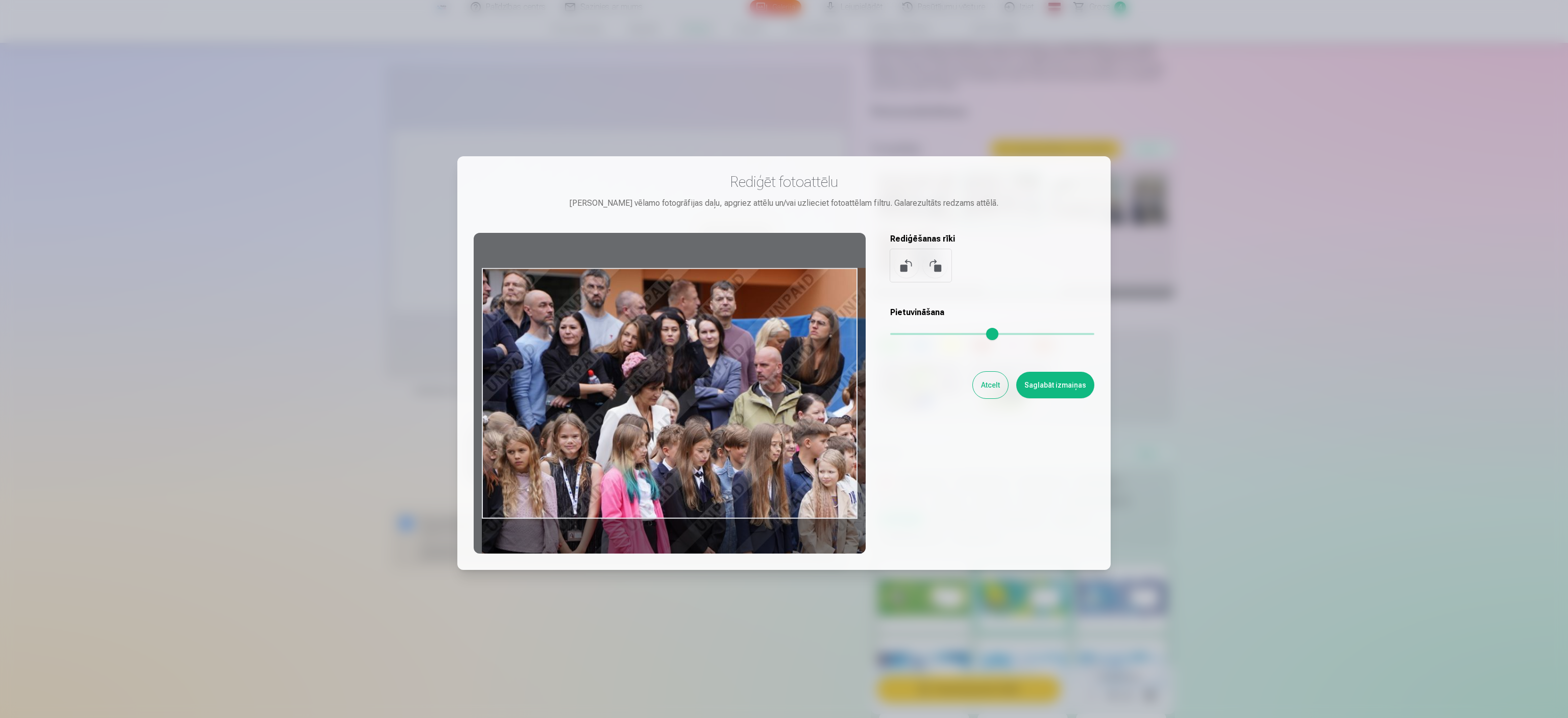
type input "*"
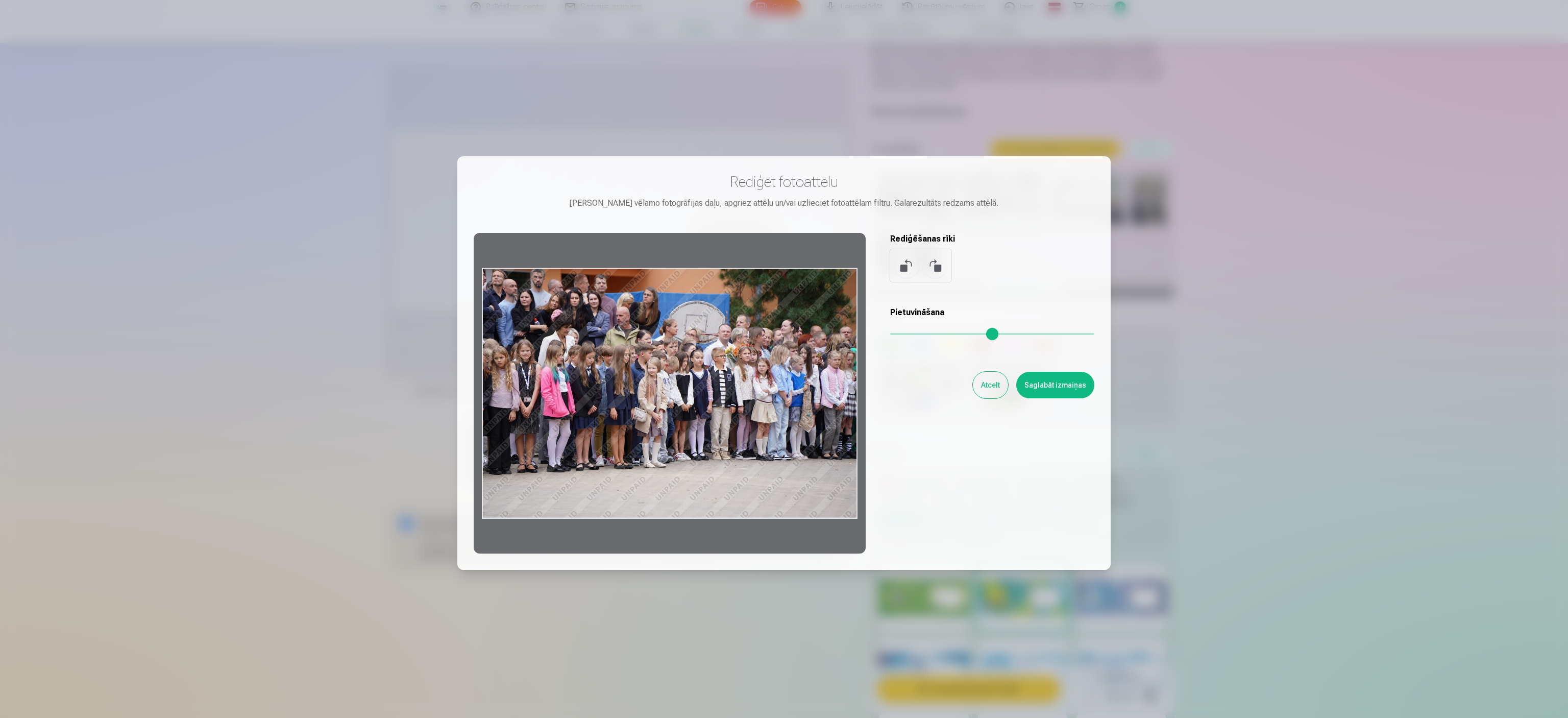
drag, startPoint x: 903, startPoint y: 334, endPoint x: 863, endPoint y: 339, distance: 40.3
click at [781, 334] on input "range" at bounding box center [992, 334] width 204 height 2
click at [781, 260] on button at bounding box center [934, 265] width 24 height 24
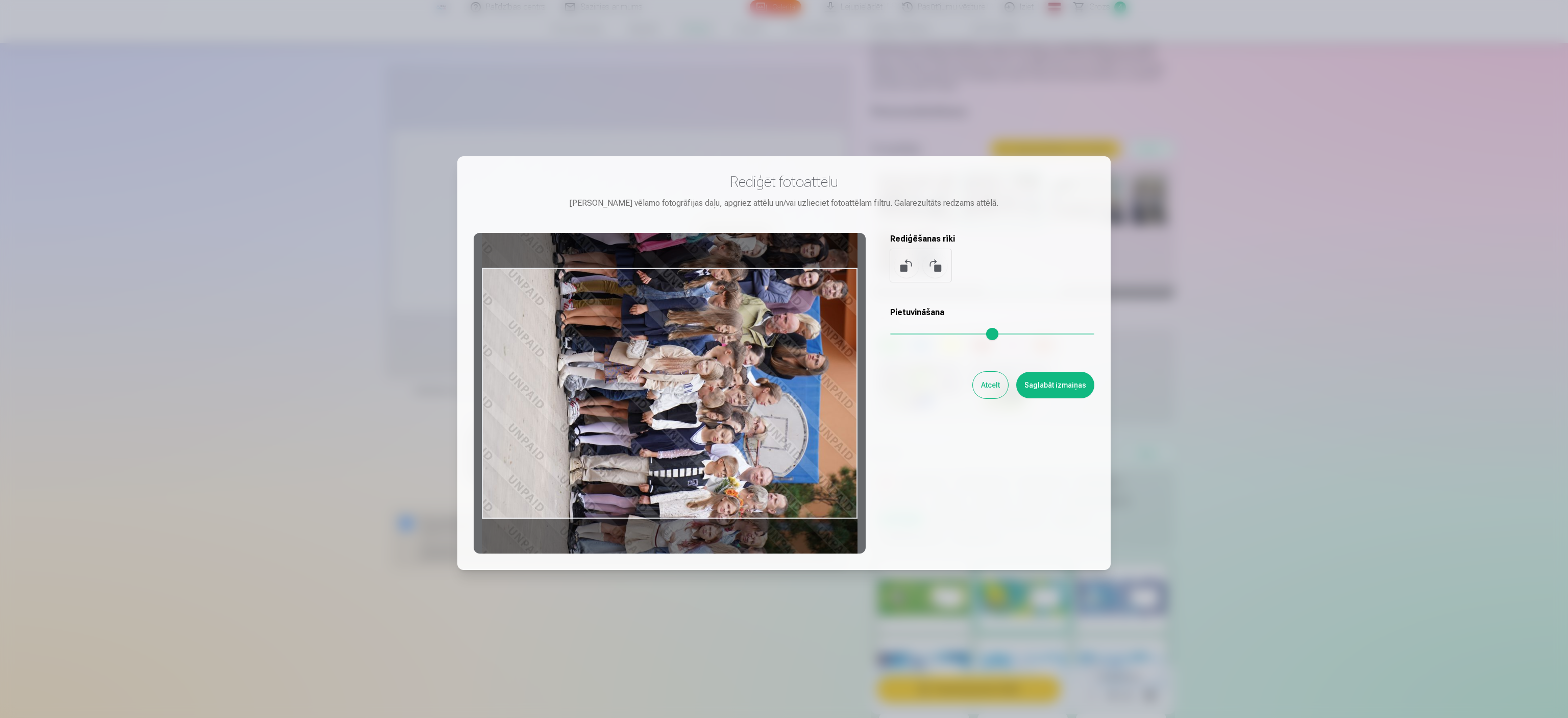
click at [781, 267] on button at bounding box center [906, 265] width 24 height 24
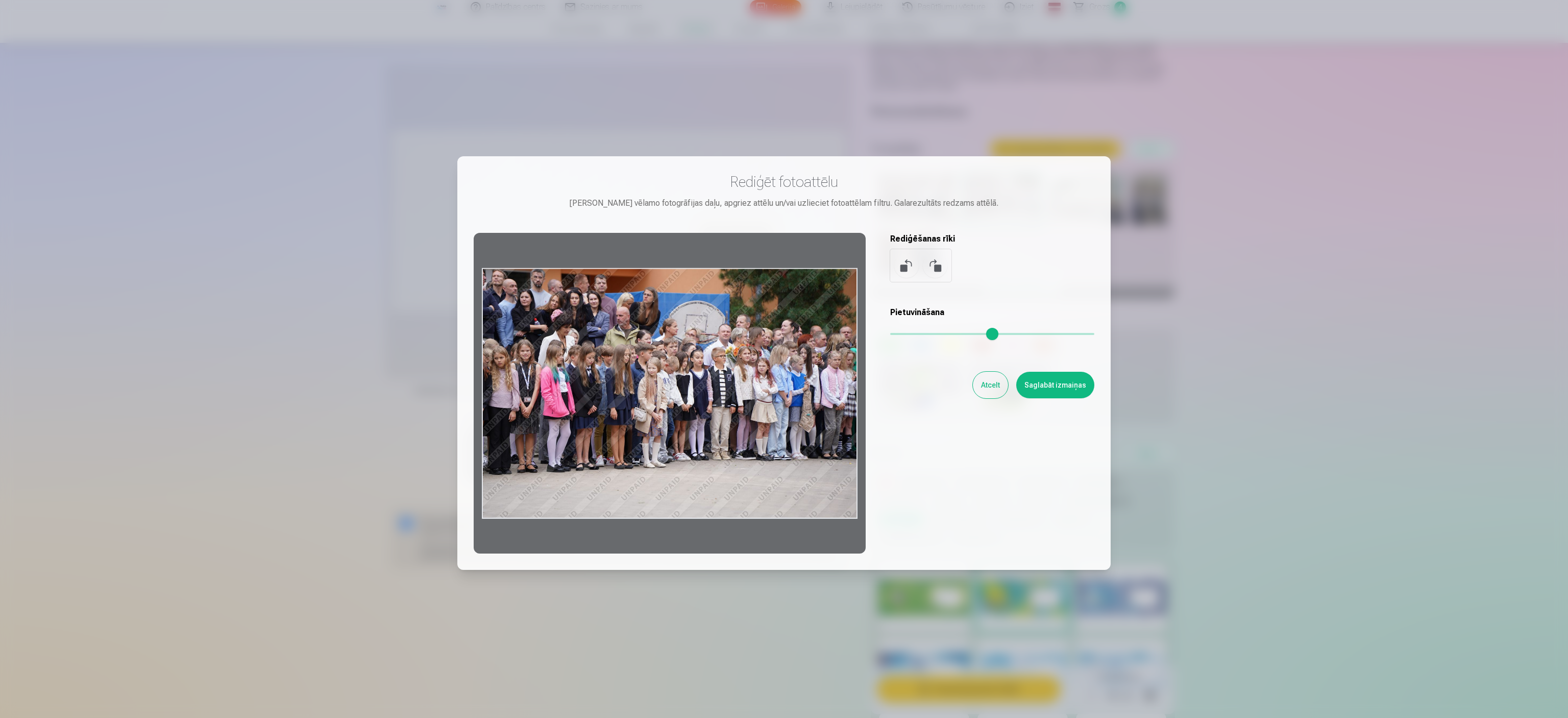
click at [781, 359] on button "Saglabāt izmaiņas" at bounding box center [1055, 385] width 78 height 27
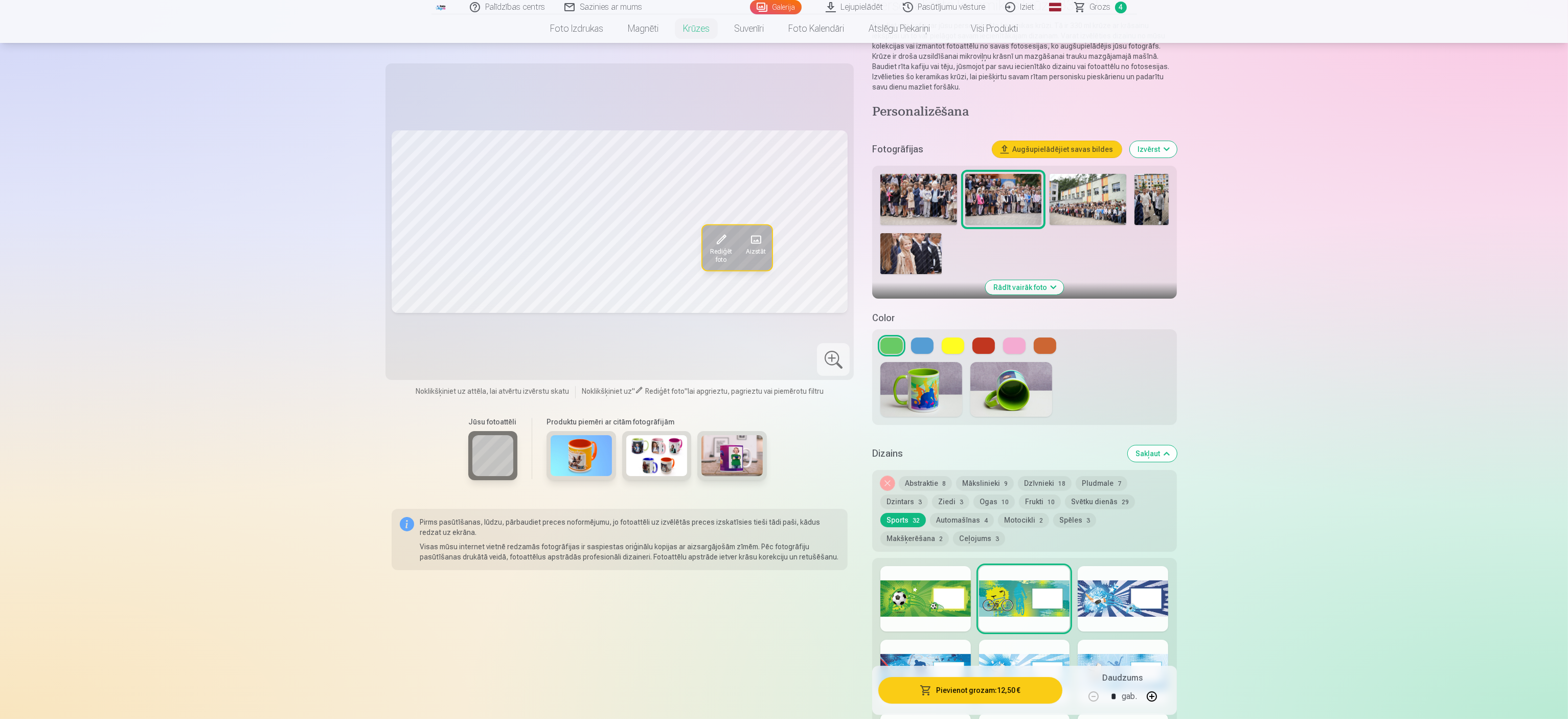
click at [783, 174] on img at bounding box center [919, 199] width 77 height 51
click at [726, 248] on span "Rediģēt foto" at bounding box center [721, 257] width 25 height 17
click at [783, 186] on img at bounding box center [1004, 199] width 77 height 51
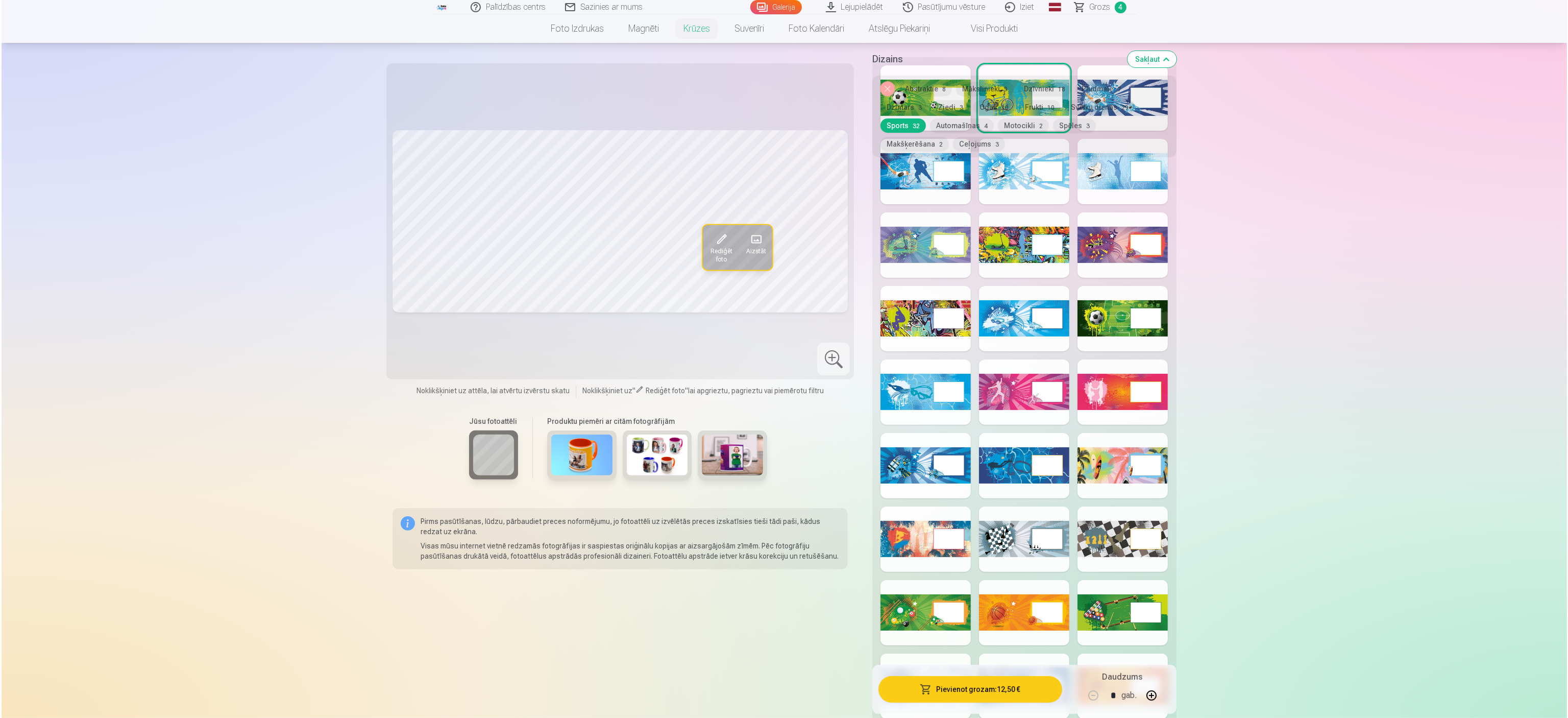
scroll to position [715, 0]
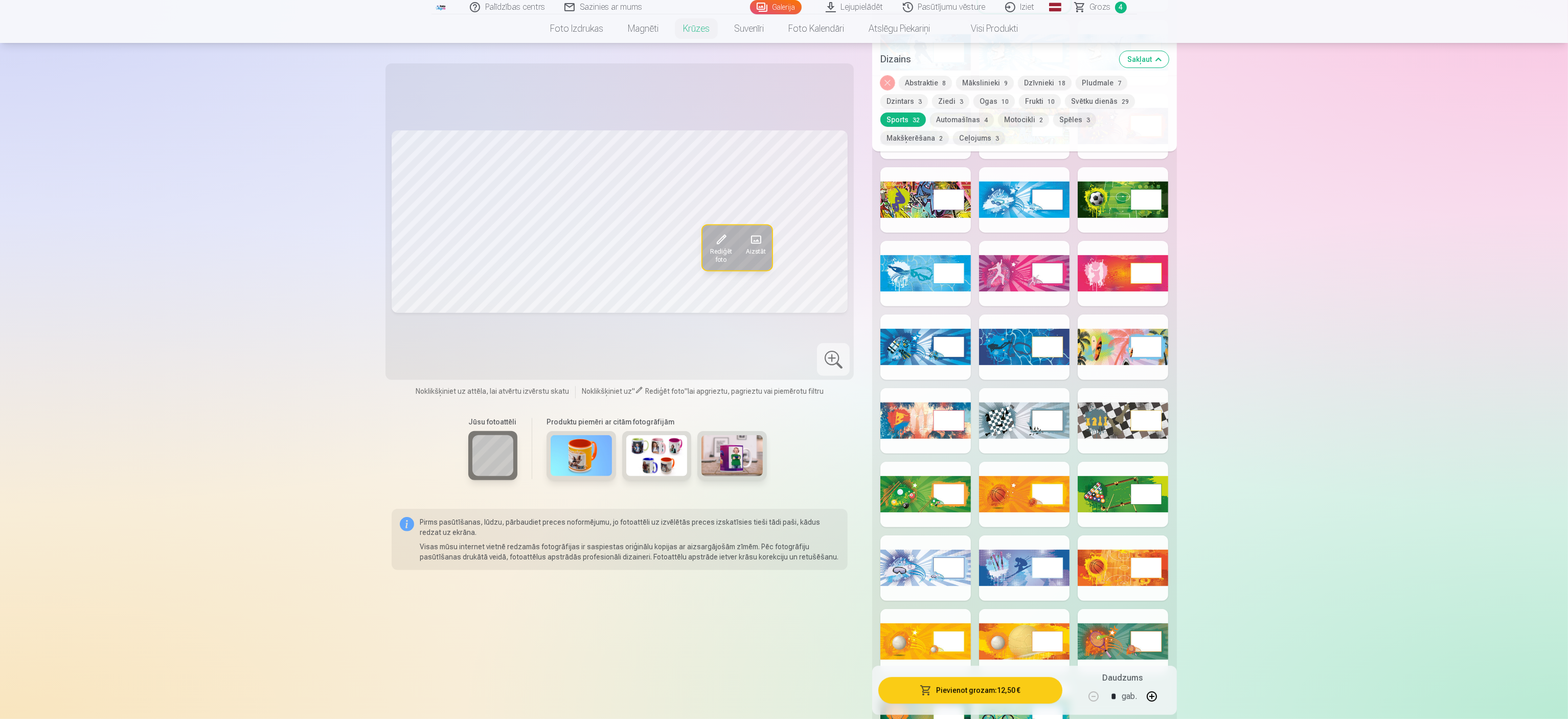
click at [783, 359] on button "Pievienot grozam : 12,50 €" at bounding box center [970, 690] width 183 height 27
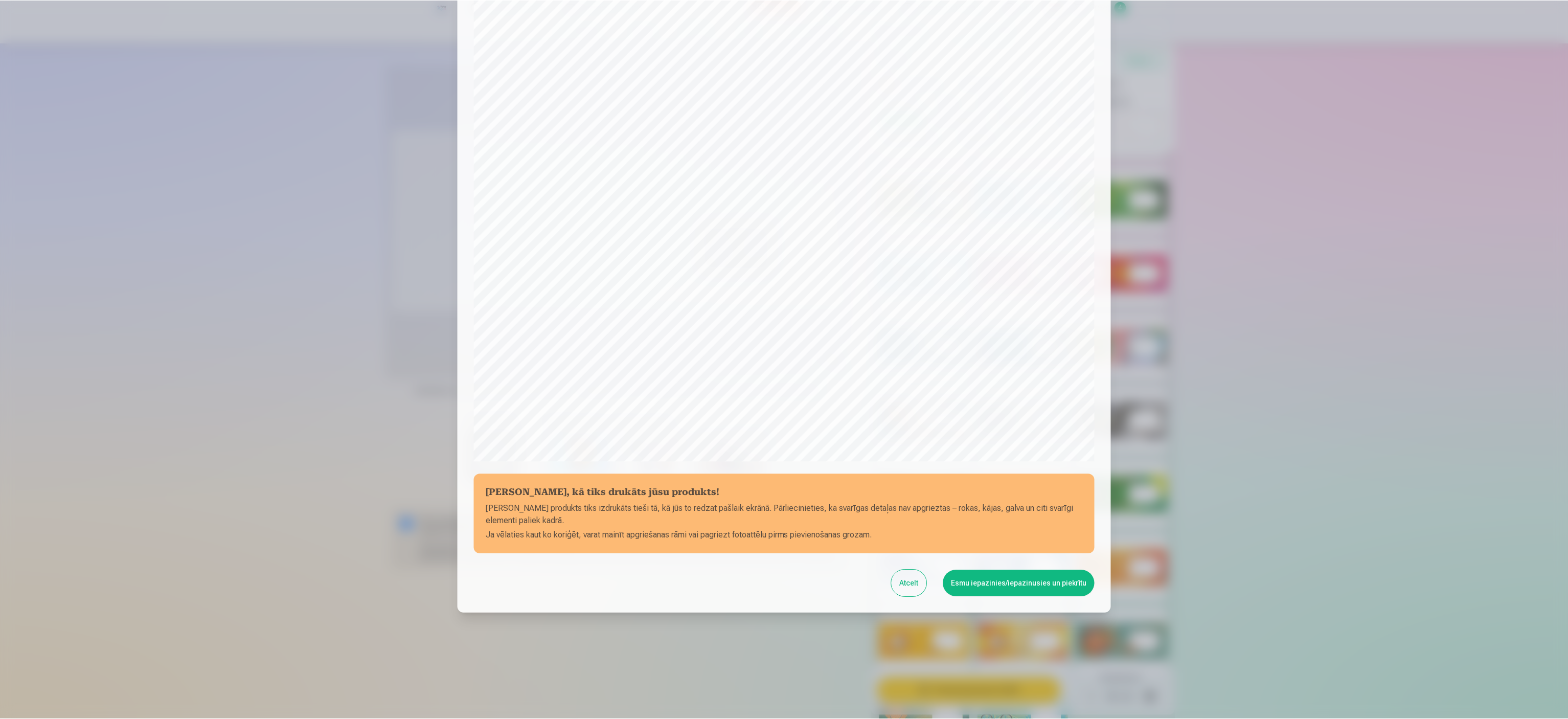
scroll to position [69, 0]
click at [783, 359] on button "Esmu iepazinies/iepazinusies un piekrītu" at bounding box center [1020, 582] width 152 height 27
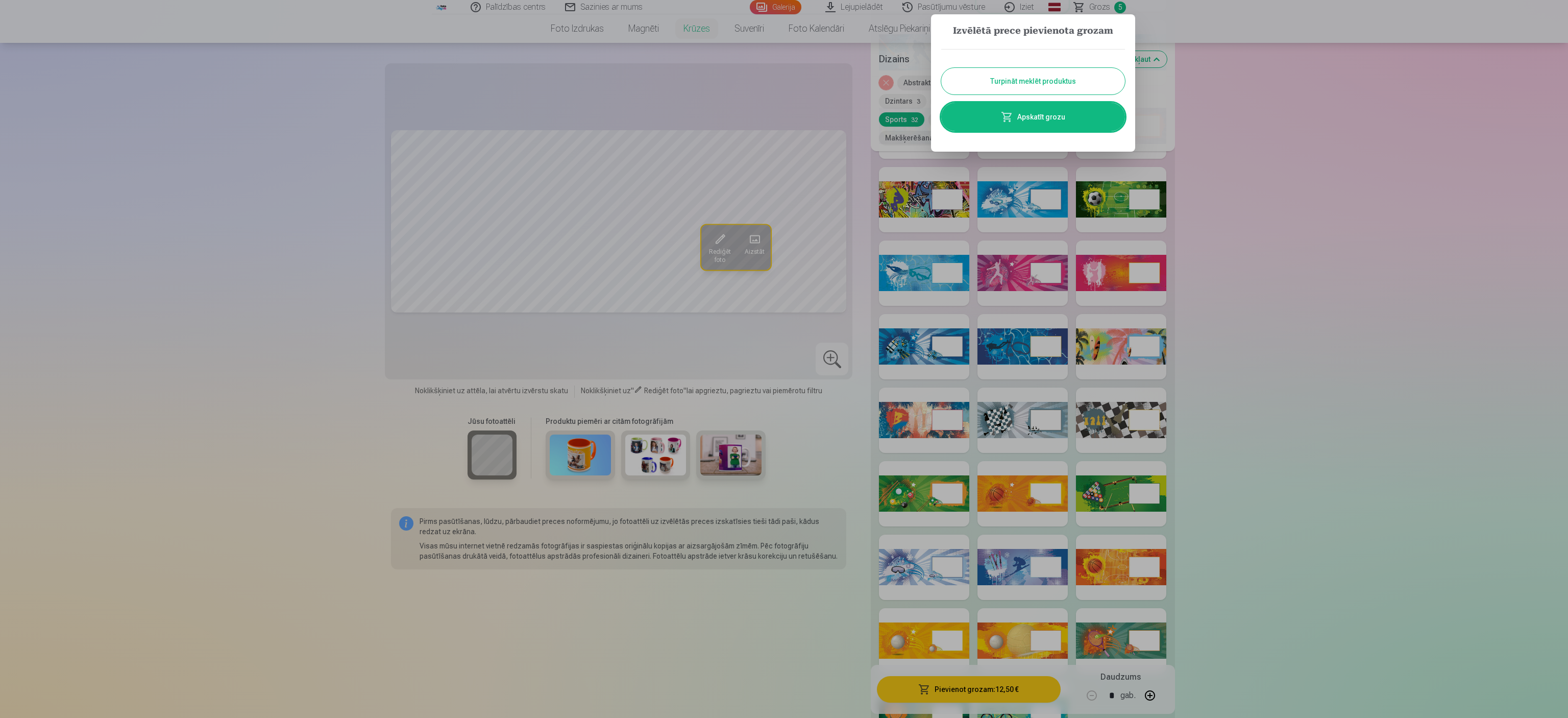
click at [781, 113] on link "Apskatīt grozu" at bounding box center [1032, 116] width 184 height 28
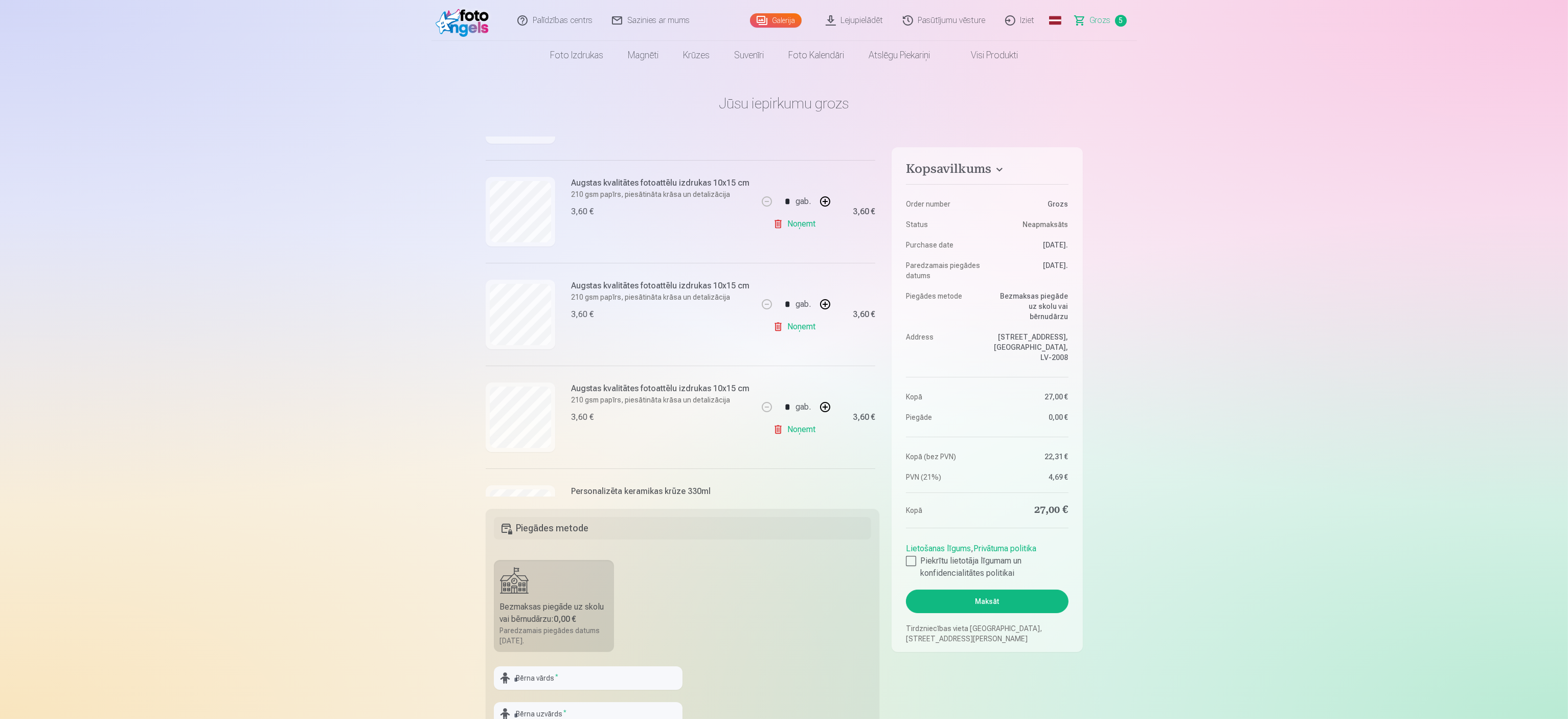
scroll to position [282, 0]
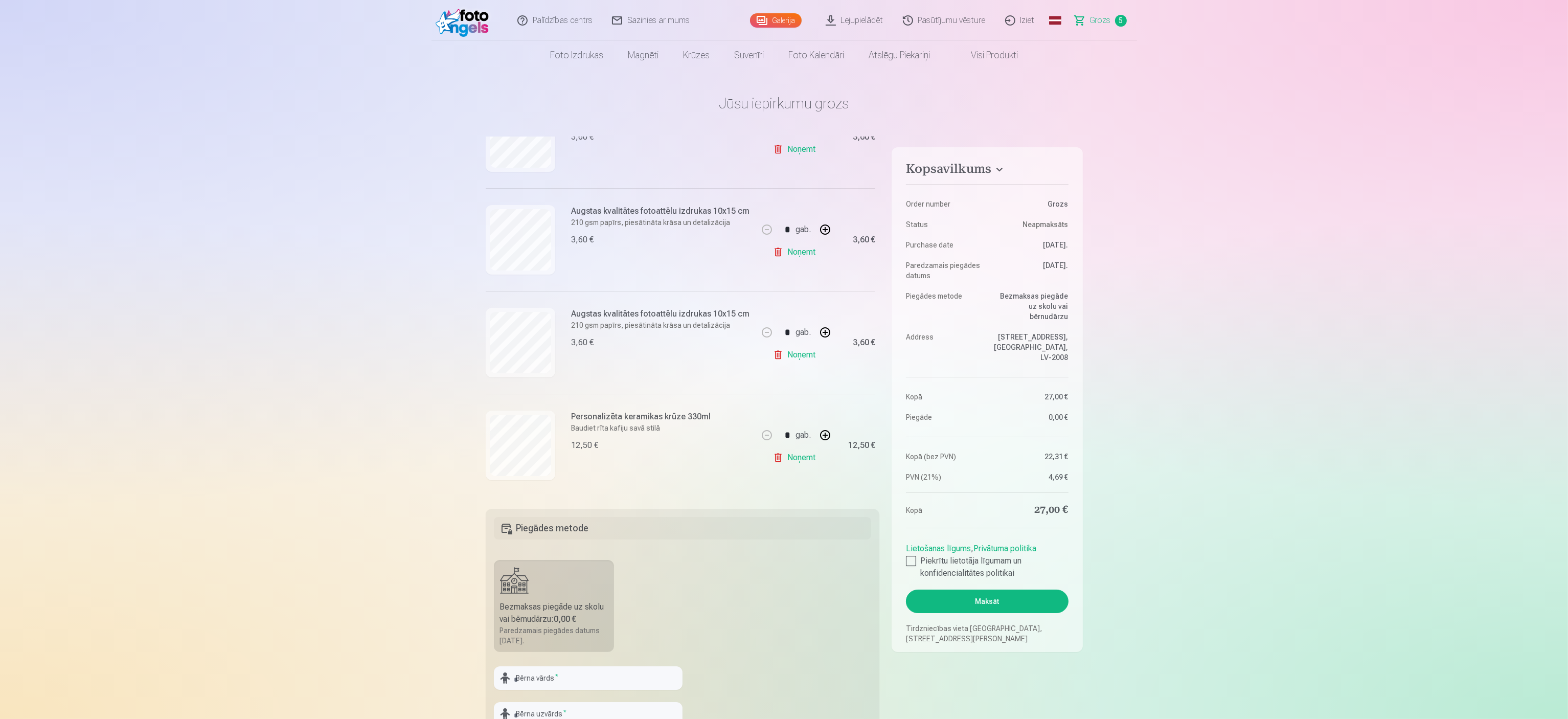
click at [783, 359] on link "Noņemt" at bounding box center [797, 457] width 47 height 21
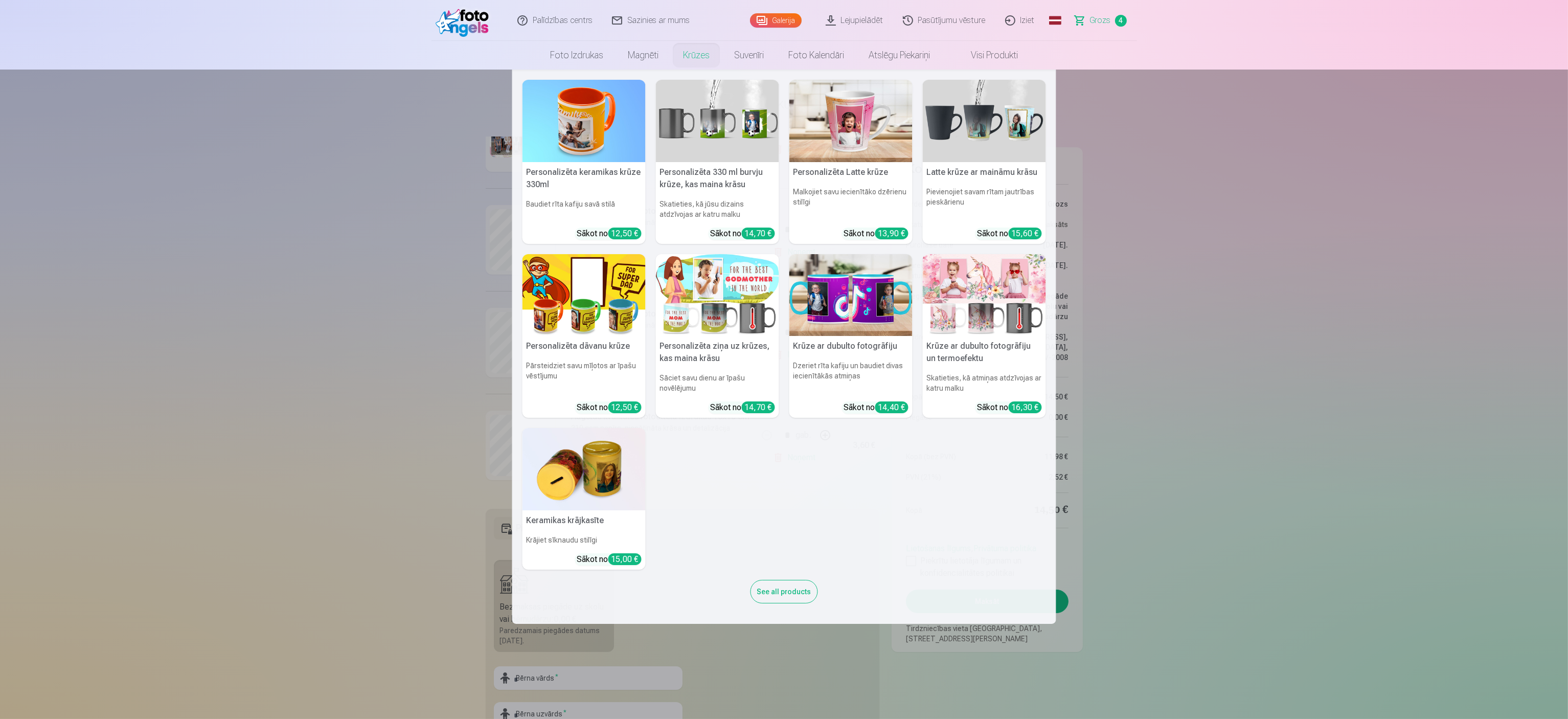
click at [574, 120] on img at bounding box center [584, 121] width 123 height 82
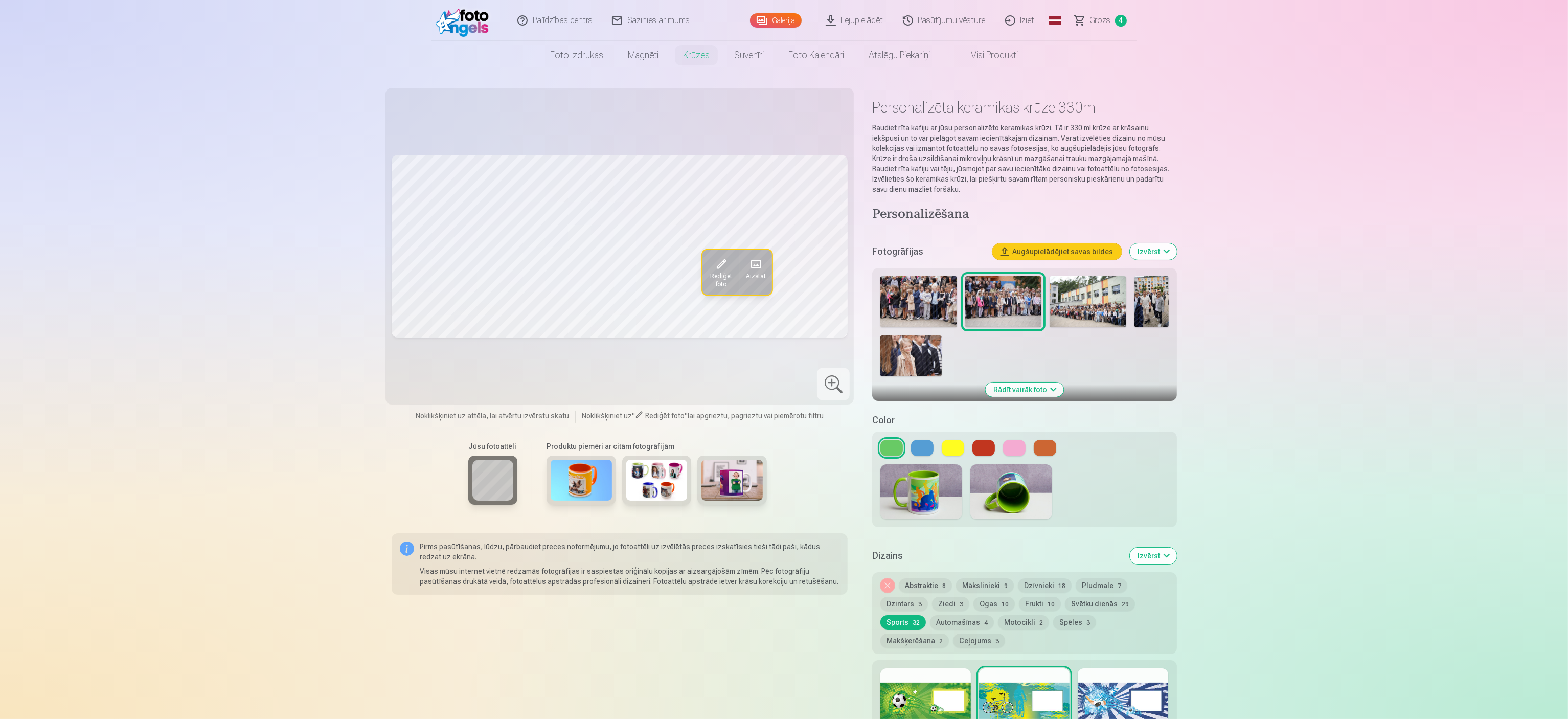
click at [783, 359] on button "Rādīt vairāk foto" at bounding box center [1024, 389] width 78 height 14
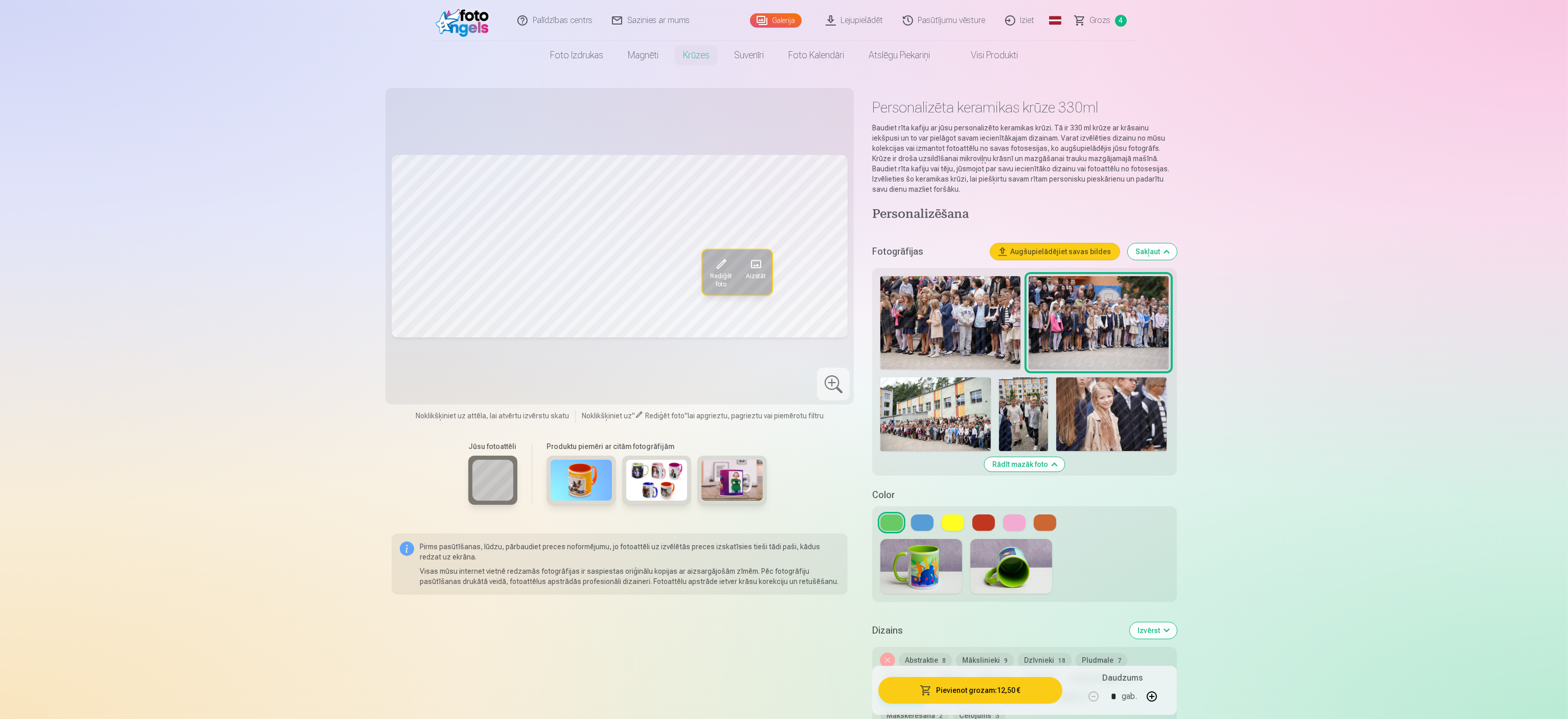
click at [783, 316] on img at bounding box center [1099, 322] width 140 height 93
click at [783, 359] on img at bounding box center [1111, 414] width 111 height 73
click at [783, 359] on img at bounding box center [1024, 414] width 49 height 73
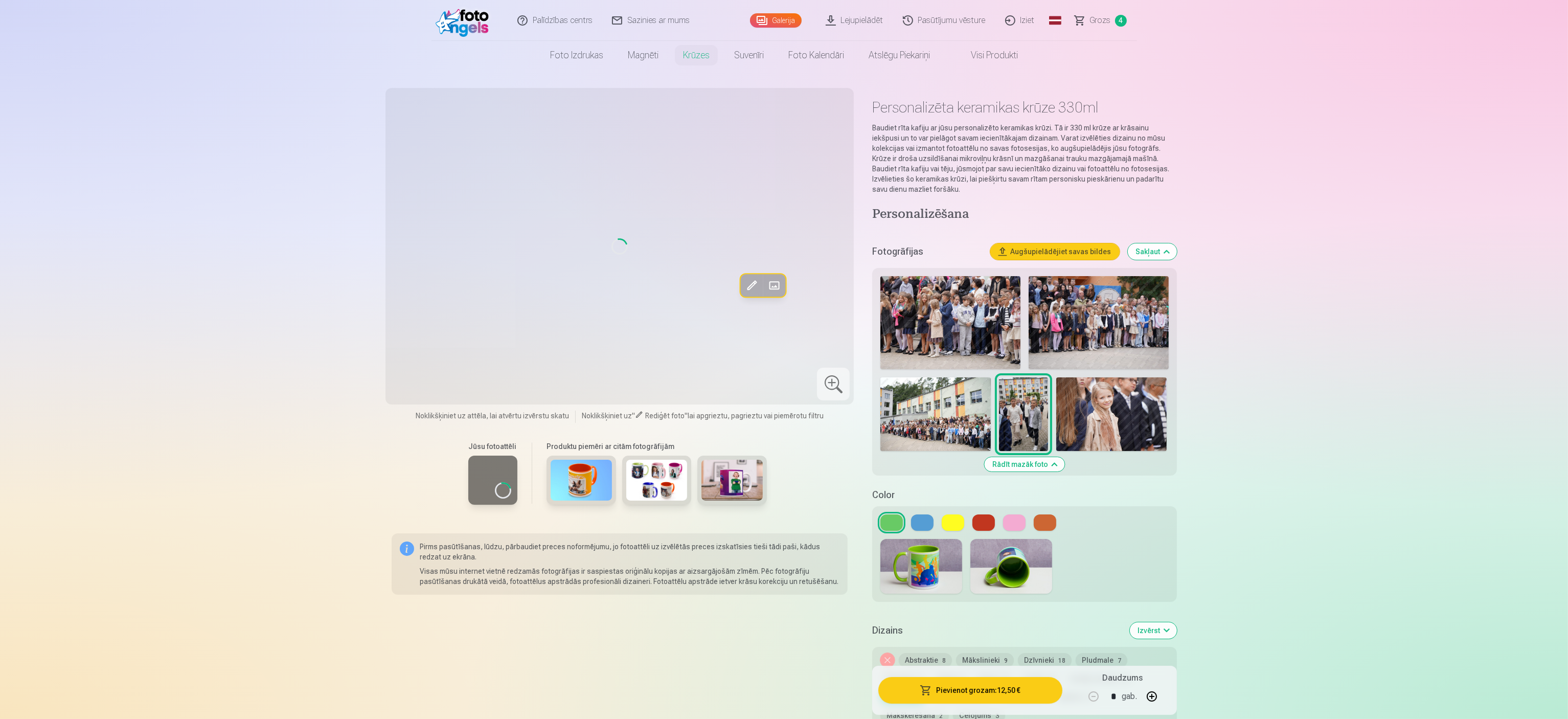
click at [783, 359] on img at bounding box center [935, 414] width 111 height 73
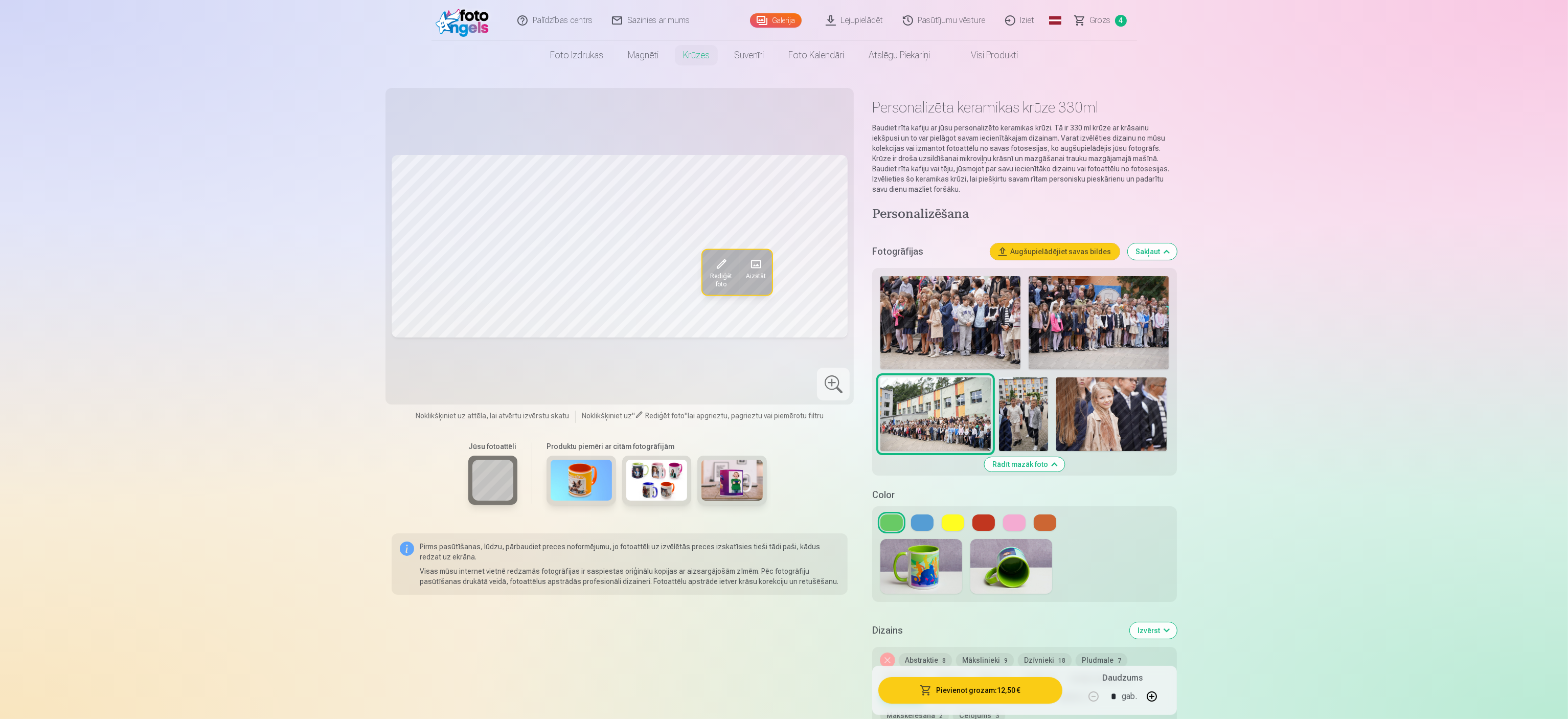
click at [783, 359] on button "Rādīt mazāk foto" at bounding box center [1024, 463] width 80 height 14
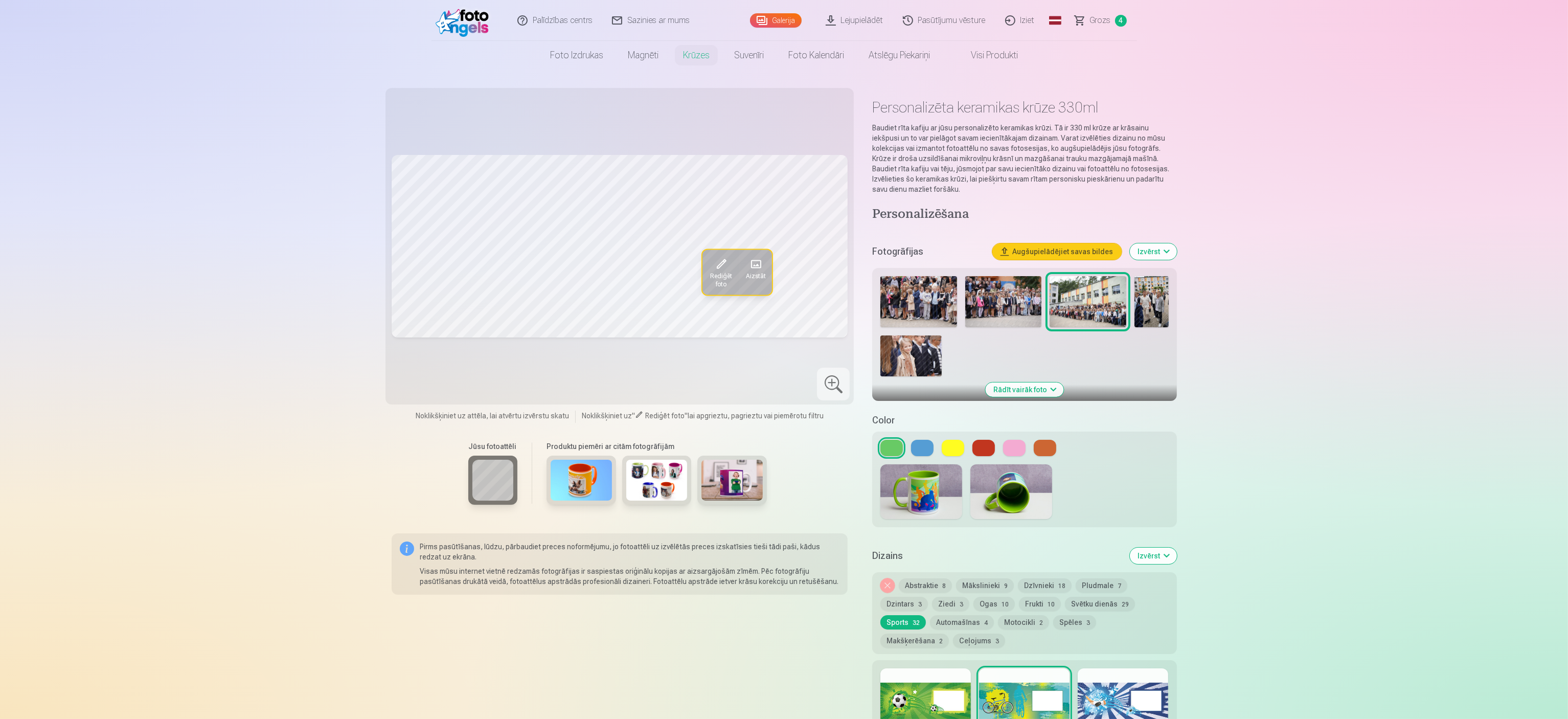
click at [783, 359] on button "Rādīt vairāk foto" at bounding box center [1024, 389] width 78 height 14
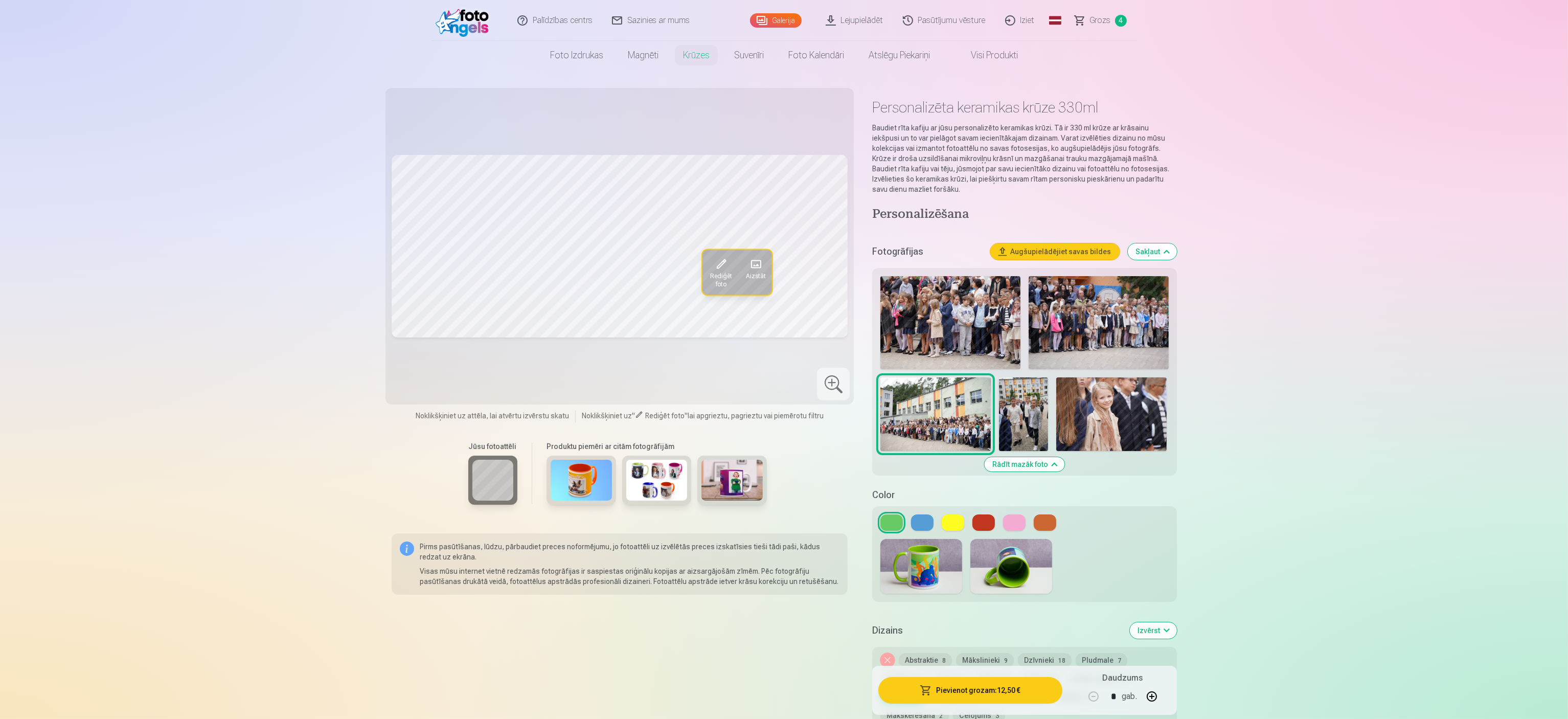
click at [783, 294] on img at bounding box center [1099, 322] width 140 height 93
click at [783, 359] on button at bounding box center [891, 522] width 23 height 17
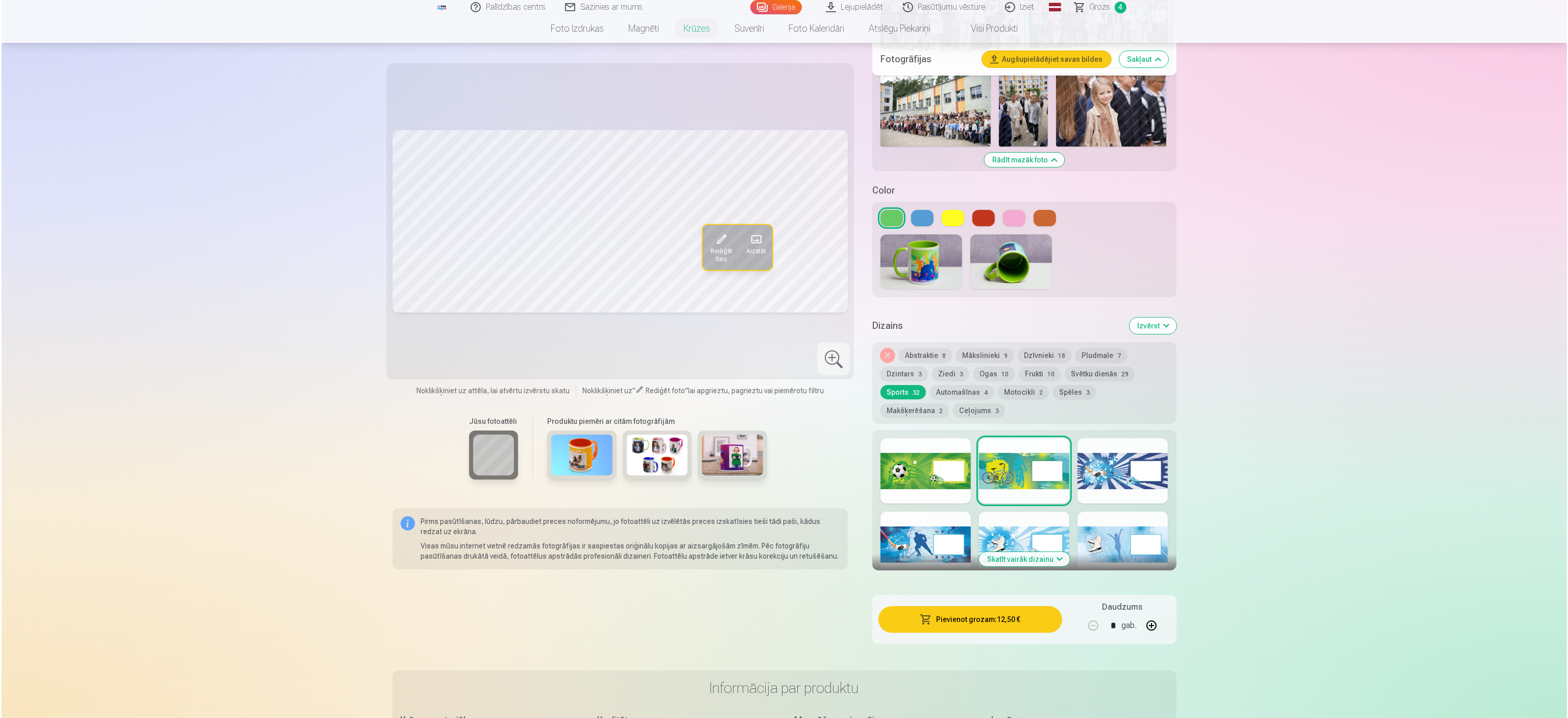
scroll to position [306, 0]
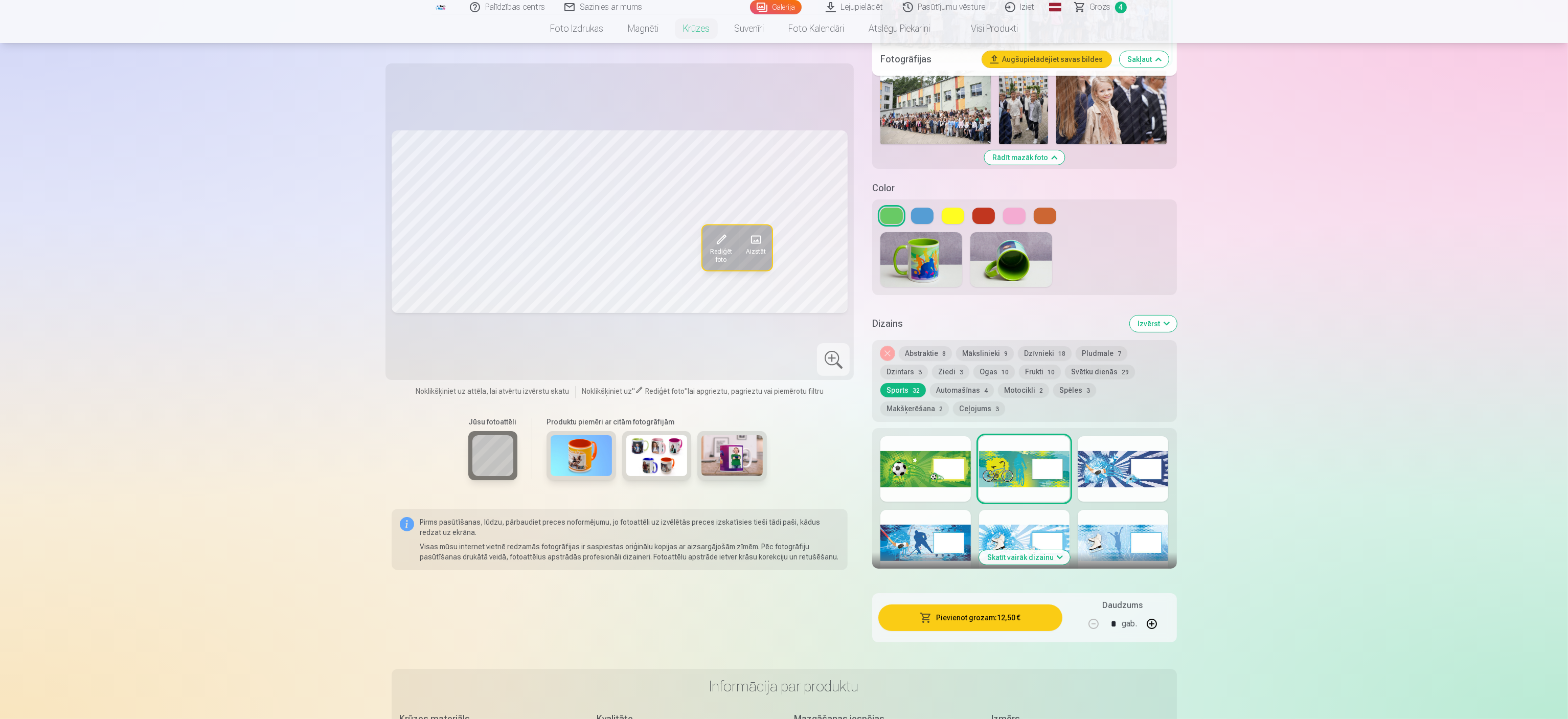
click at [783, 359] on button "Pievienot grozam : 12,50 €" at bounding box center [970, 617] width 183 height 27
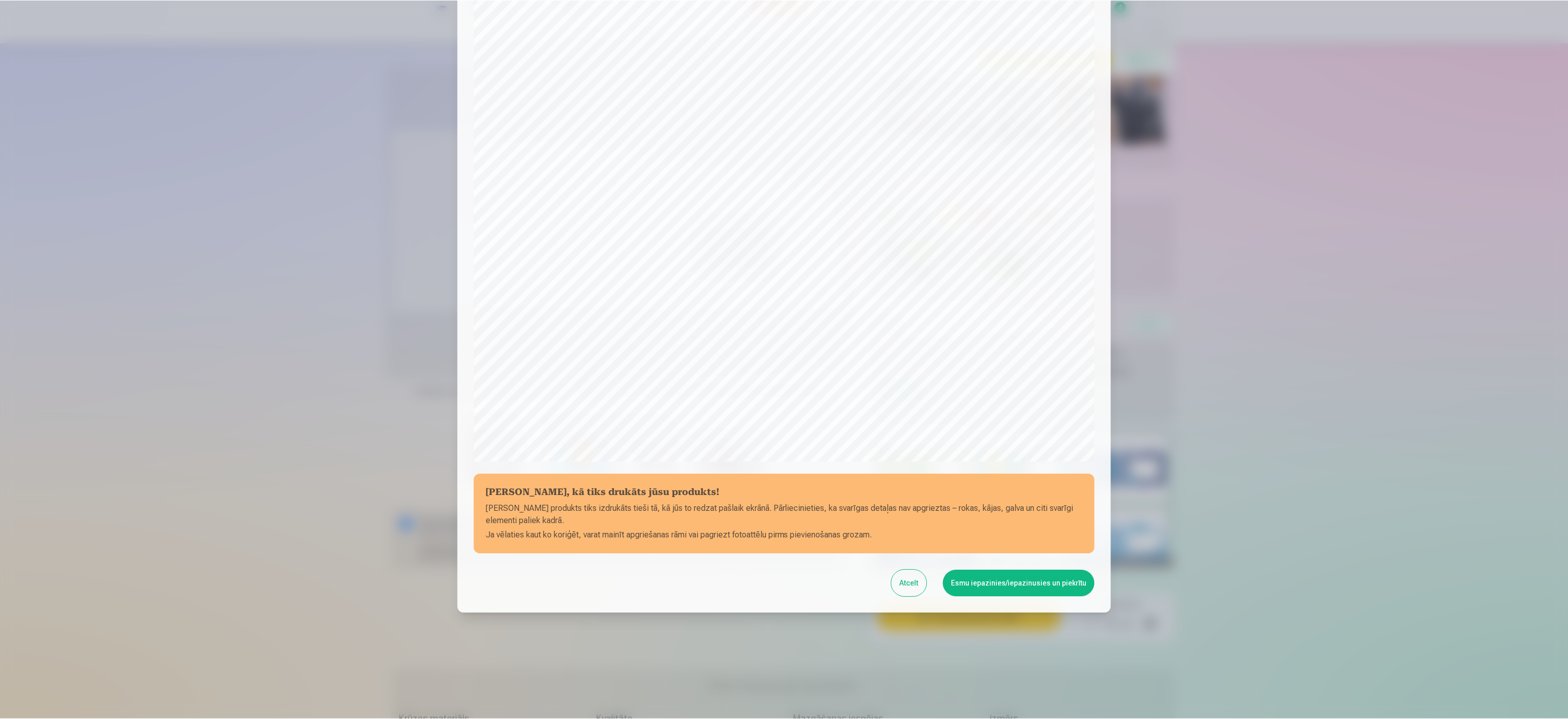
scroll to position [69, 0]
click at [783, 359] on button "Esmu iepazinies/iepazinusies un piekrītu" at bounding box center [1020, 582] width 152 height 27
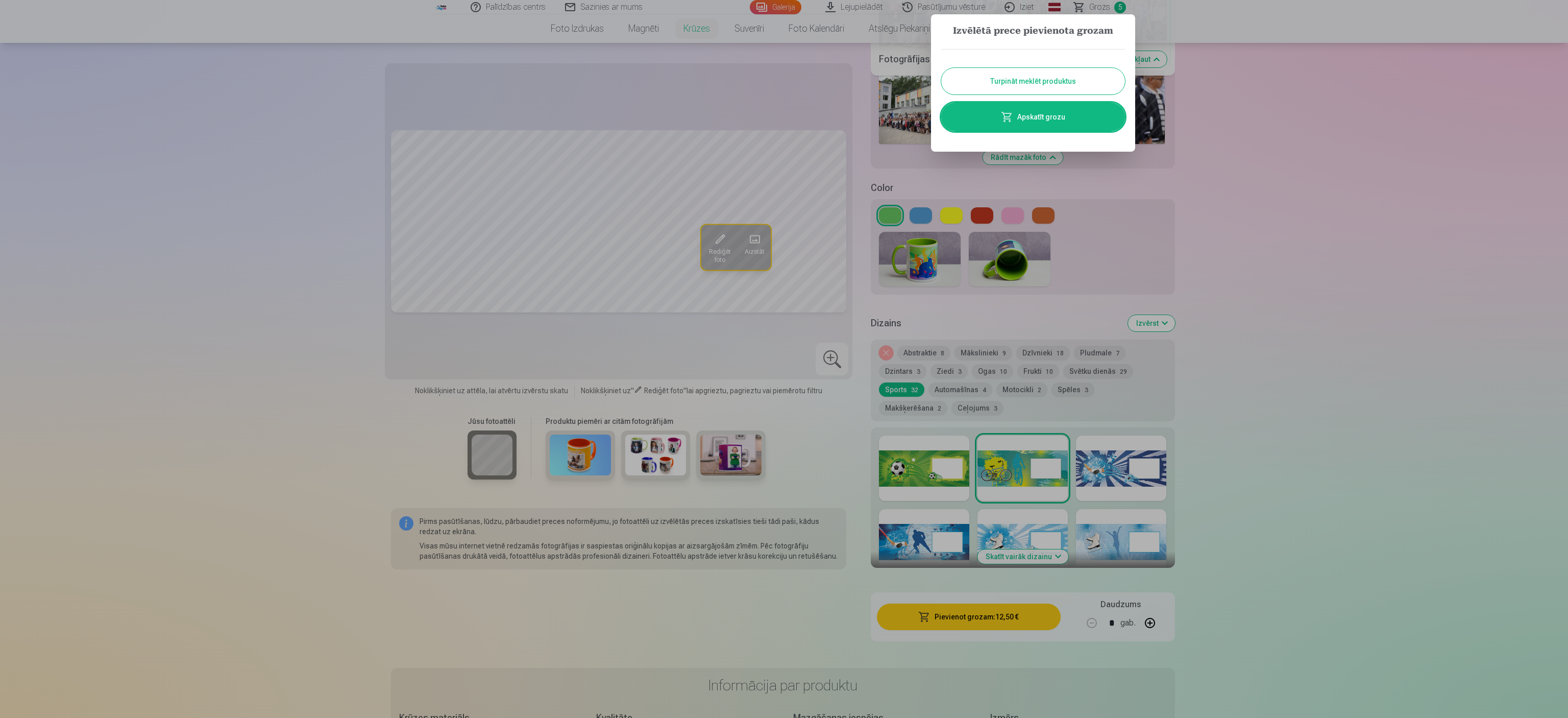
click at [781, 113] on link "Apskatīt grozu" at bounding box center [1032, 116] width 184 height 28
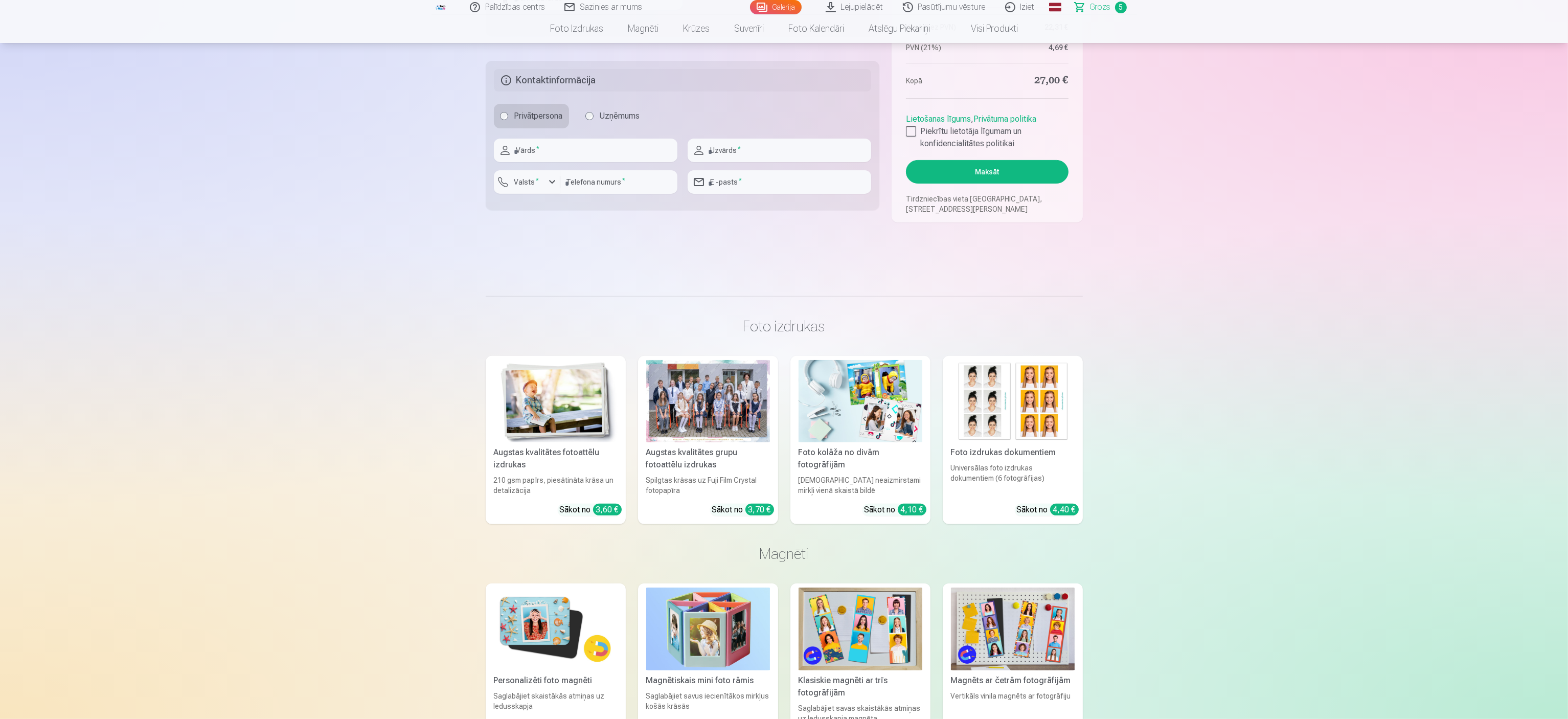
scroll to position [204, 0]
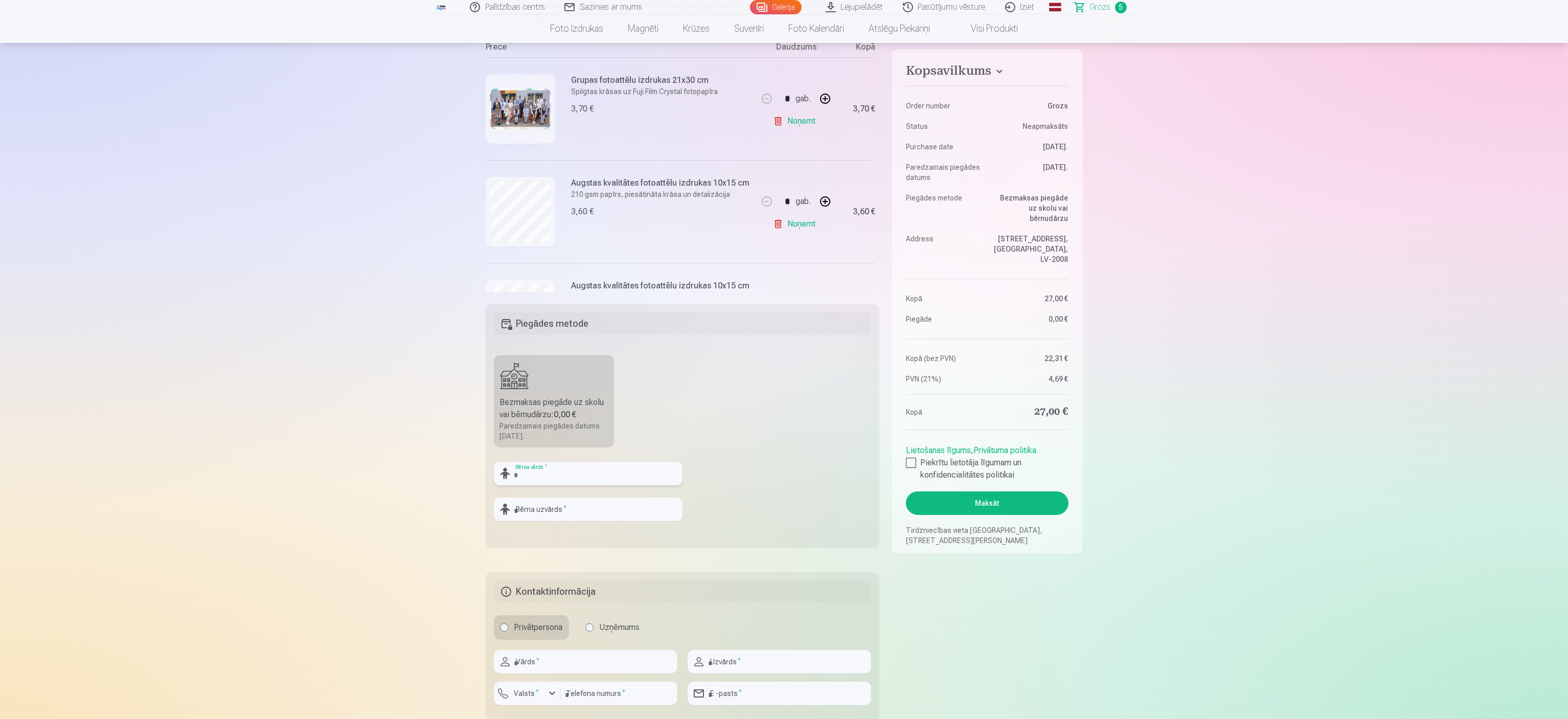
click at [517, 359] on input "text" at bounding box center [589, 473] width 188 height 23
type input "******"
click at [529, 359] on input "text" at bounding box center [589, 509] width 188 height 23
type input "**********"
click at [759, 359] on fieldset "**********" at bounding box center [683, 426] width 394 height 243
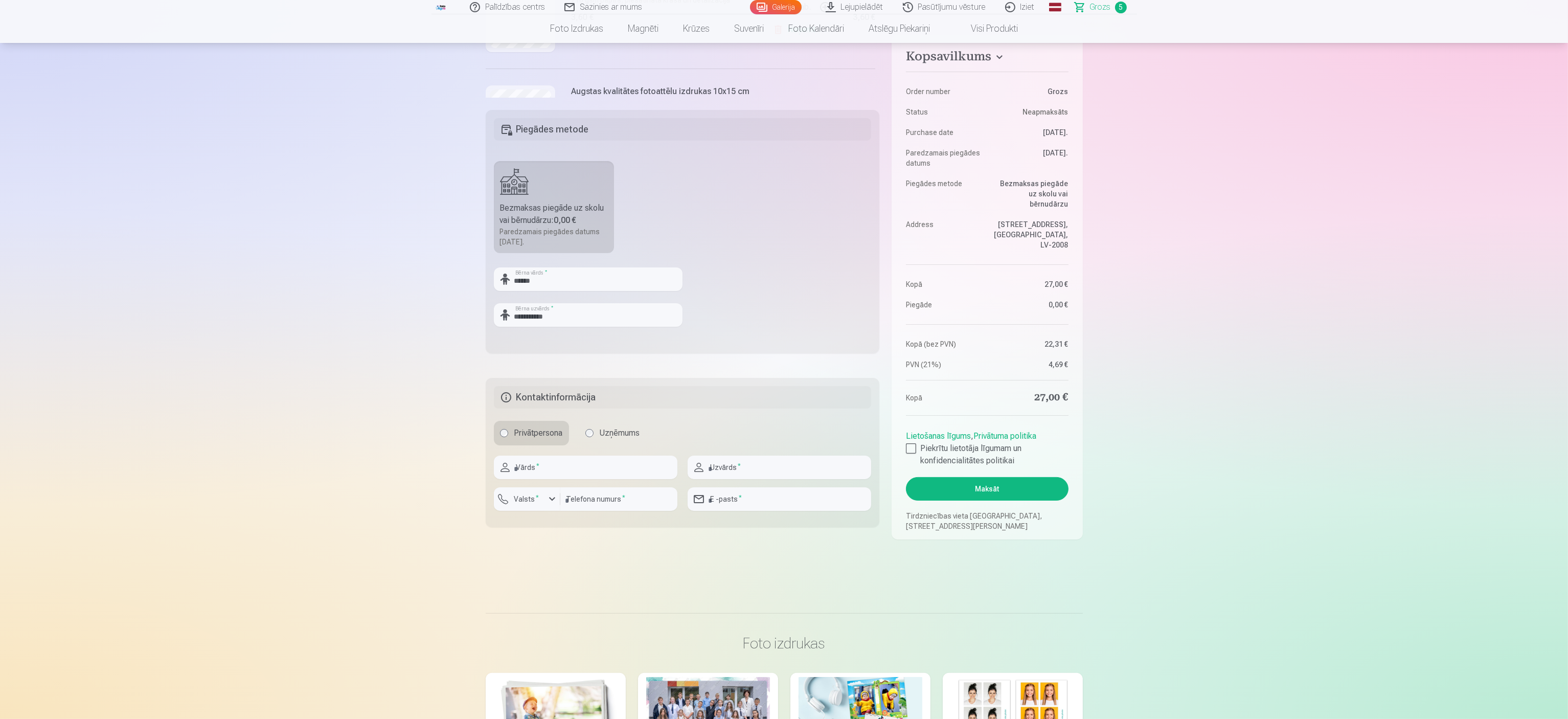
scroll to position [409, 0]
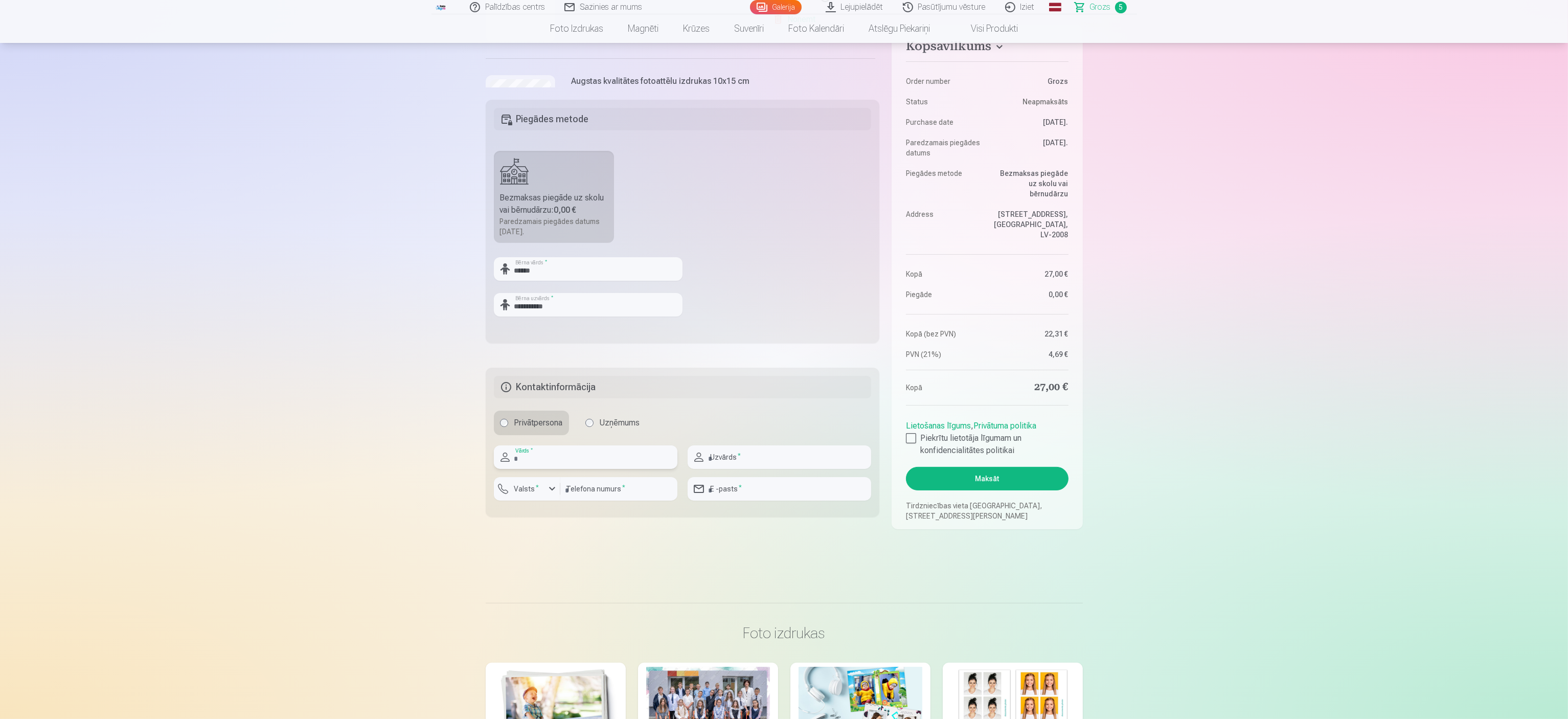
click at [559, 359] on input "text" at bounding box center [586, 457] width 183 height 23
type input "*****"
type input "**********"
type input "********"
drag, startPoint x: 834, startPoint y: 487, endPoint x: 768, endPoint y: 482, distance: 66.2
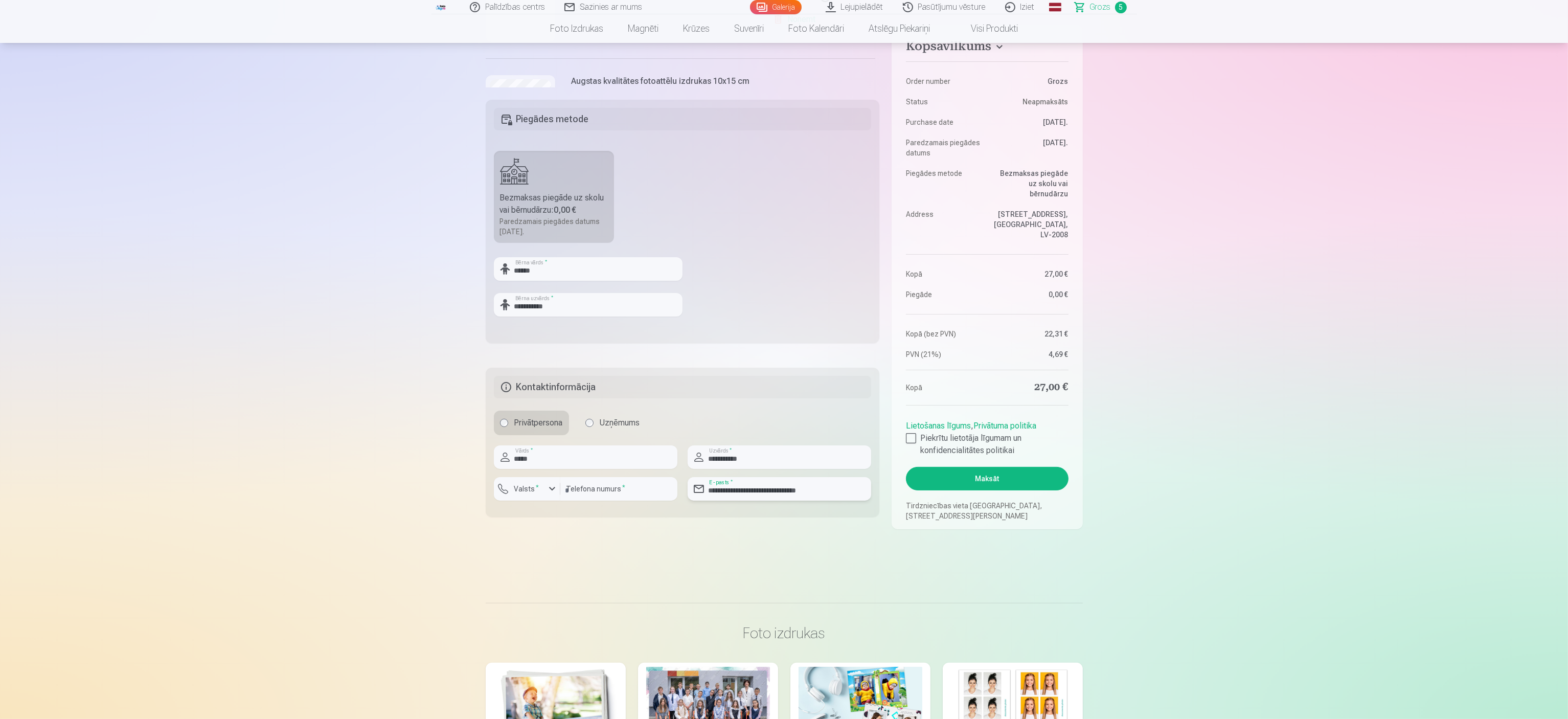
click at [768, 359] on input "**********" at bounding box center [779, 488] width 183 height 23
type input "**********"
click at [775, 359] on main "Jūsu iepirkumu grozs Kopsavilkums Order number Grozs Status Neapmaksāts Purchas…" at bounding box center [784, 119] width 598 height 917
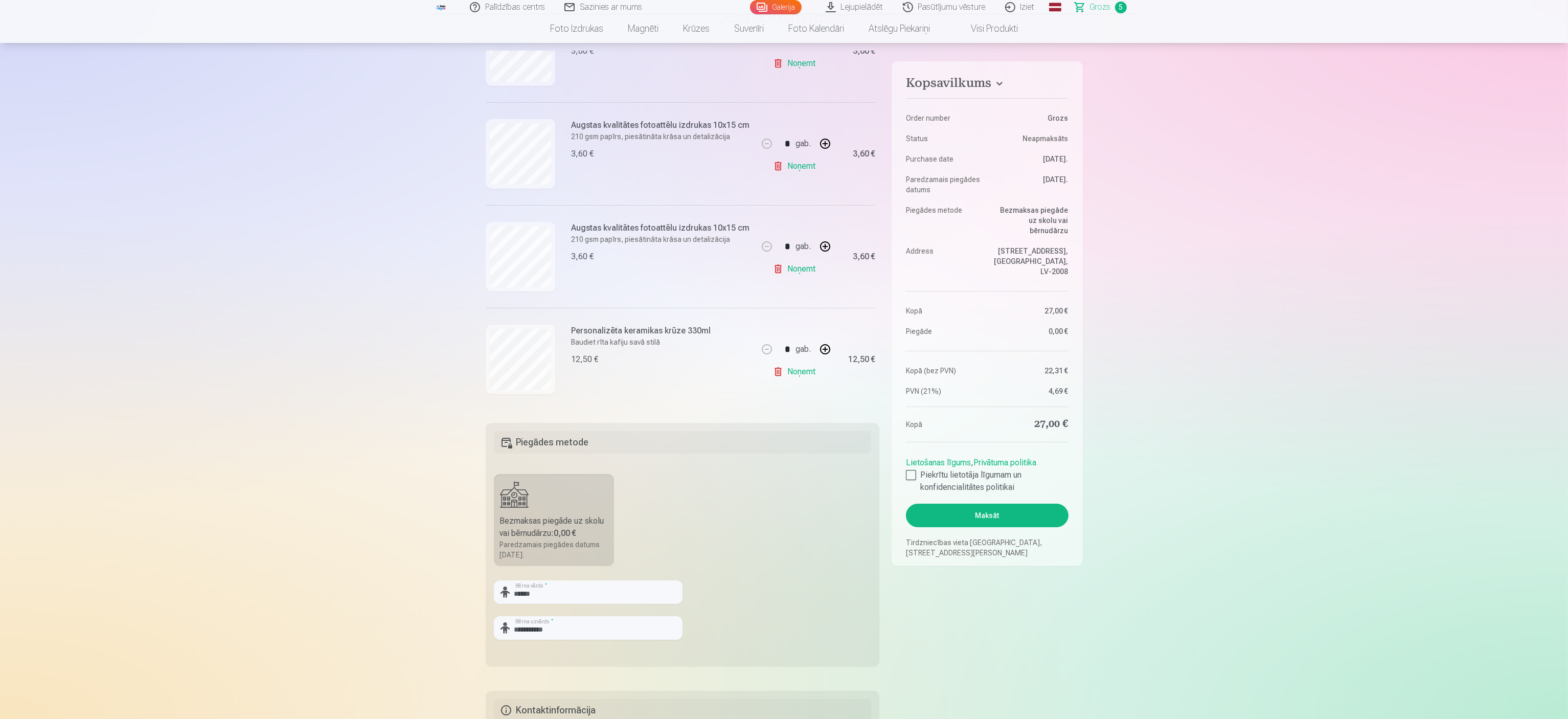
scroll to position [102, 0]
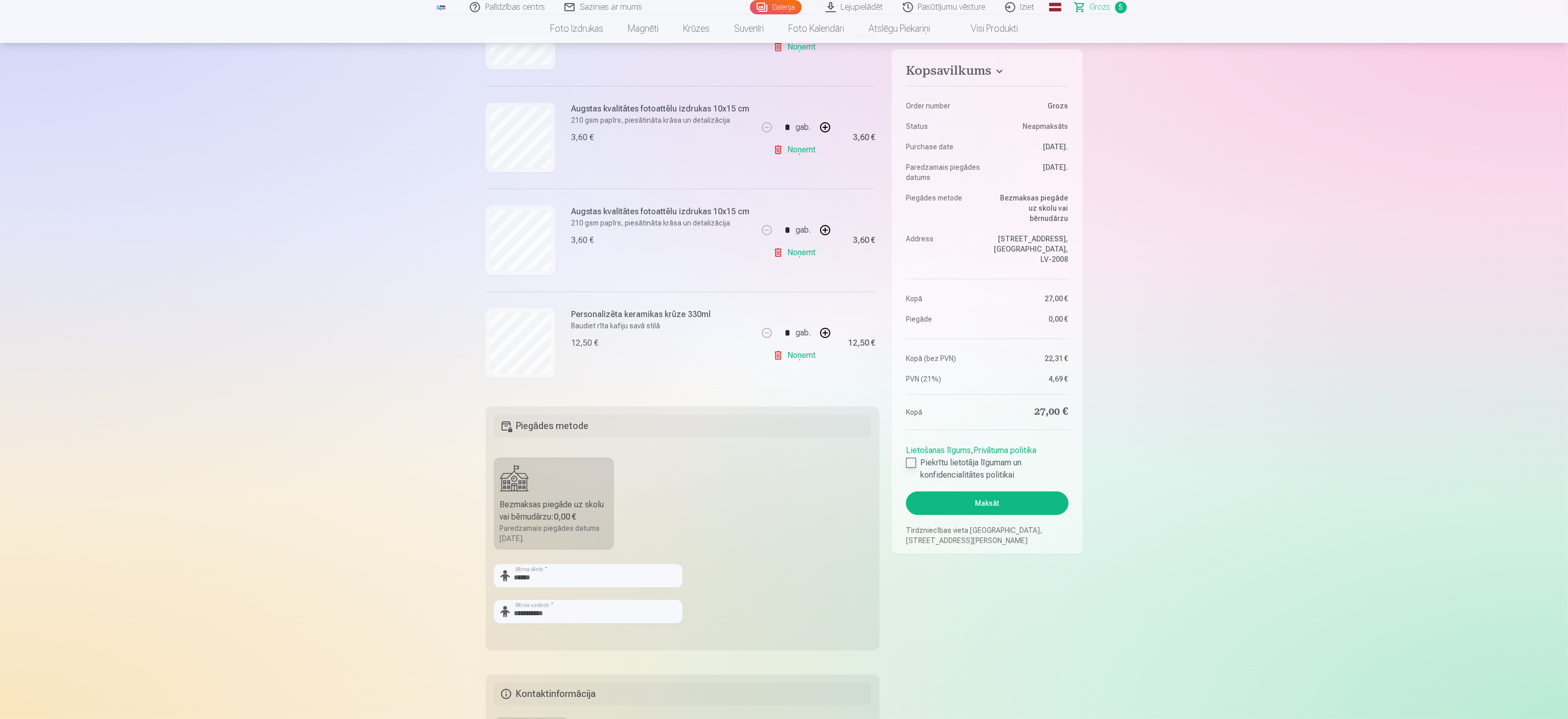
click at [783, 359] on div at bounding box center [911, 462] width 10 height 10
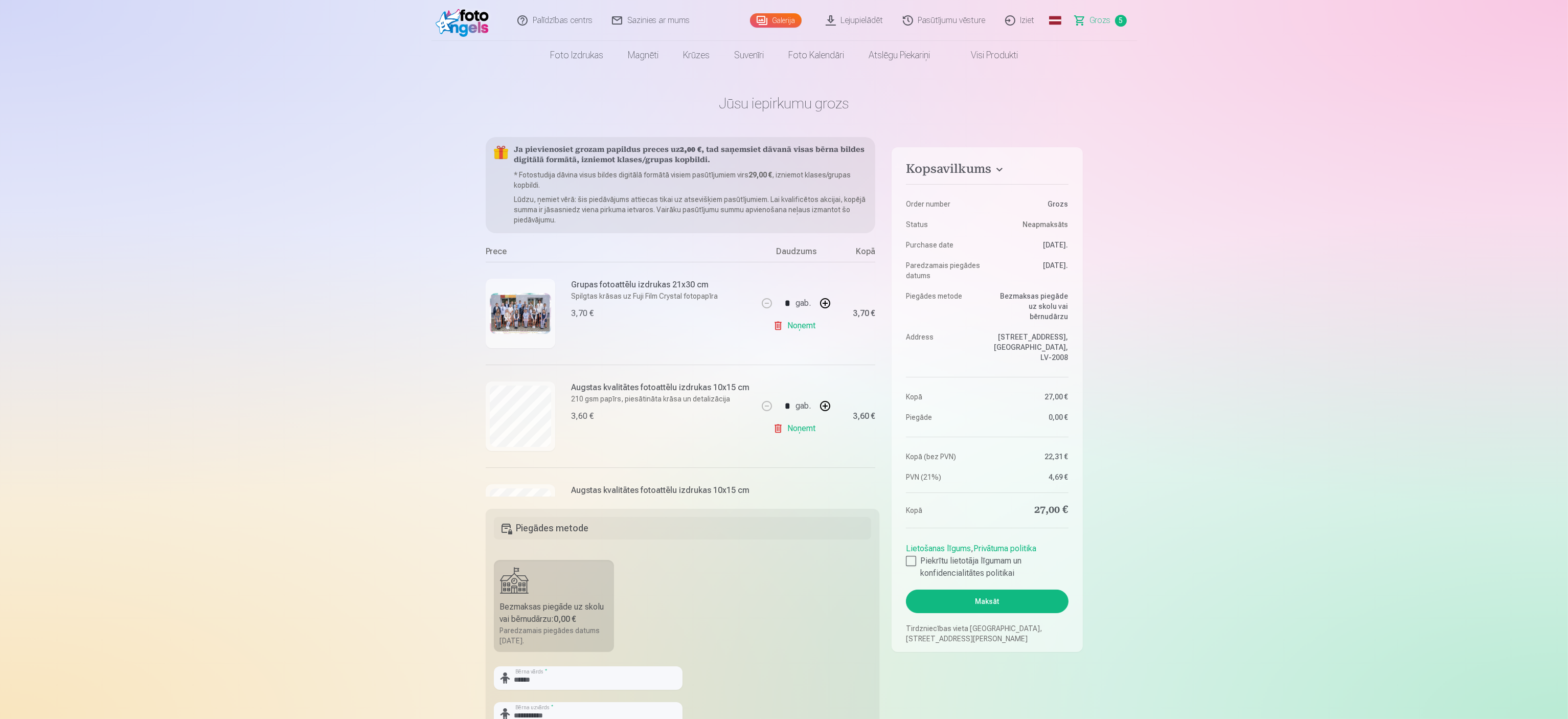
scroll to position [282, 0]
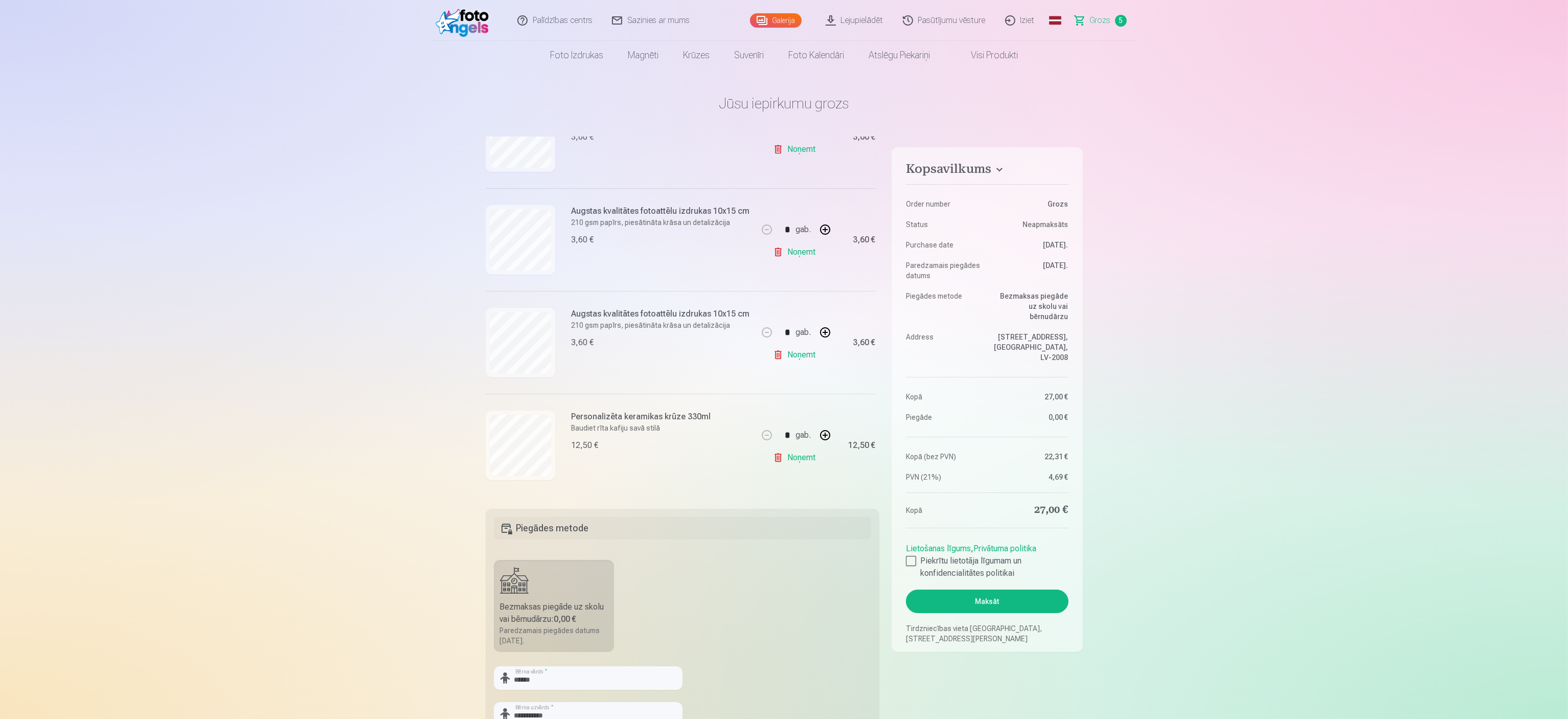
click at [783, 359] on button "Maksāt" at bounding box center [987, 601] width 162 height 23
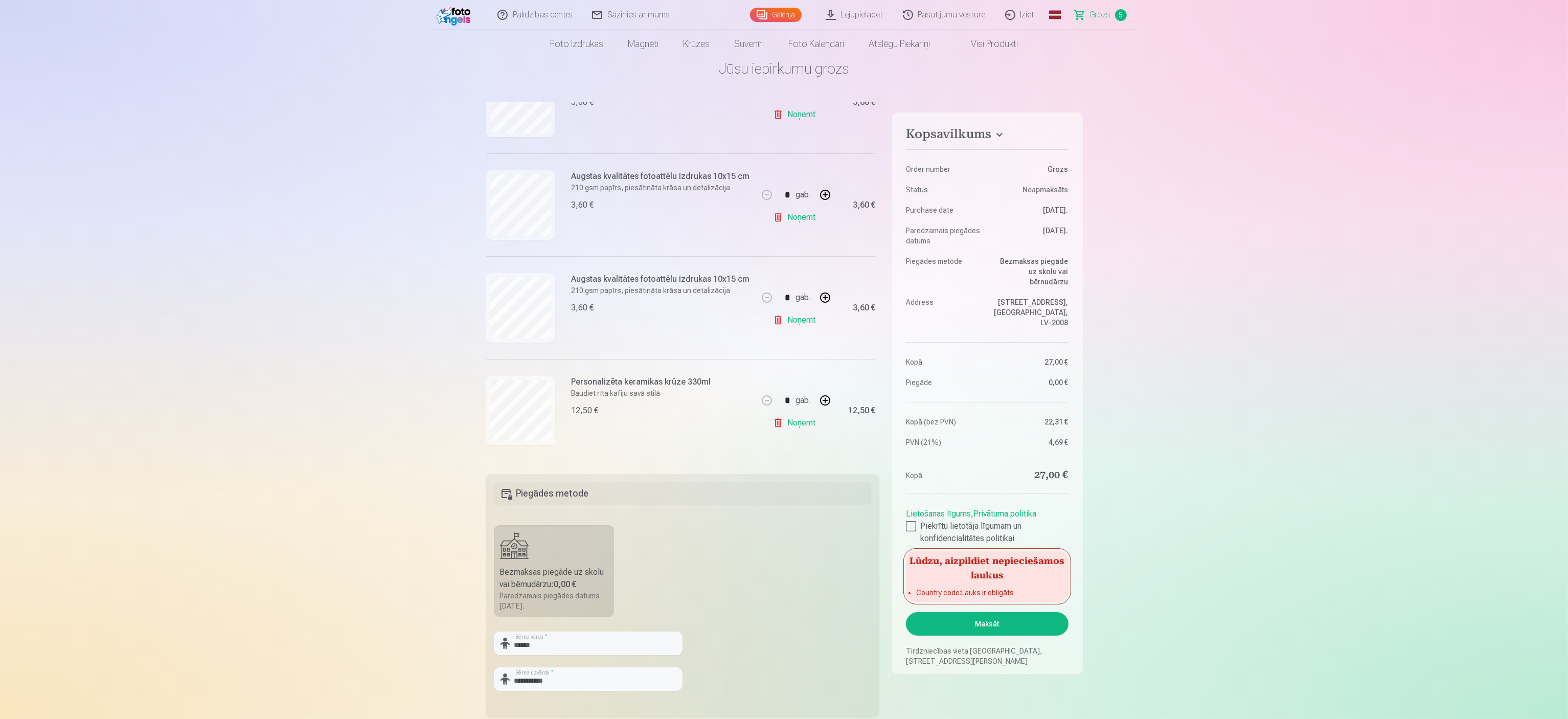
scroll to position [0, 0]
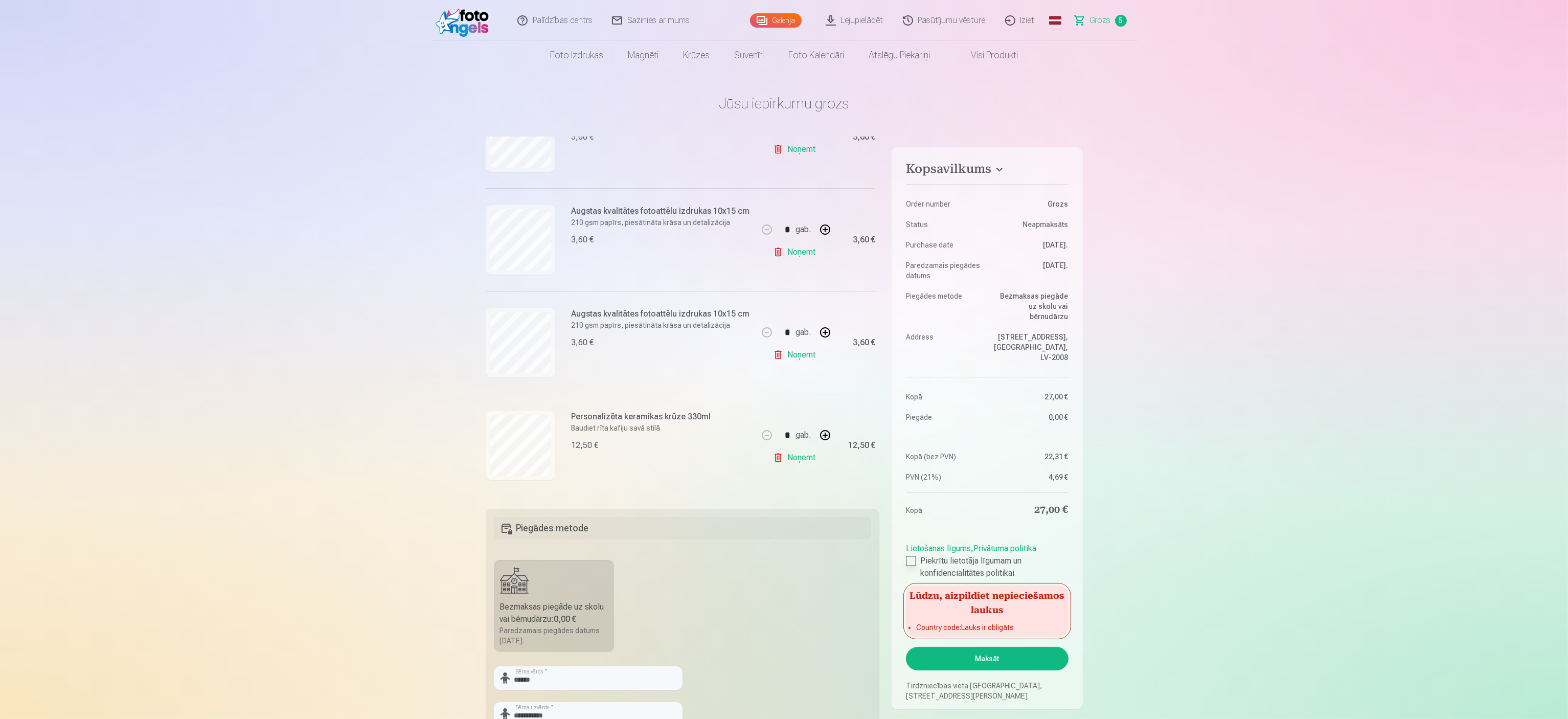
click at [783, 359] on div at bounding box center [911, 561] width 10 height 10
click at [783, 359] on li "Country code : Lauks ir obligāts" at bounding box center [987, 627] width 142 height 10
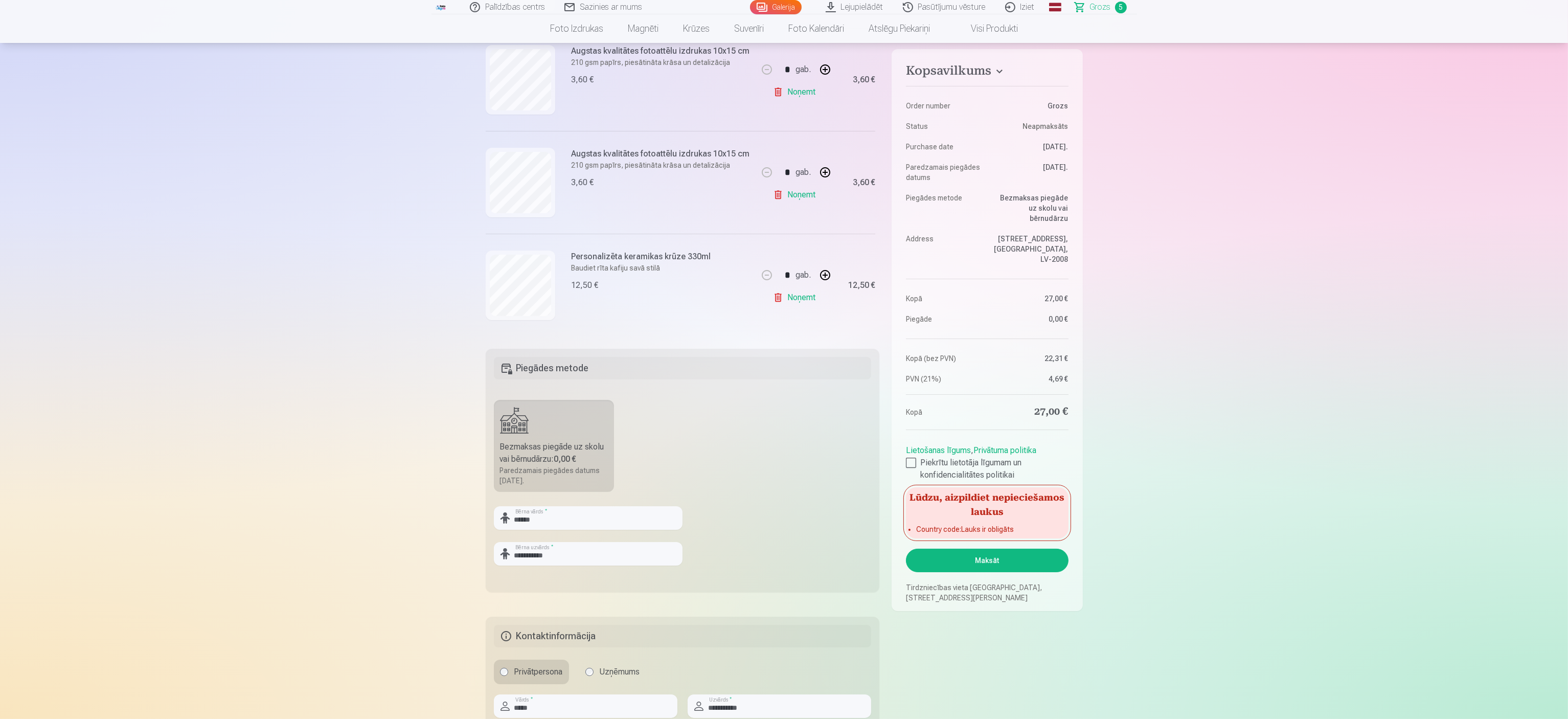
scroll to position [204, 0]
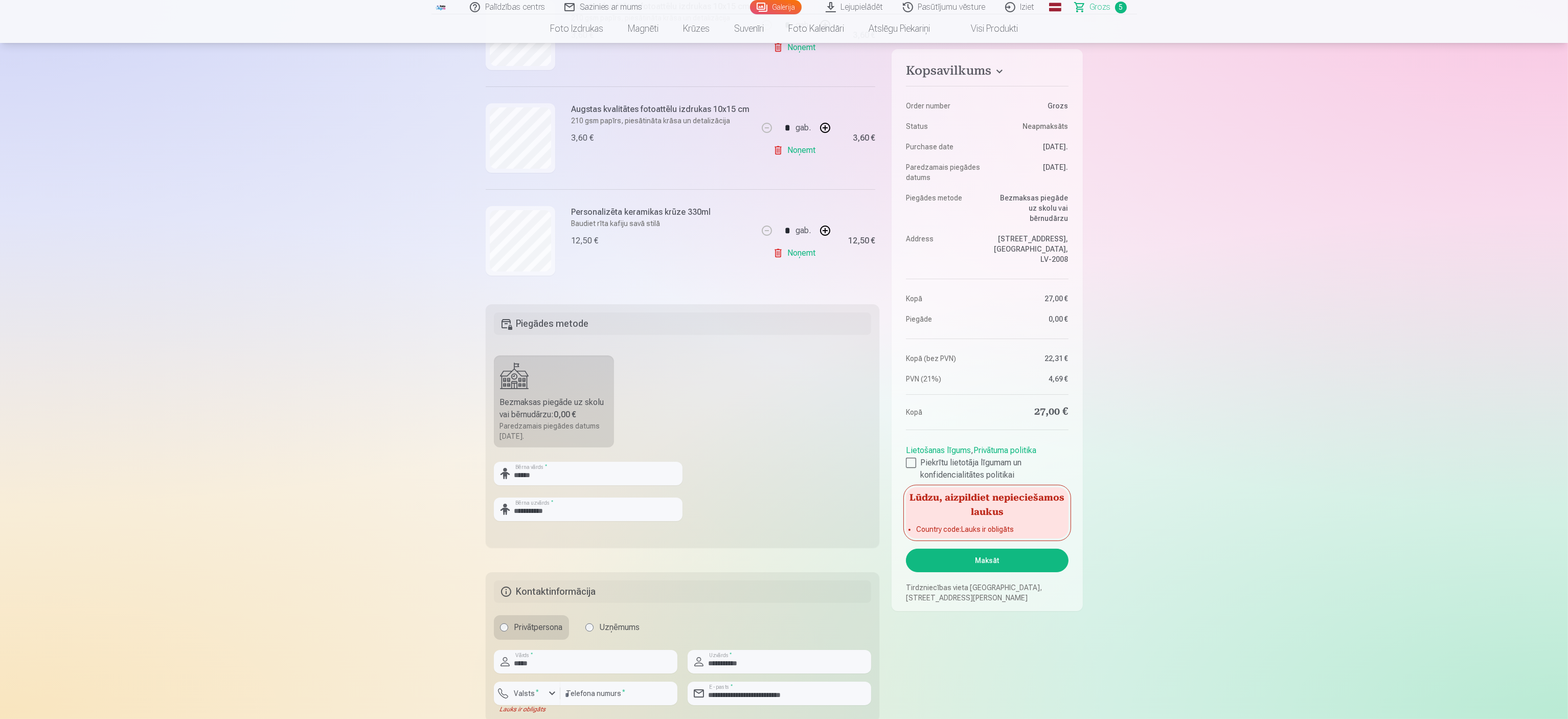
click at [538, 359] on label "Bezmaksas piegāde uz skolu vai bērnudārzu : 0,00 € Paredzamais piegādes datums …" at bounding box center [554, 401] width 121 height 92
click at [536, 359] on label "Bezmaksas piegāde uz skolu vai bērnudārzu : 0,00 € Paredzamais piegādes datums …" at bounding box center [554, 401] width 121 height 92
click at [559, 307] on fieldset "**********" at bounding box center [683, 426] width 394 height 243
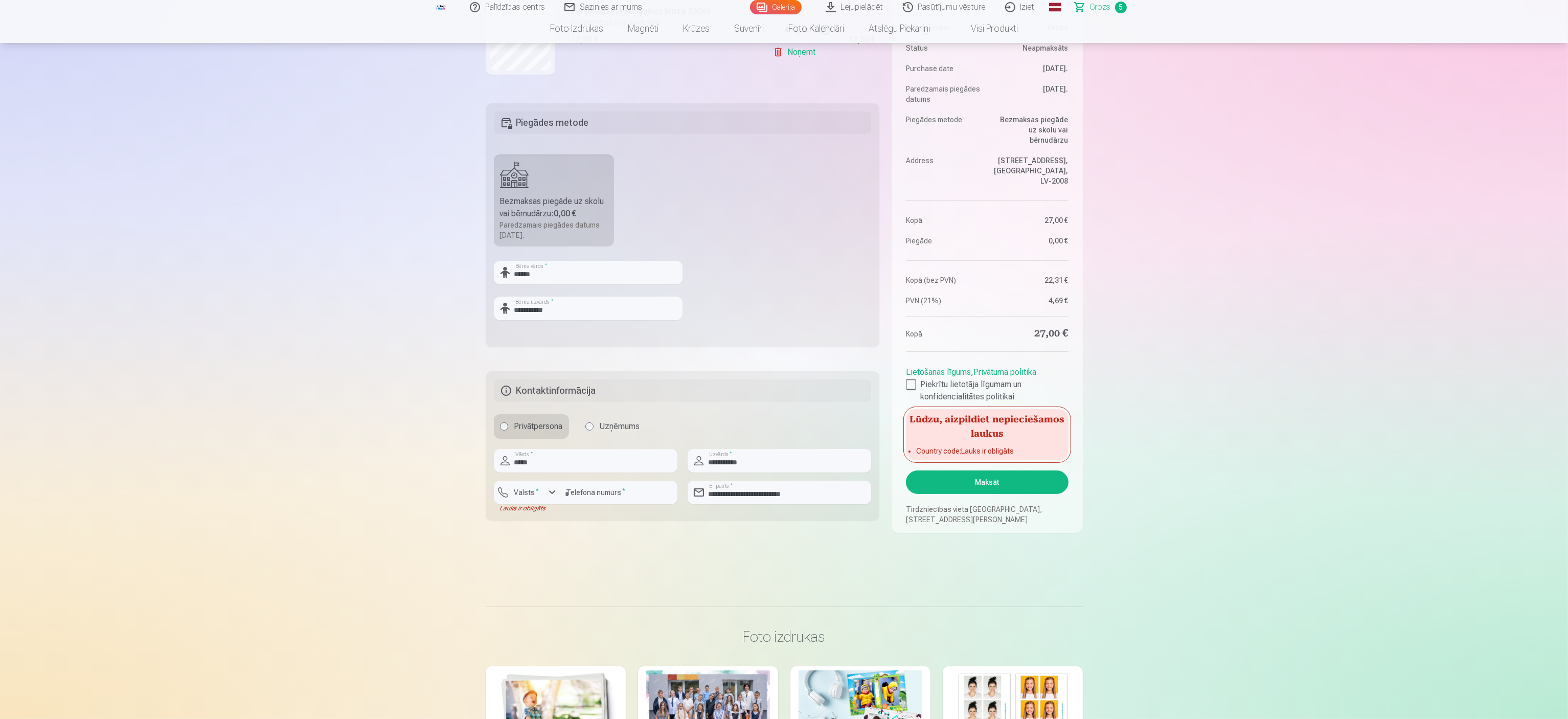
scroll to position [511, 0]
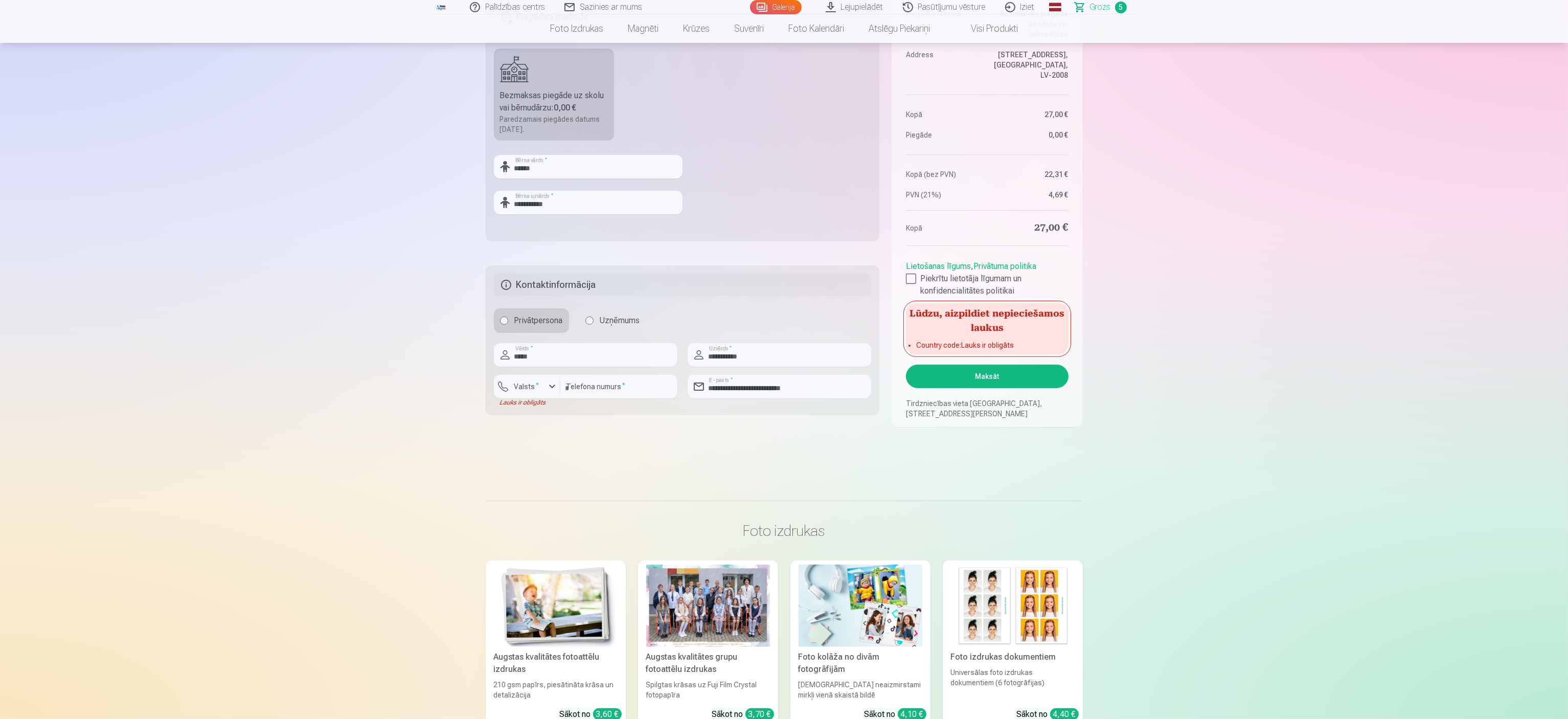
click at [609, 282] on h5 "Kontaktinformācija" at bounding box center [683, 284] width 378 height 22
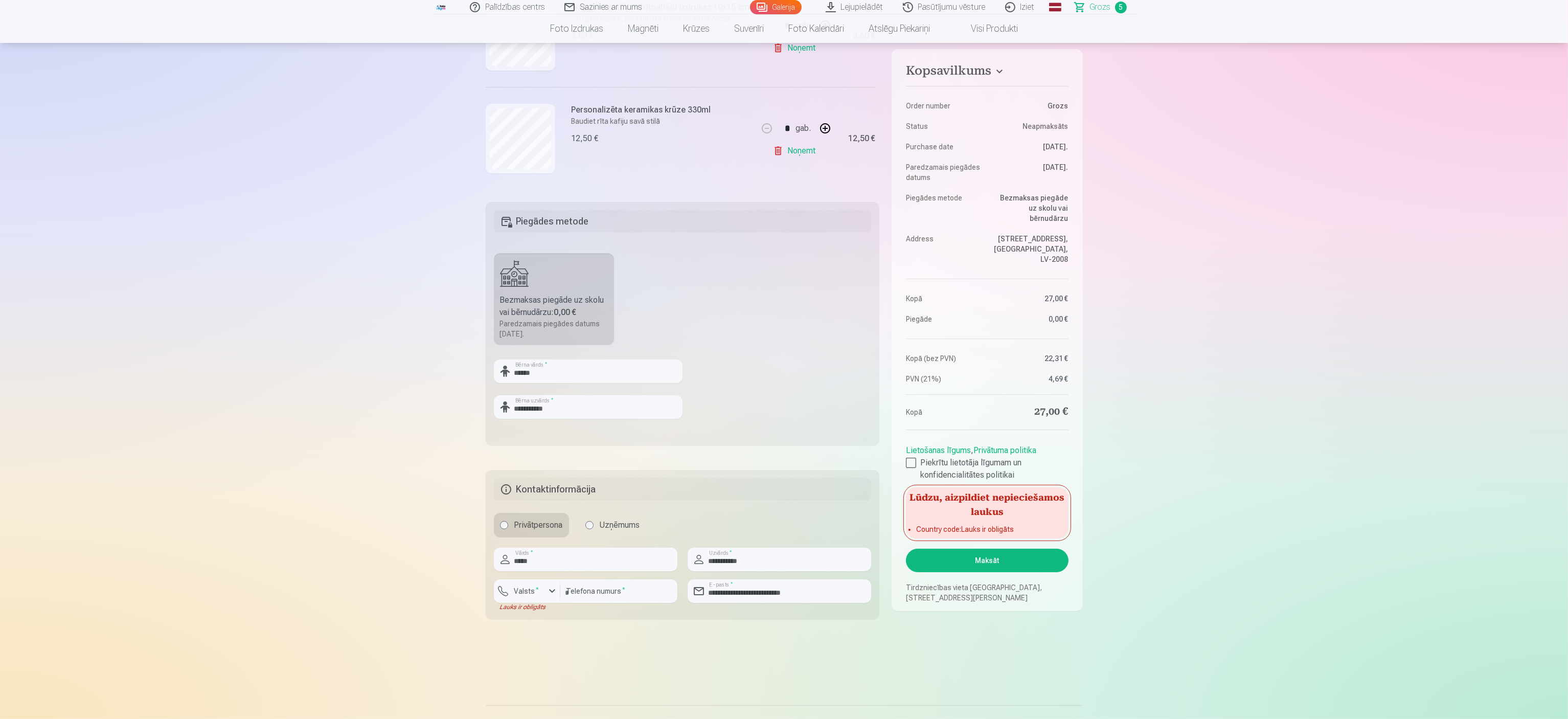
scroll to position [0, 0]
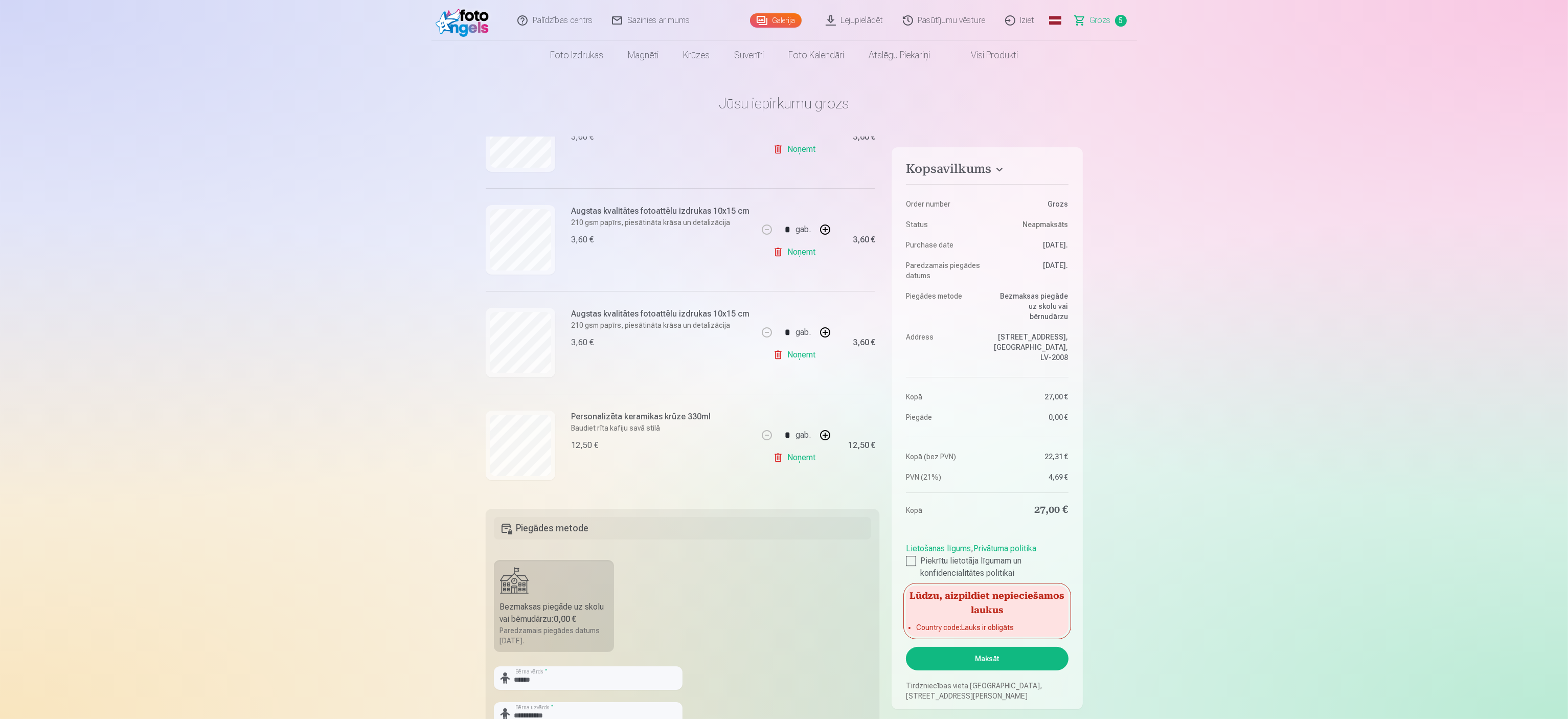
click at [783, 359] on dl "Order number Grozs Status Neapmaksāts Purchase date 10.09.2025. Paredzamais pie…" at bounding box center [987, 331] width 162 height 302
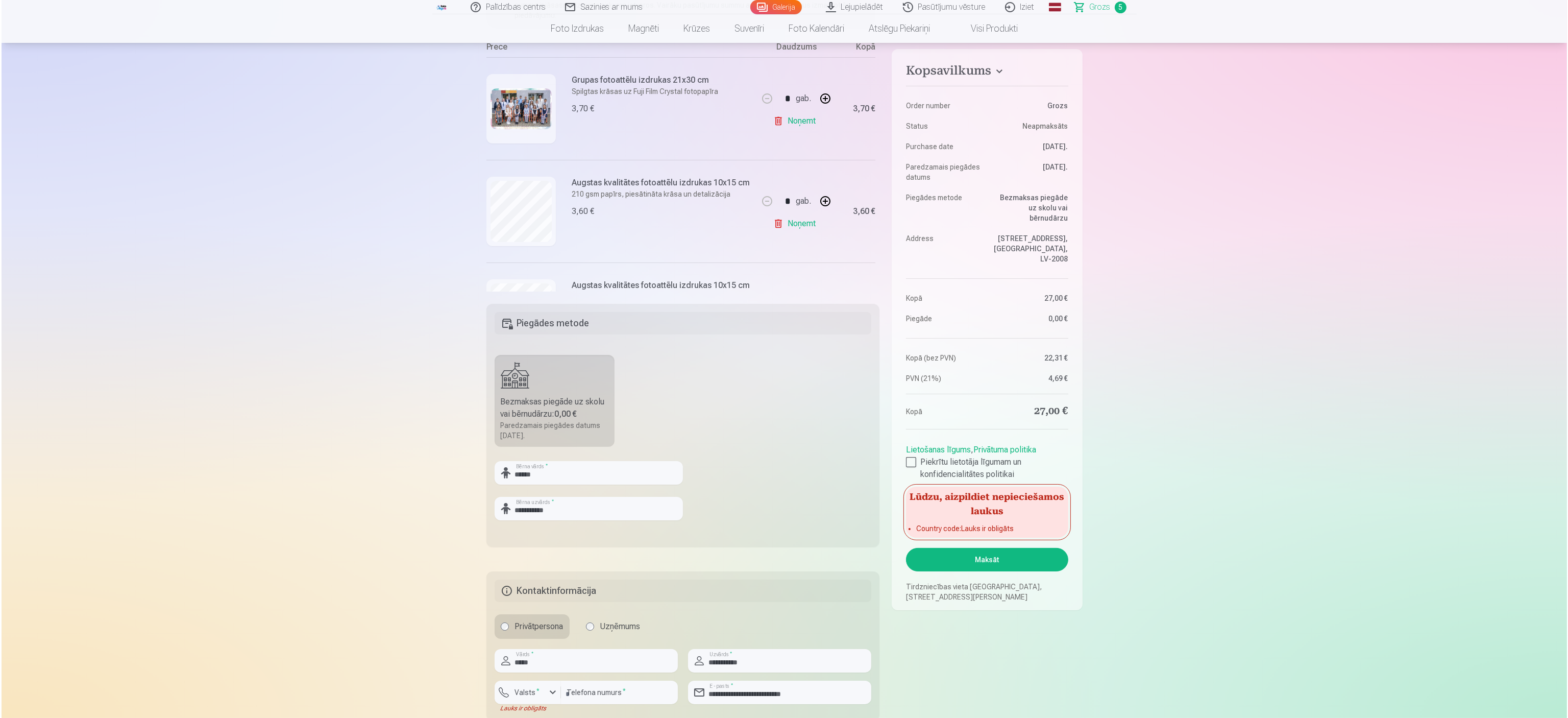
scroll to position [306, 0]
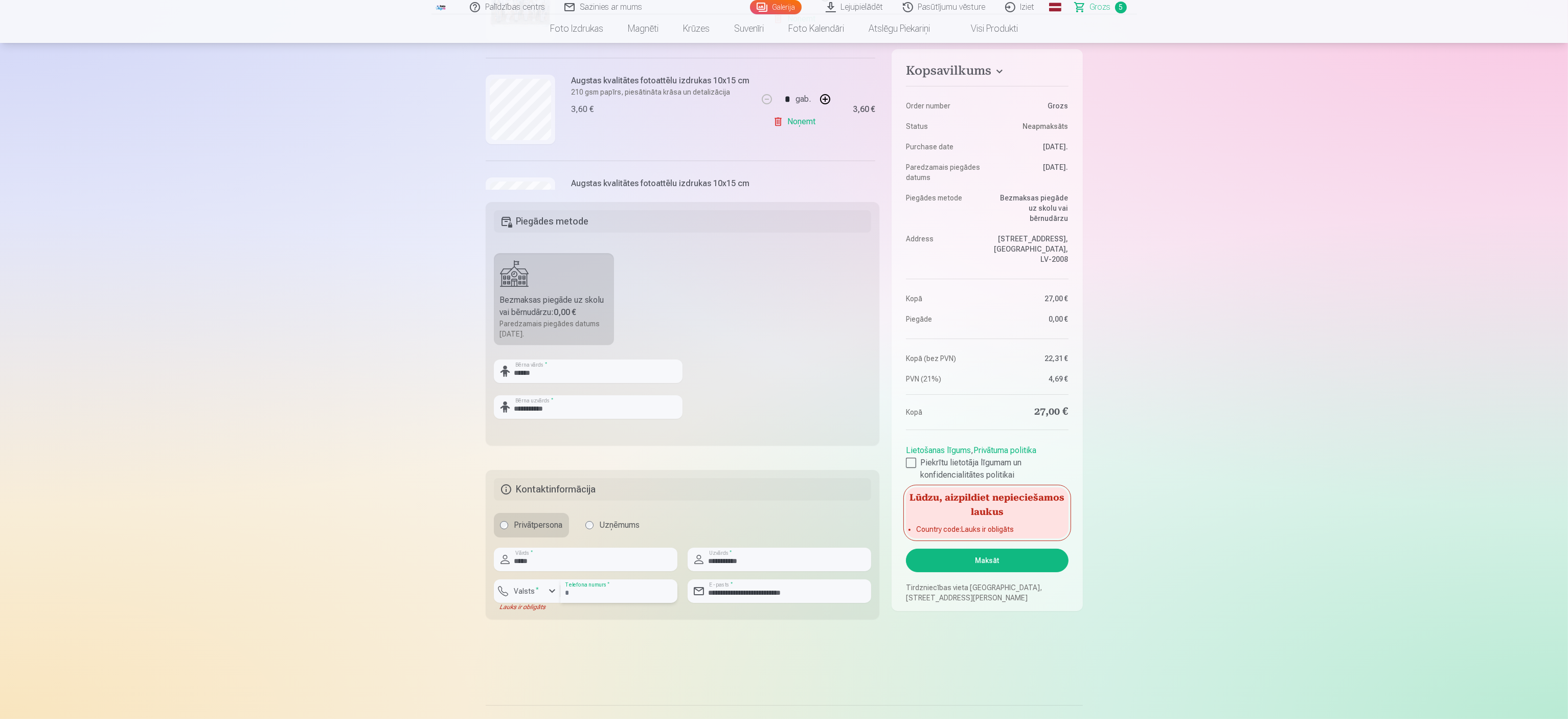
click at [608, 359] on input "********" at bounding box center [619, 591] width 117 height 23
click at [533, 359] on label "Valsts *" at bounding box center [527, 591] width 33 height 10
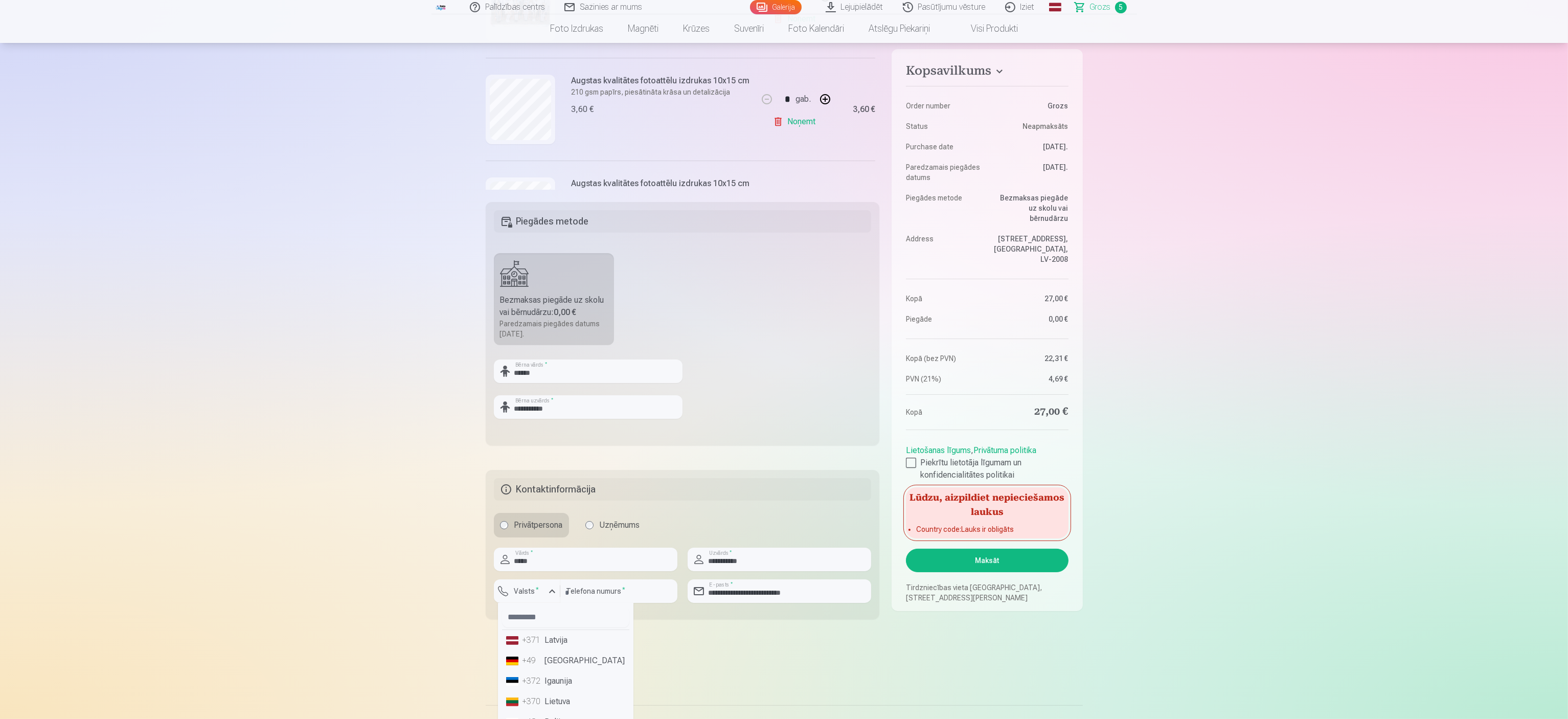
click at [549, 359] on li "+371 Latvija" at bounding box center [565, 640] width 128 height 21
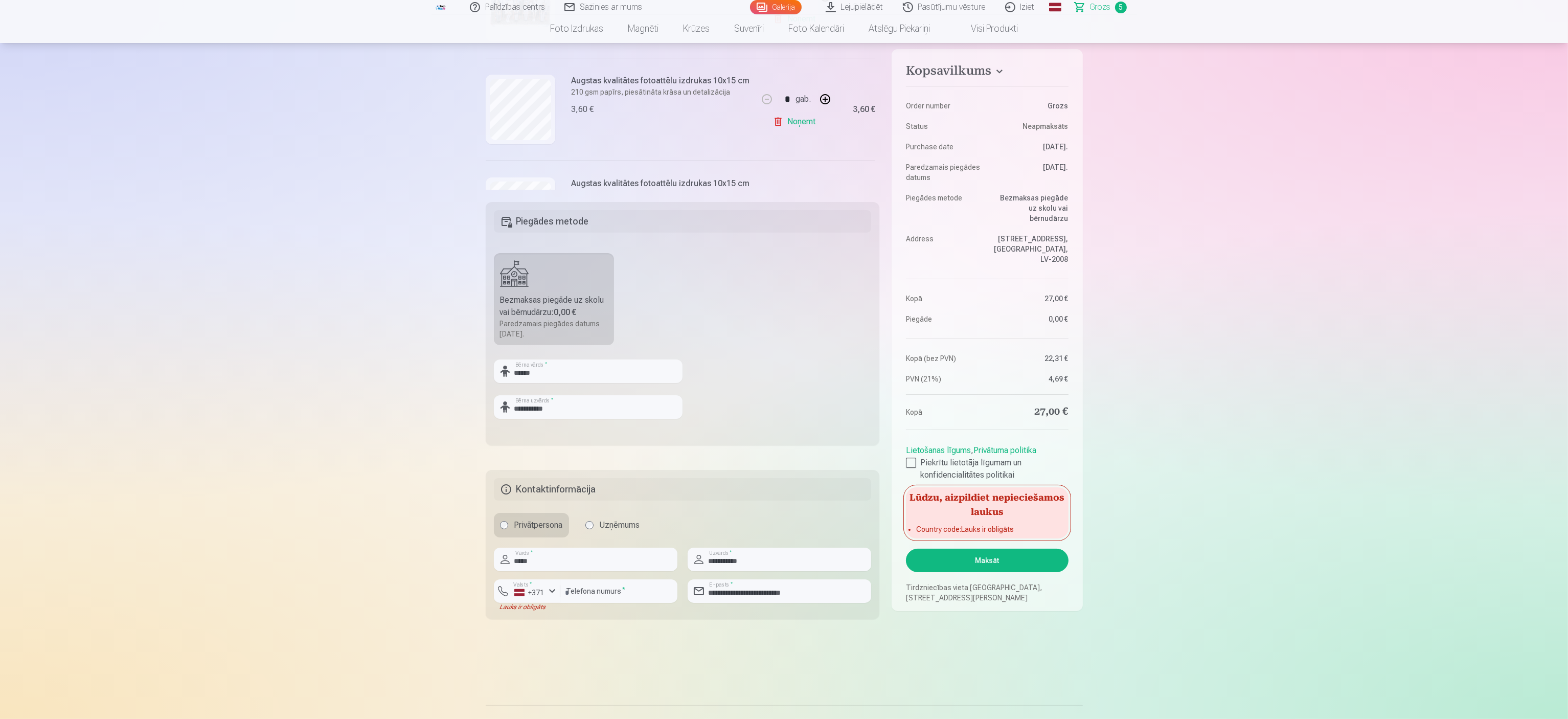
click at [647, 359] on main "Jūsu iepirkumu grozs Kopsavilkums Order number Grozs Status Neapmaksāts Purchas…" at bounding box center [784, 221] width 598 height 917
click at [783, 359] on button "Maksāt" at bounding box center [987, 560] width 162 height 23
